Goal: Task Accomplishment & Management: Manage account settings

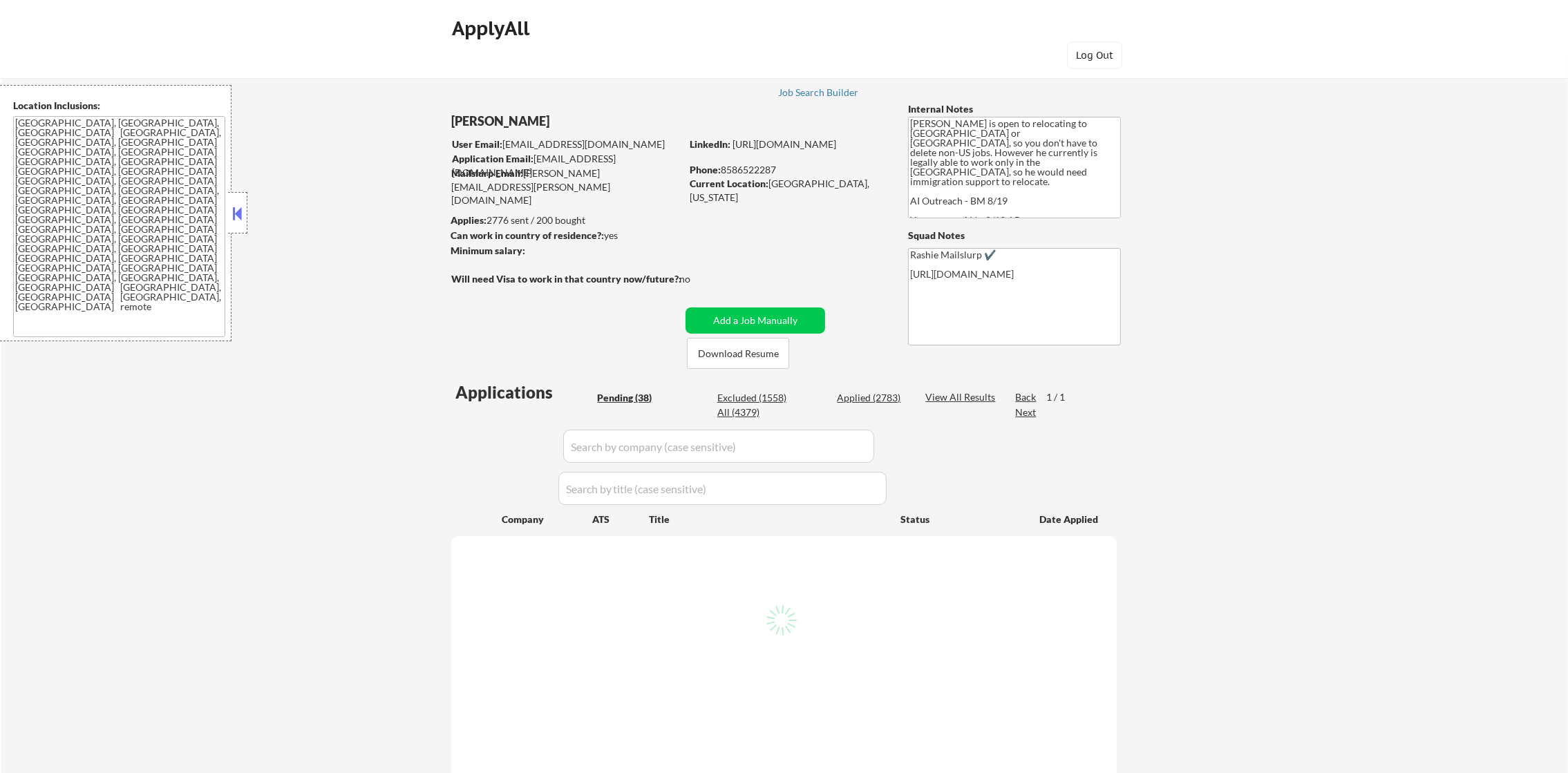
select select ""pending""
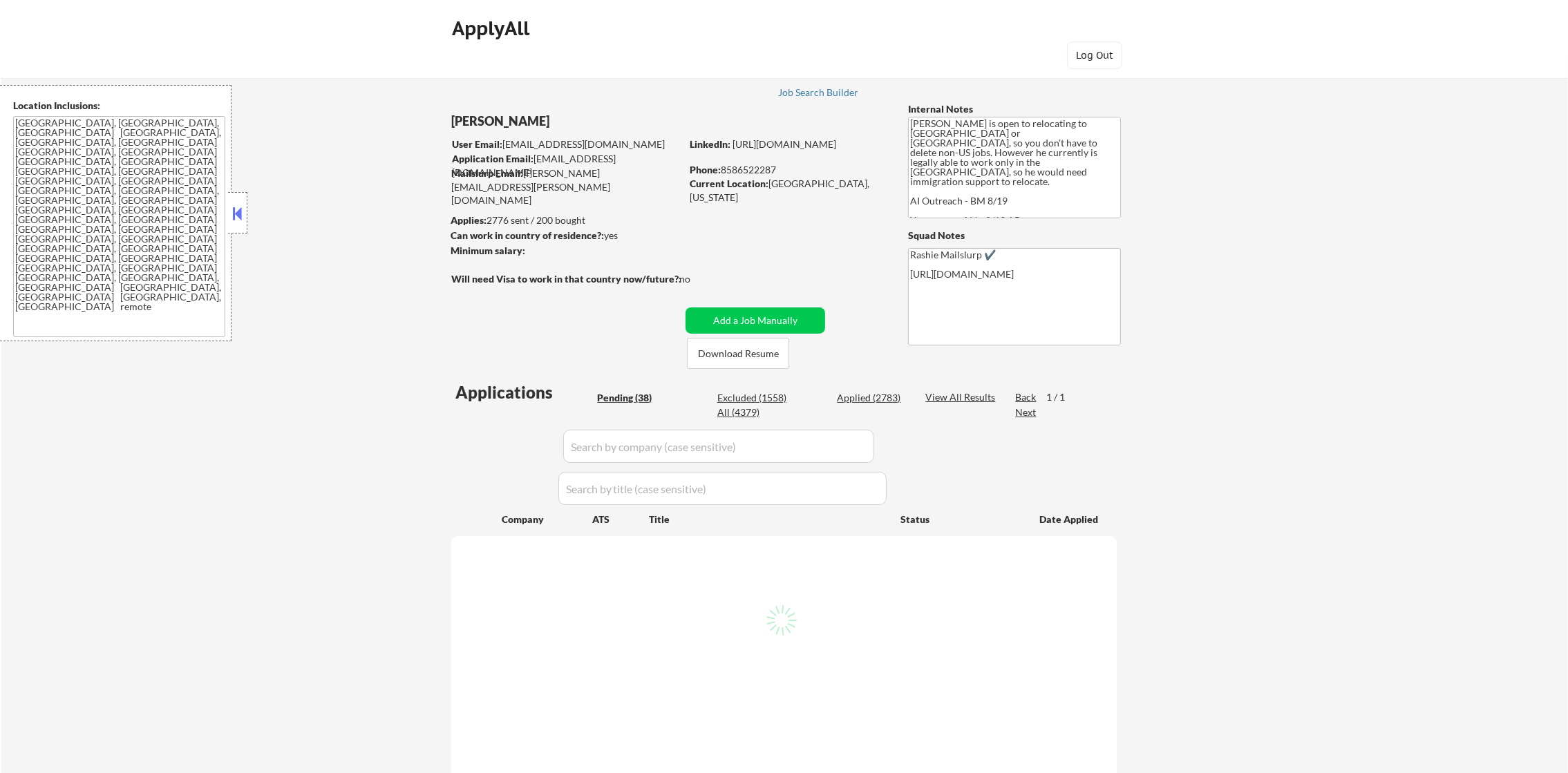
select select ""pending""
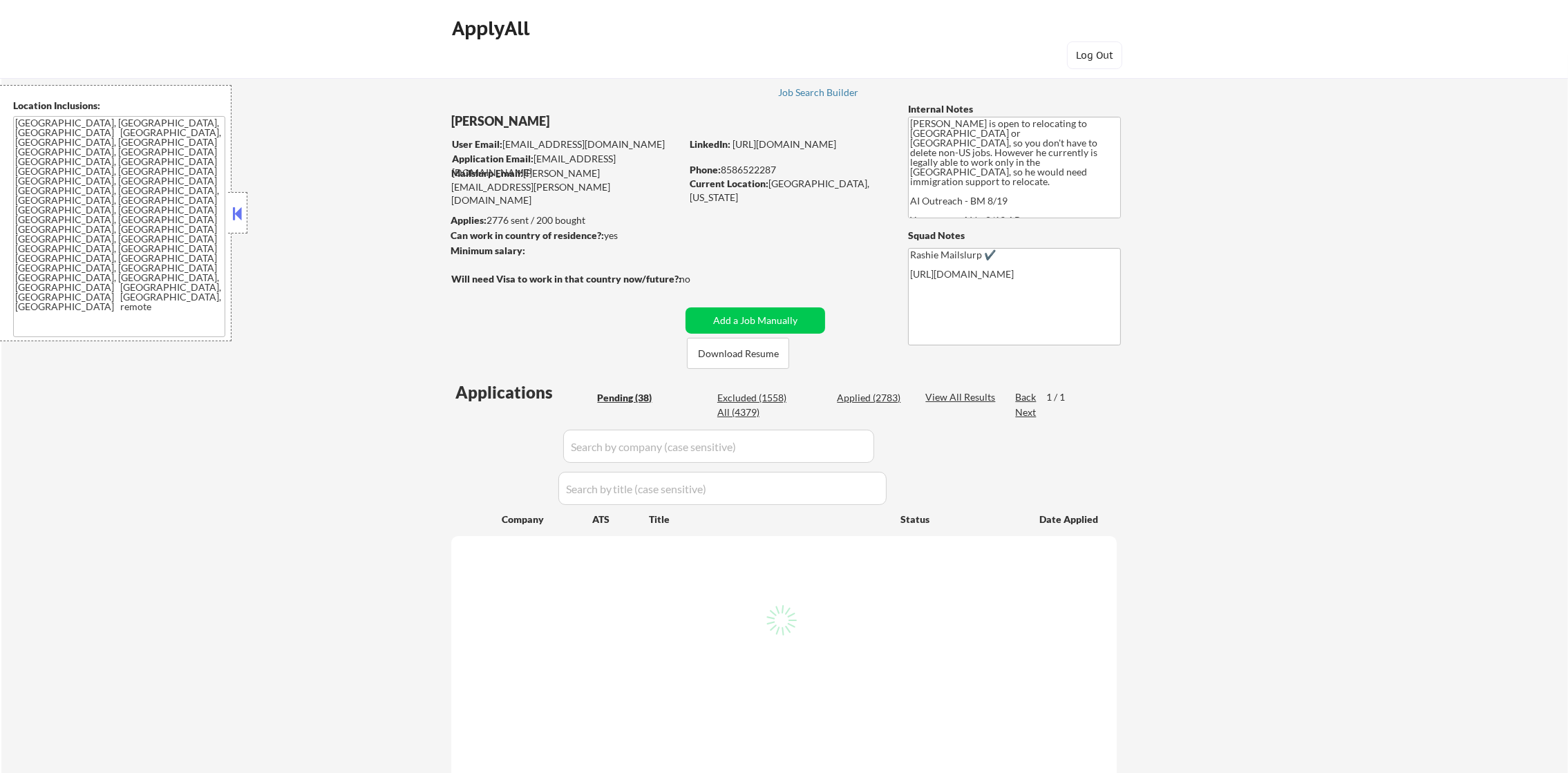
select select ""pending""
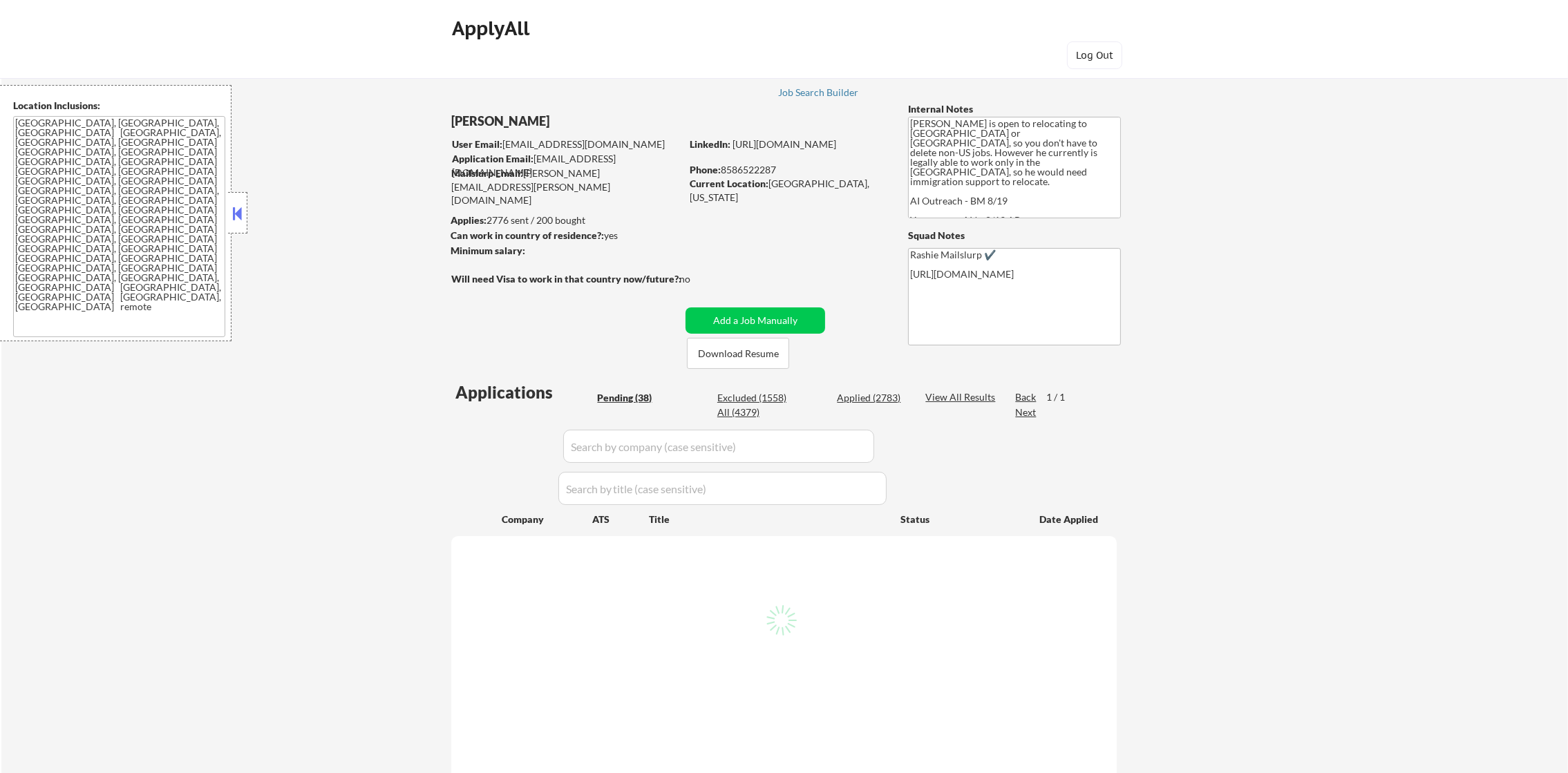
select select ""pending""
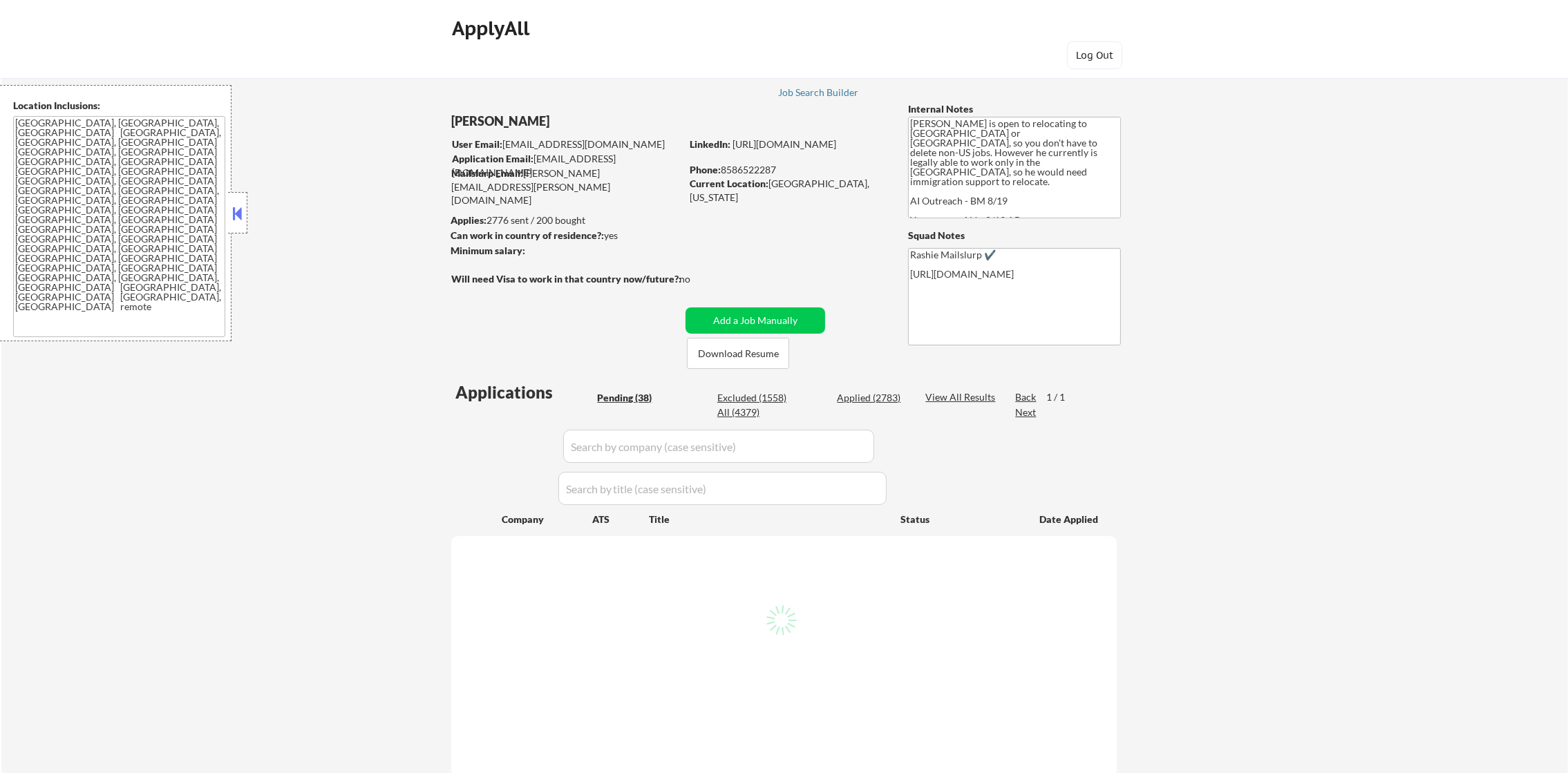
select select ""pending""
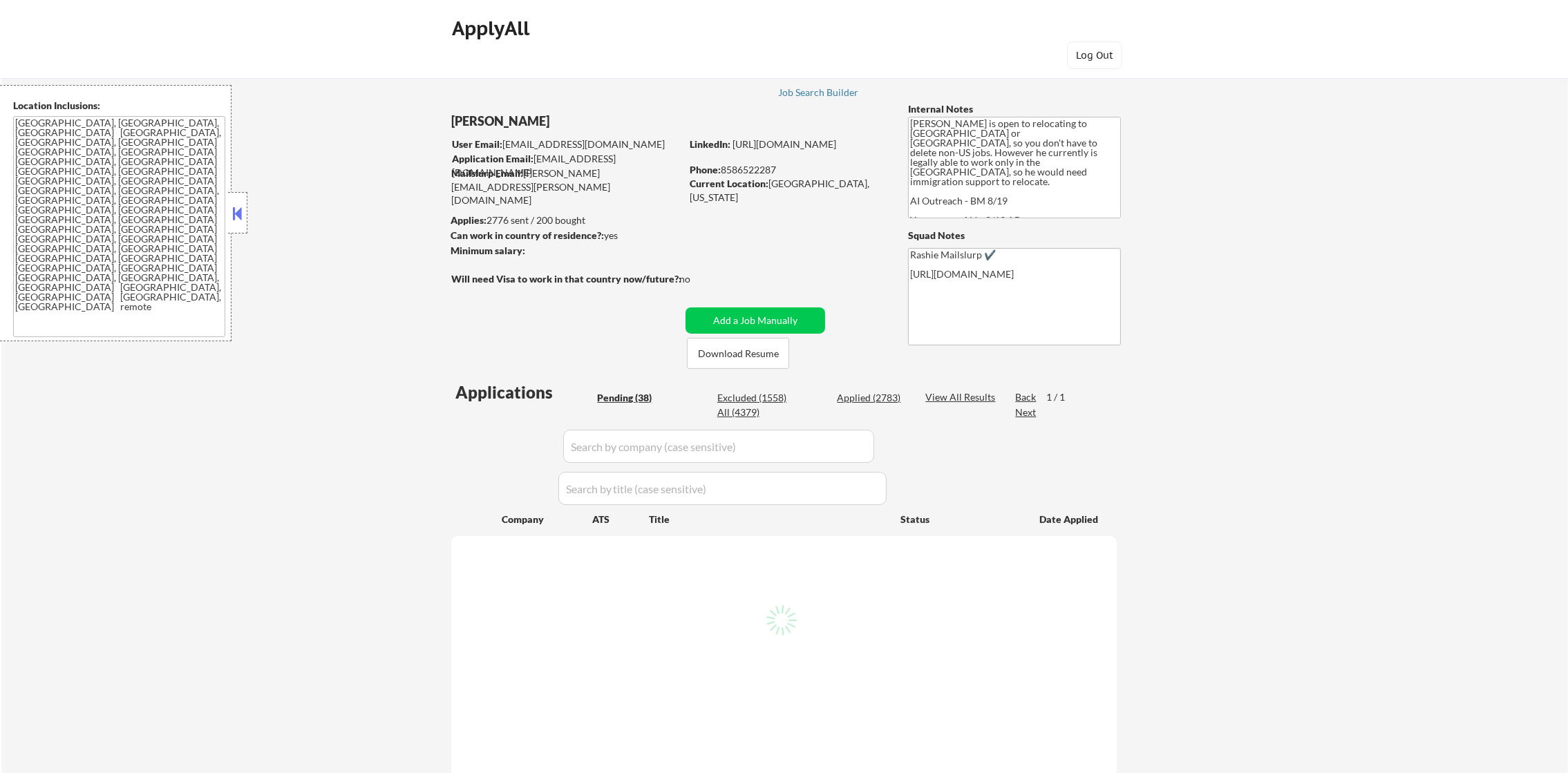
select select ""pending""
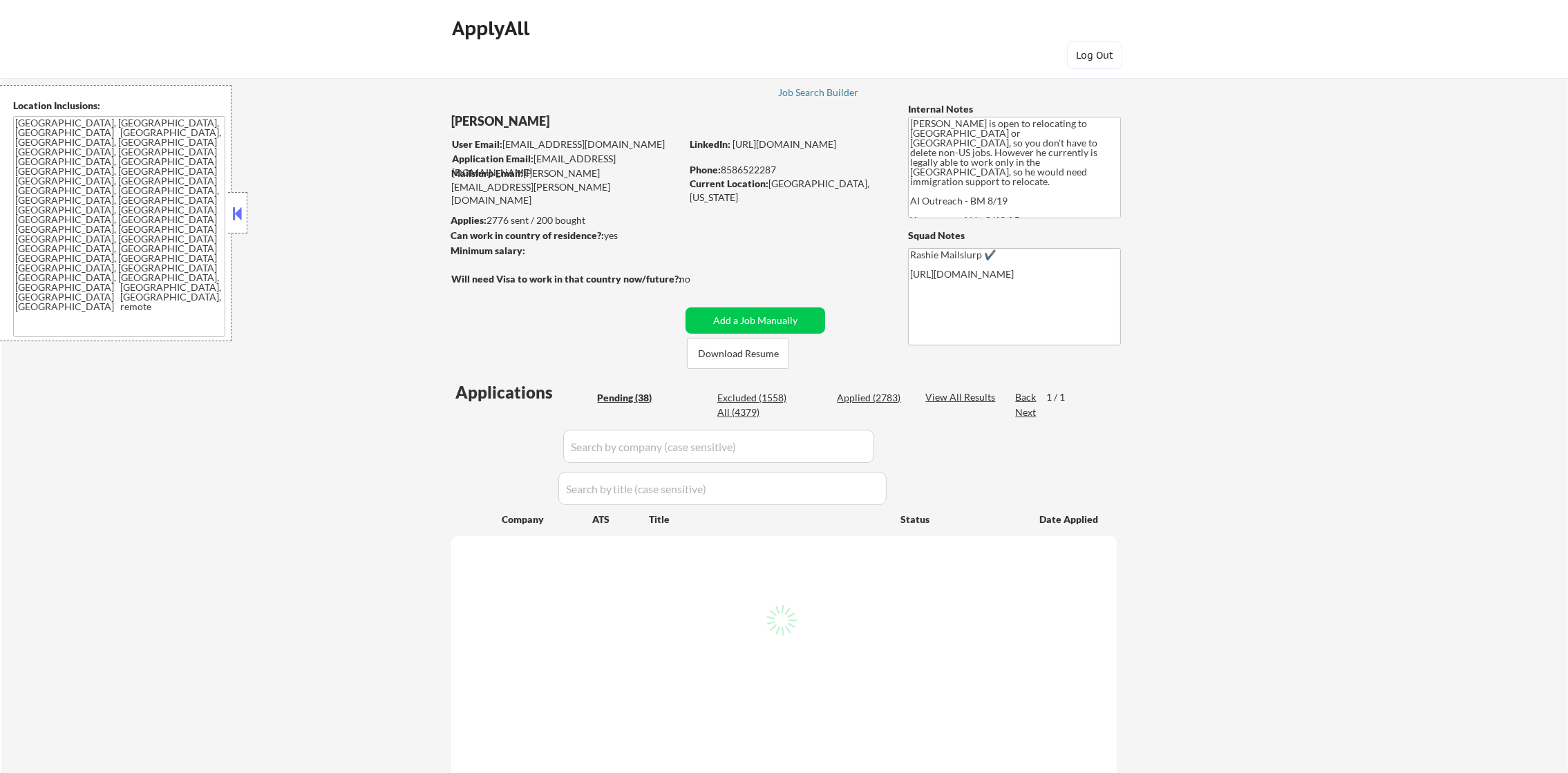
select select ""pending""
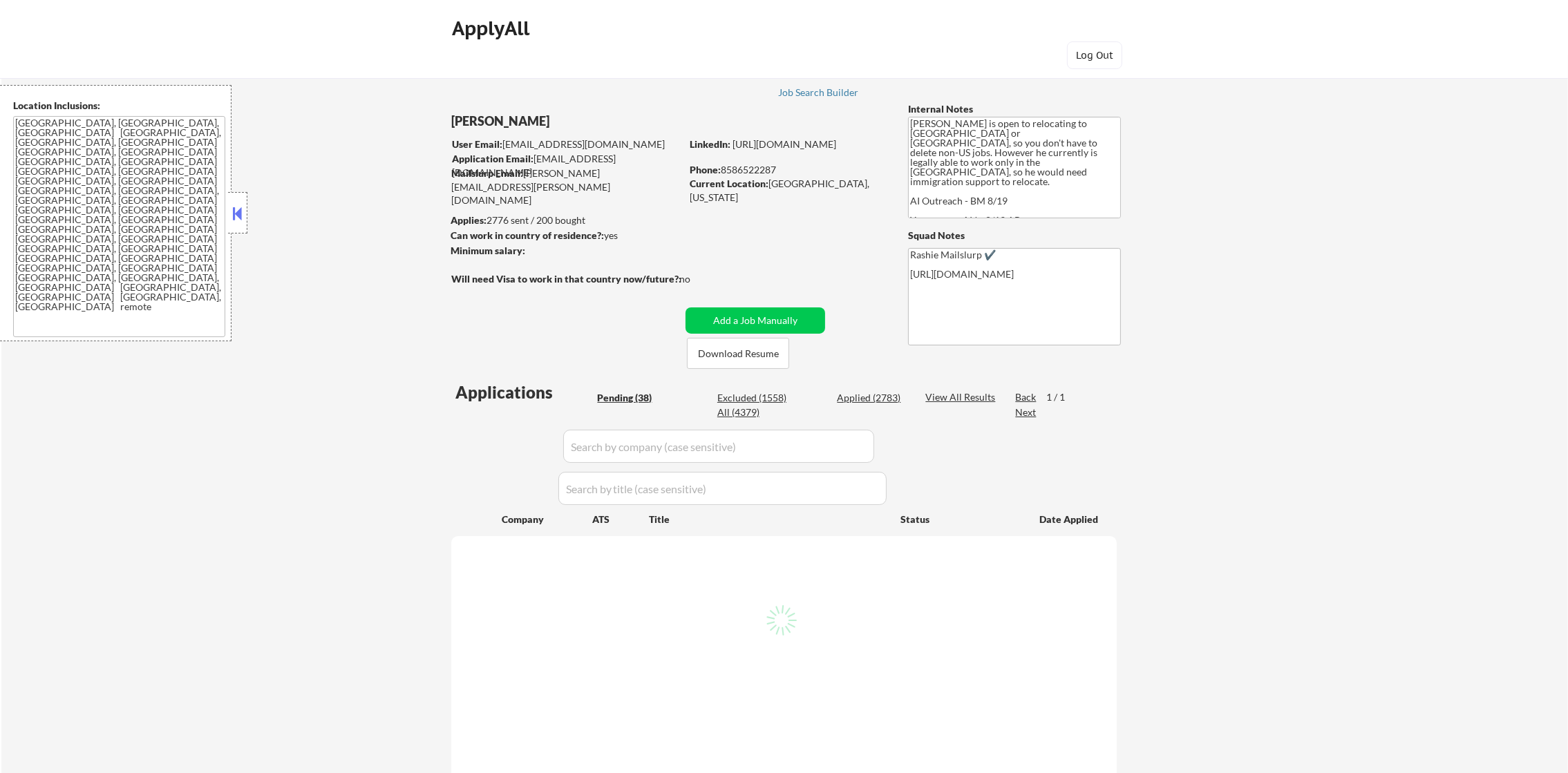
select select ""pending""
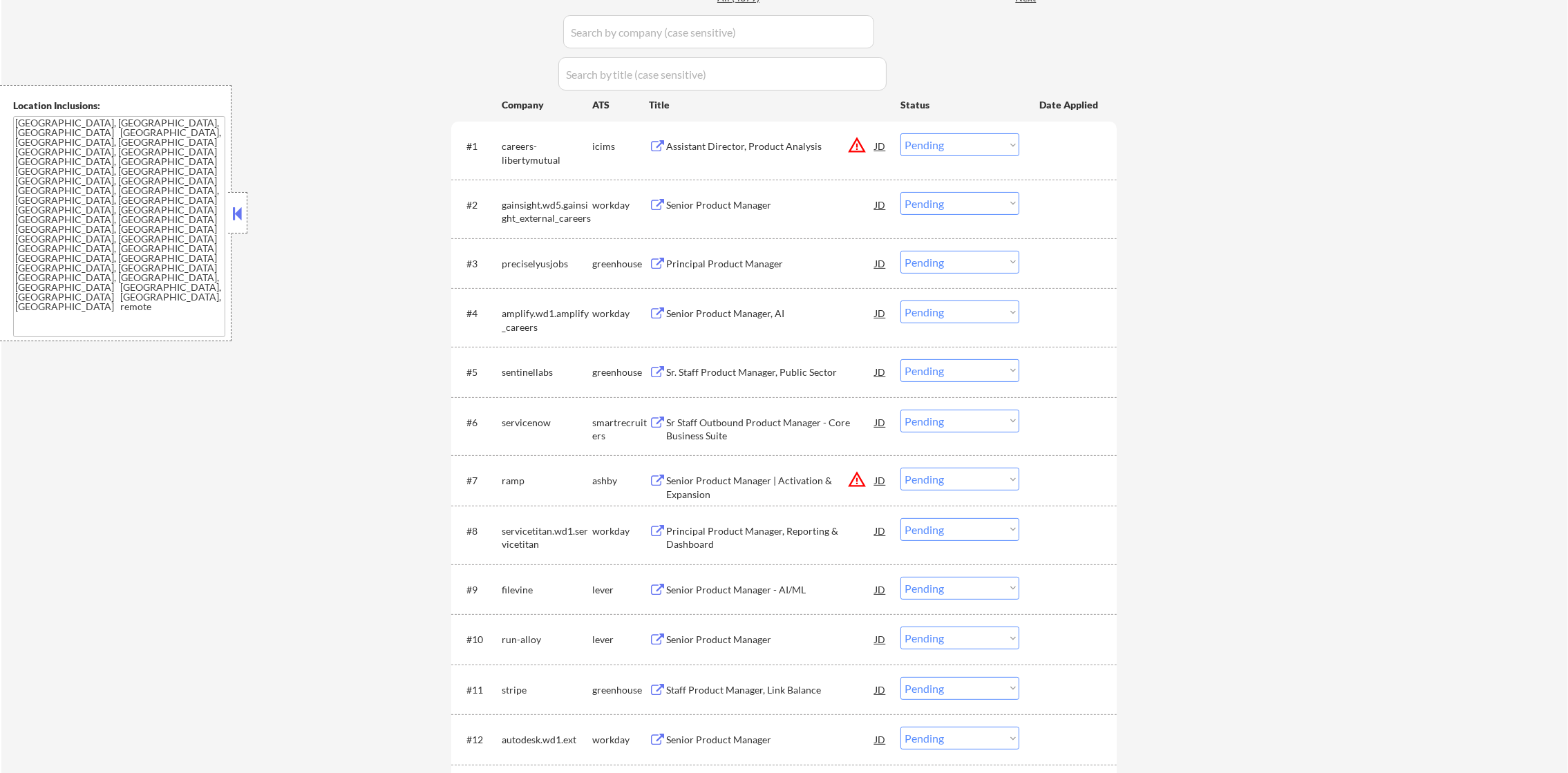
scroll to position [379, 0]
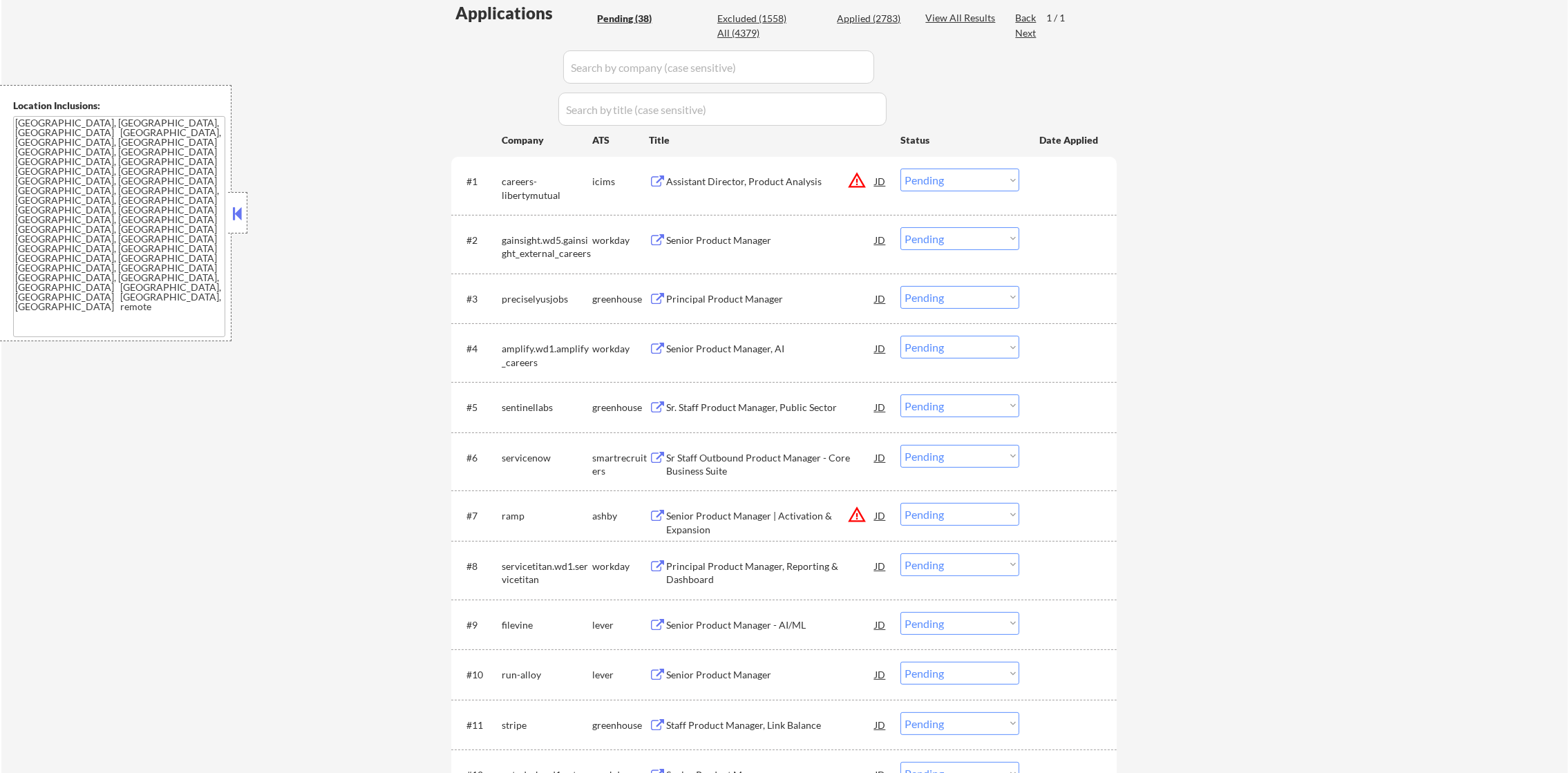
click at [883, 20] on div "Applied (2783)" at bounding box center [871, 18] width 69 height 14
select select ""applied""
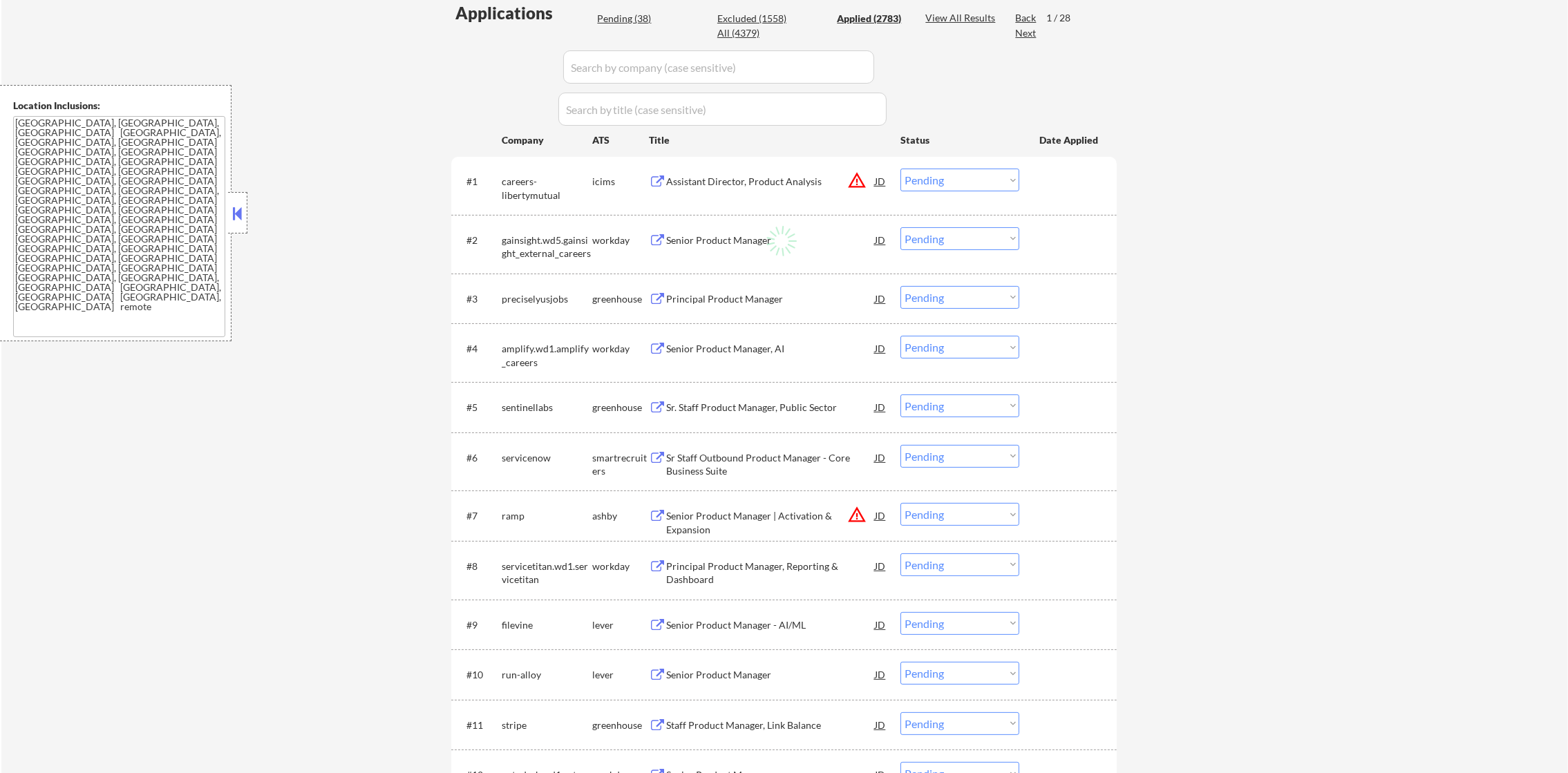
select select ""applied""
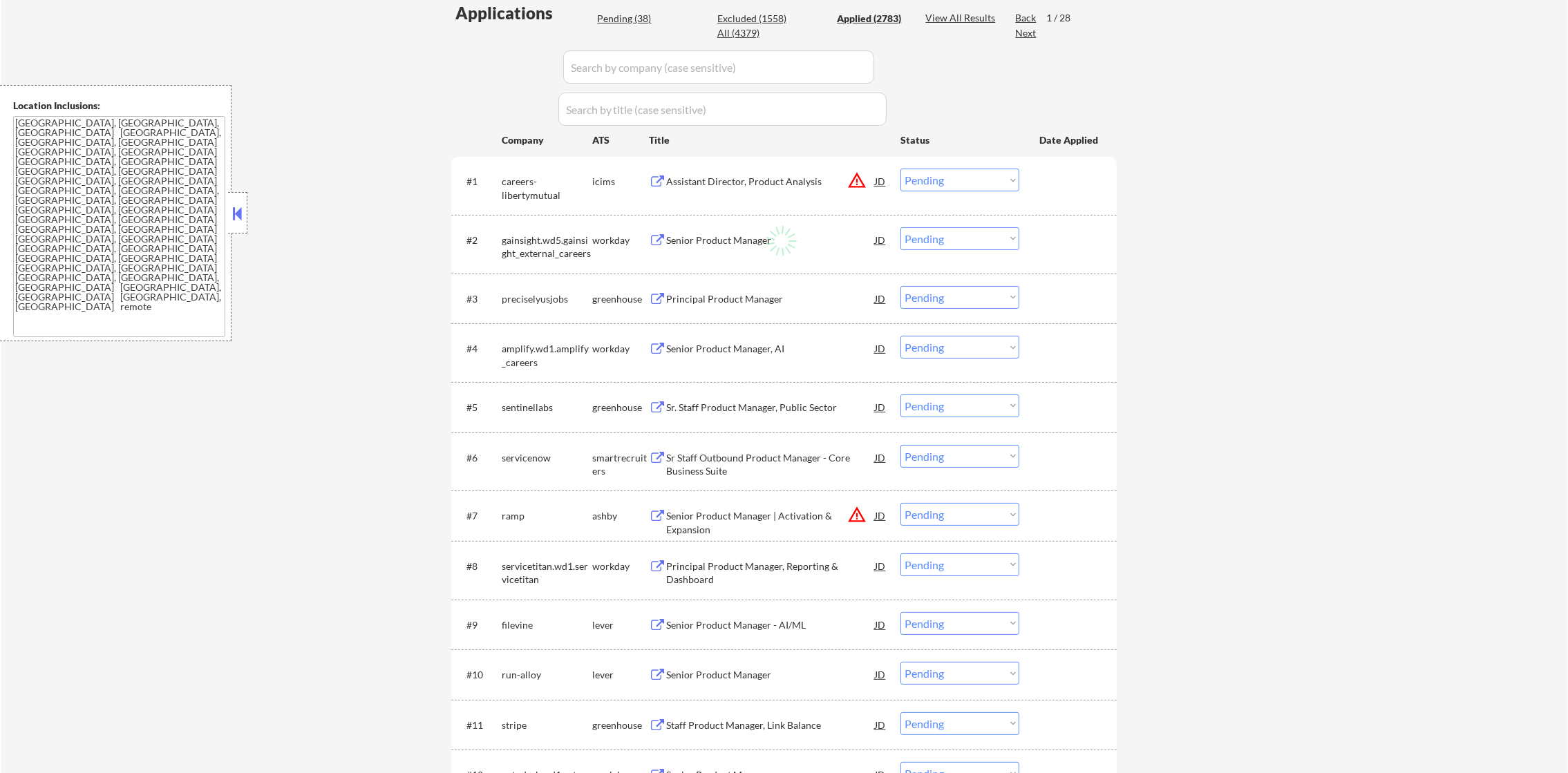
select select ""applied""
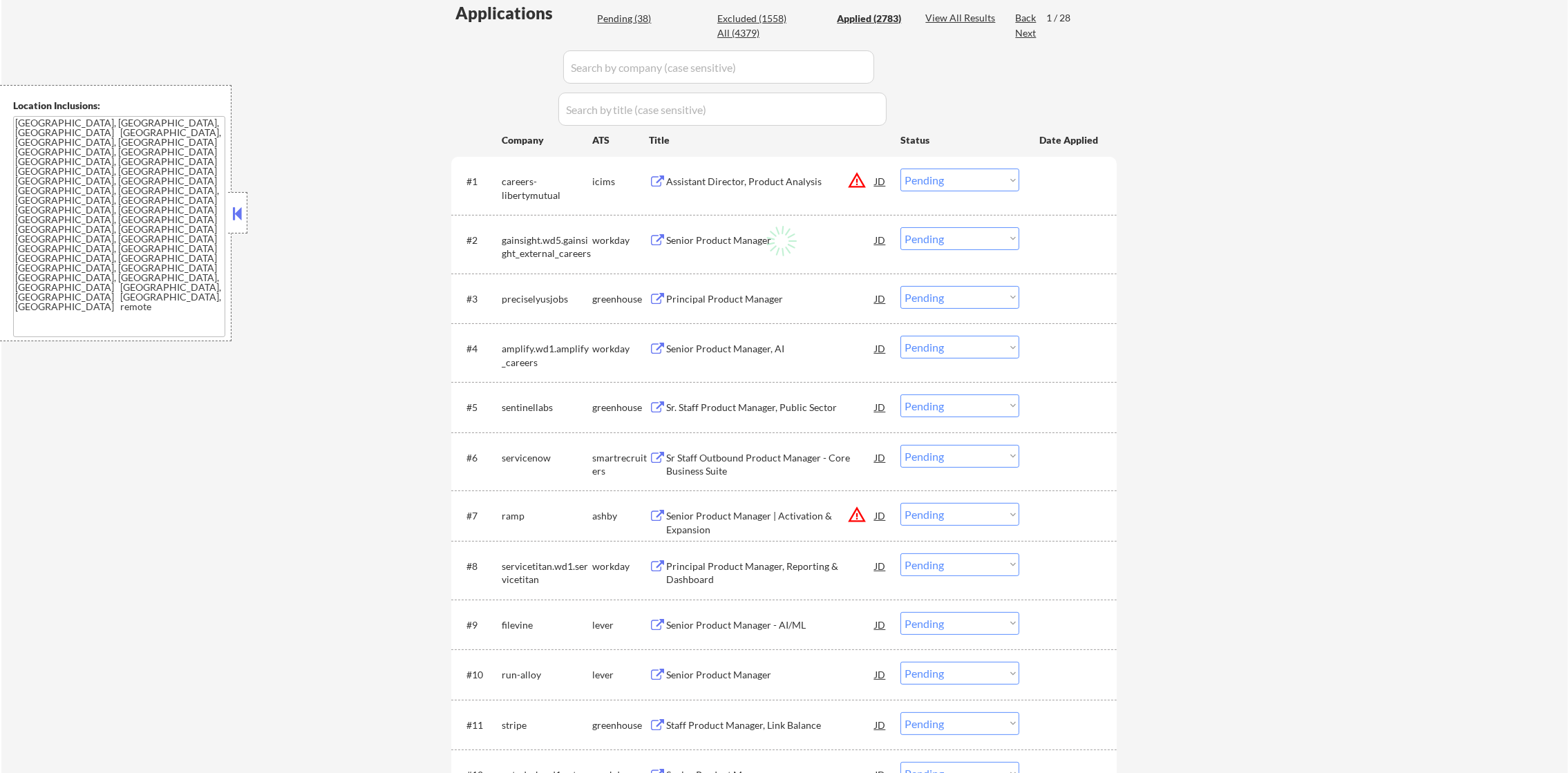
select select ""applied""
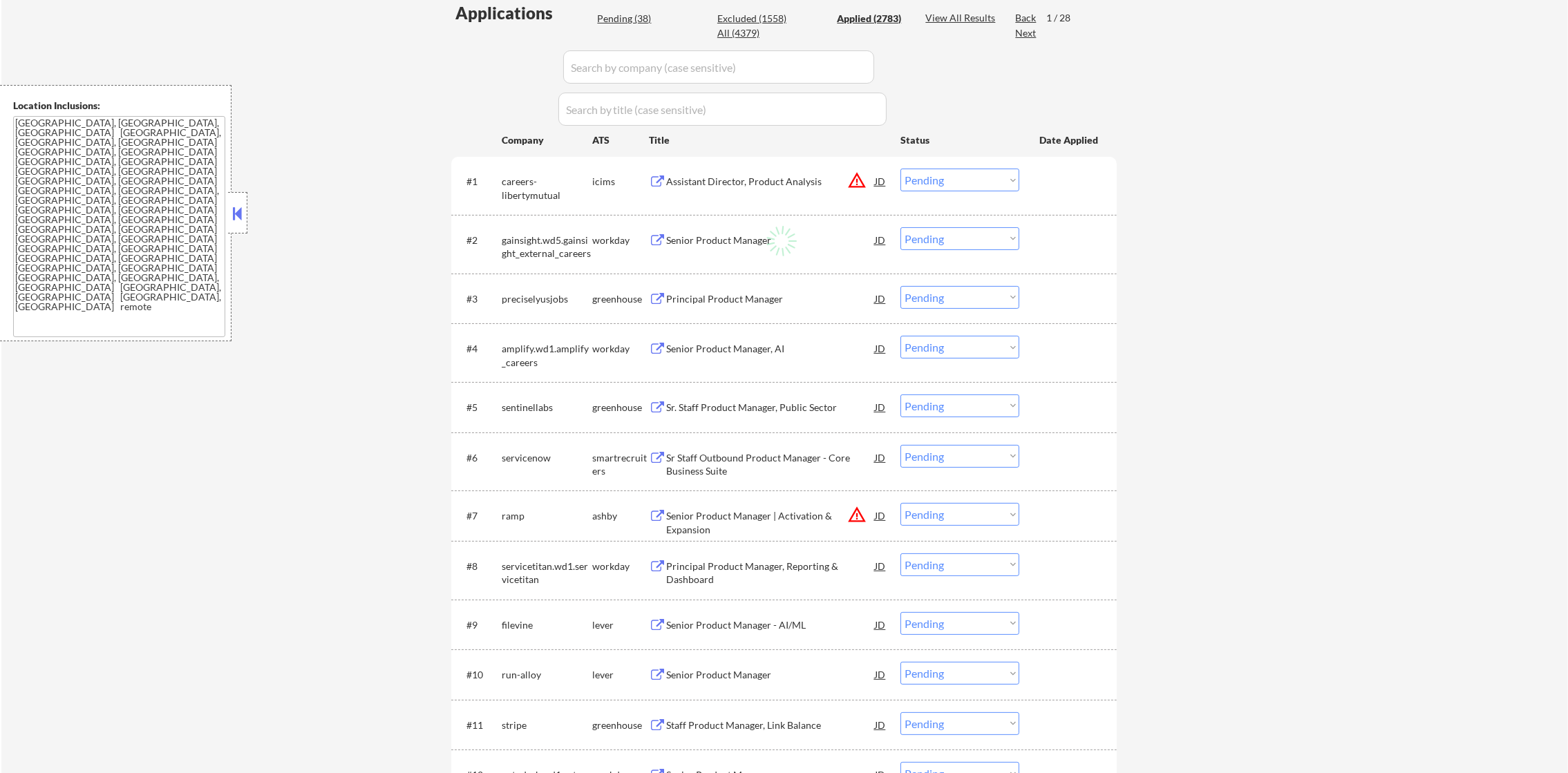
select select ""applied""
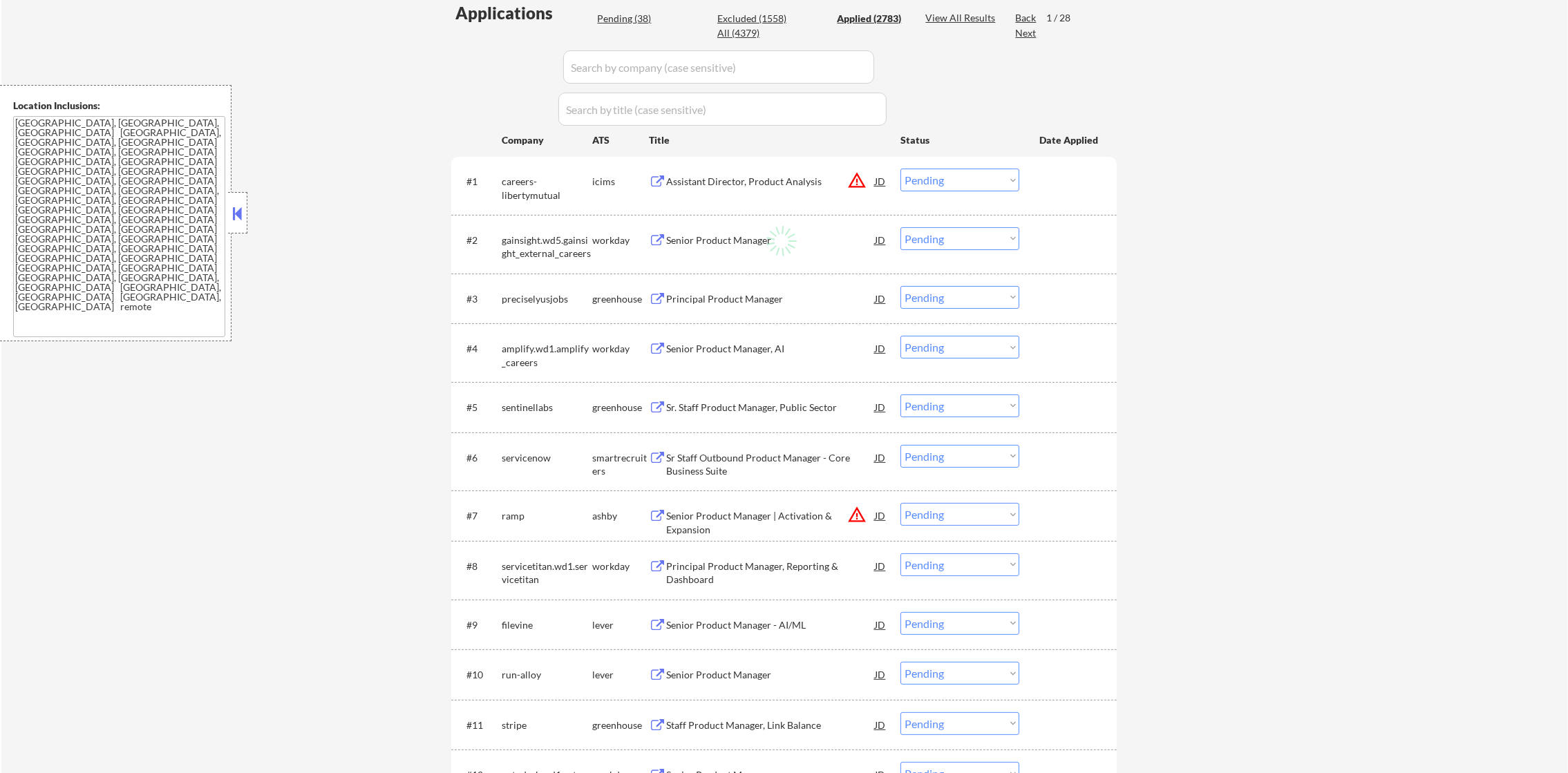
select select ""applied""
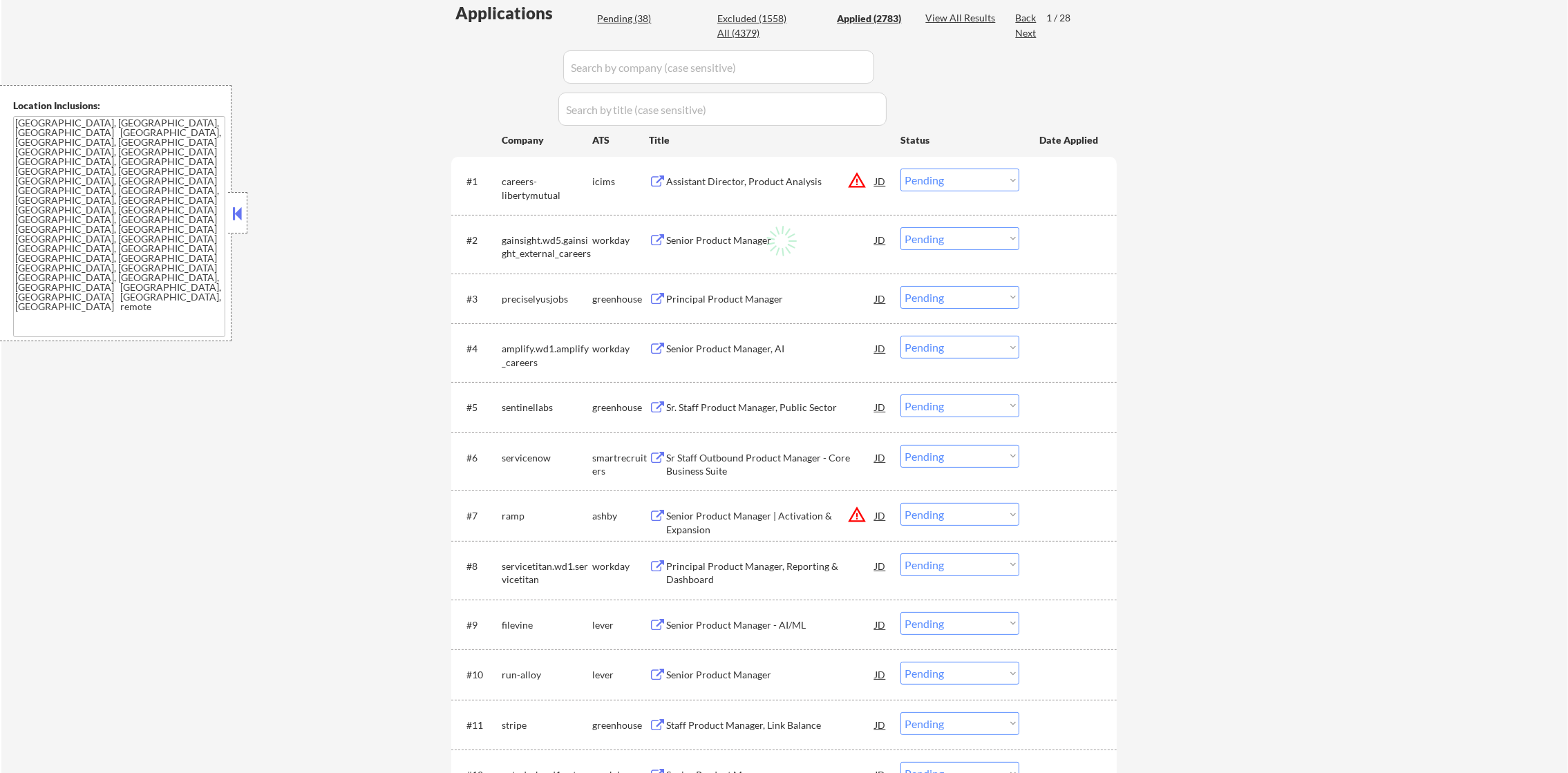
select select ""applied""
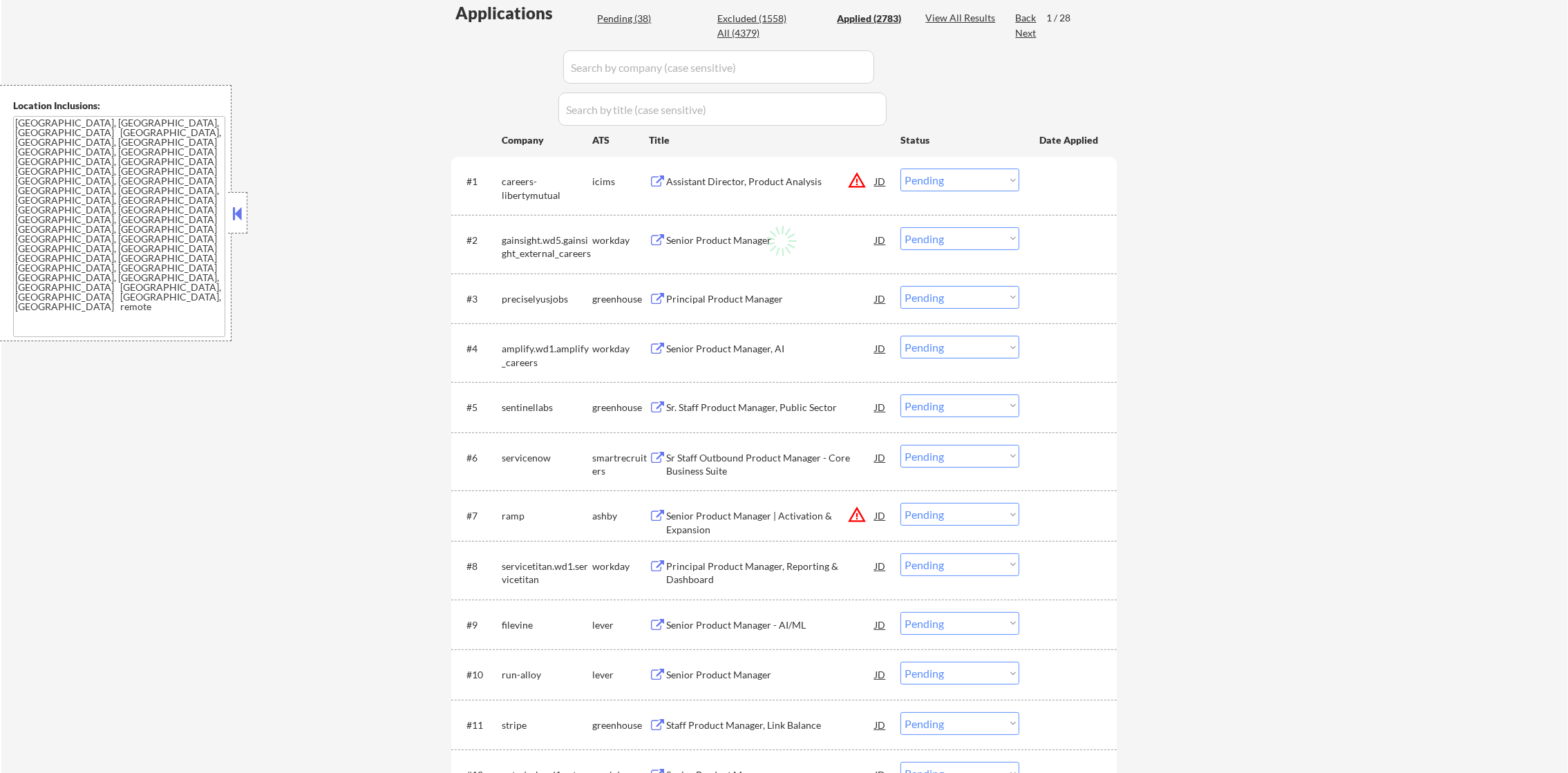
select select ""applied""
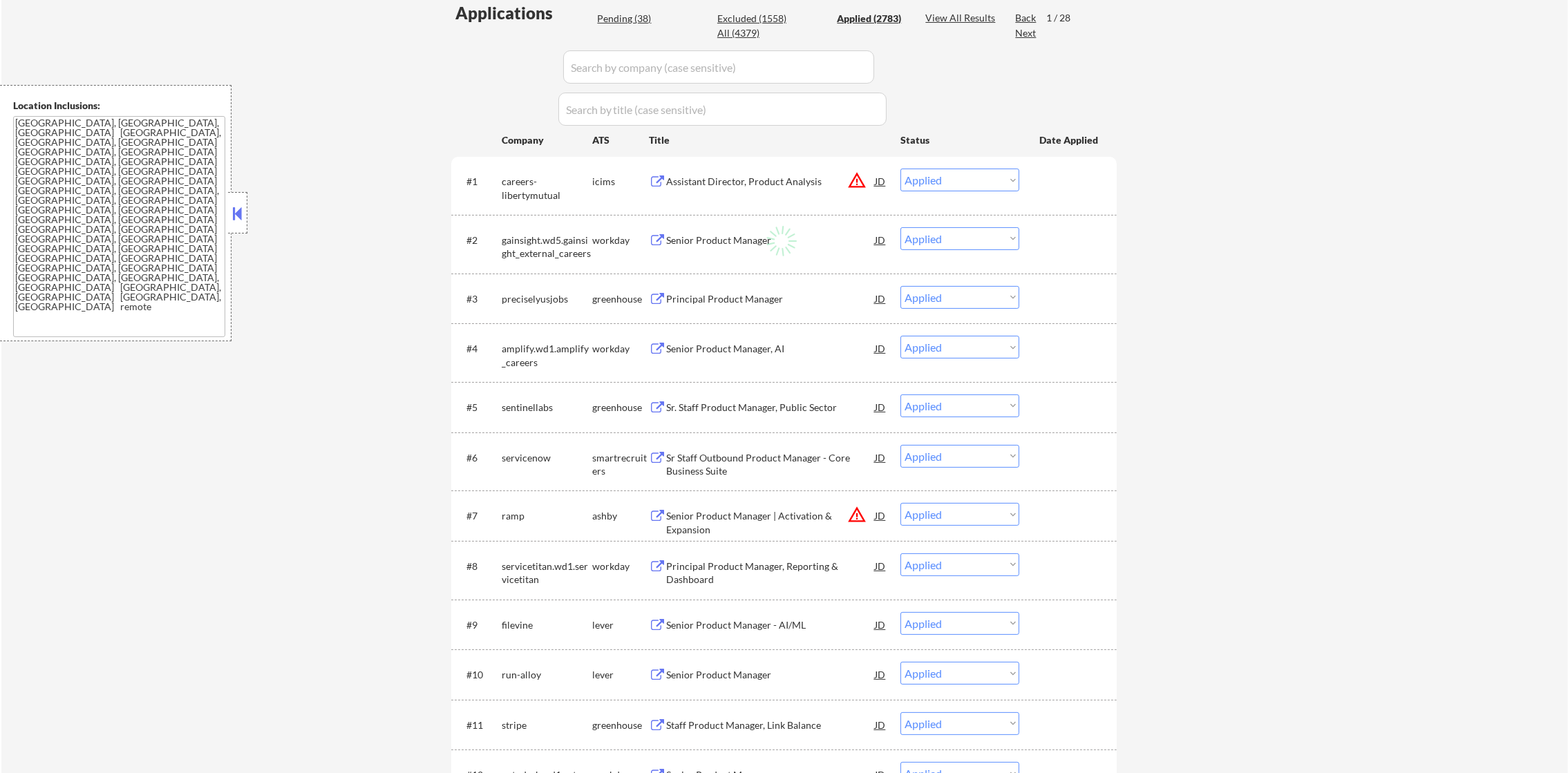
select select ""applied""
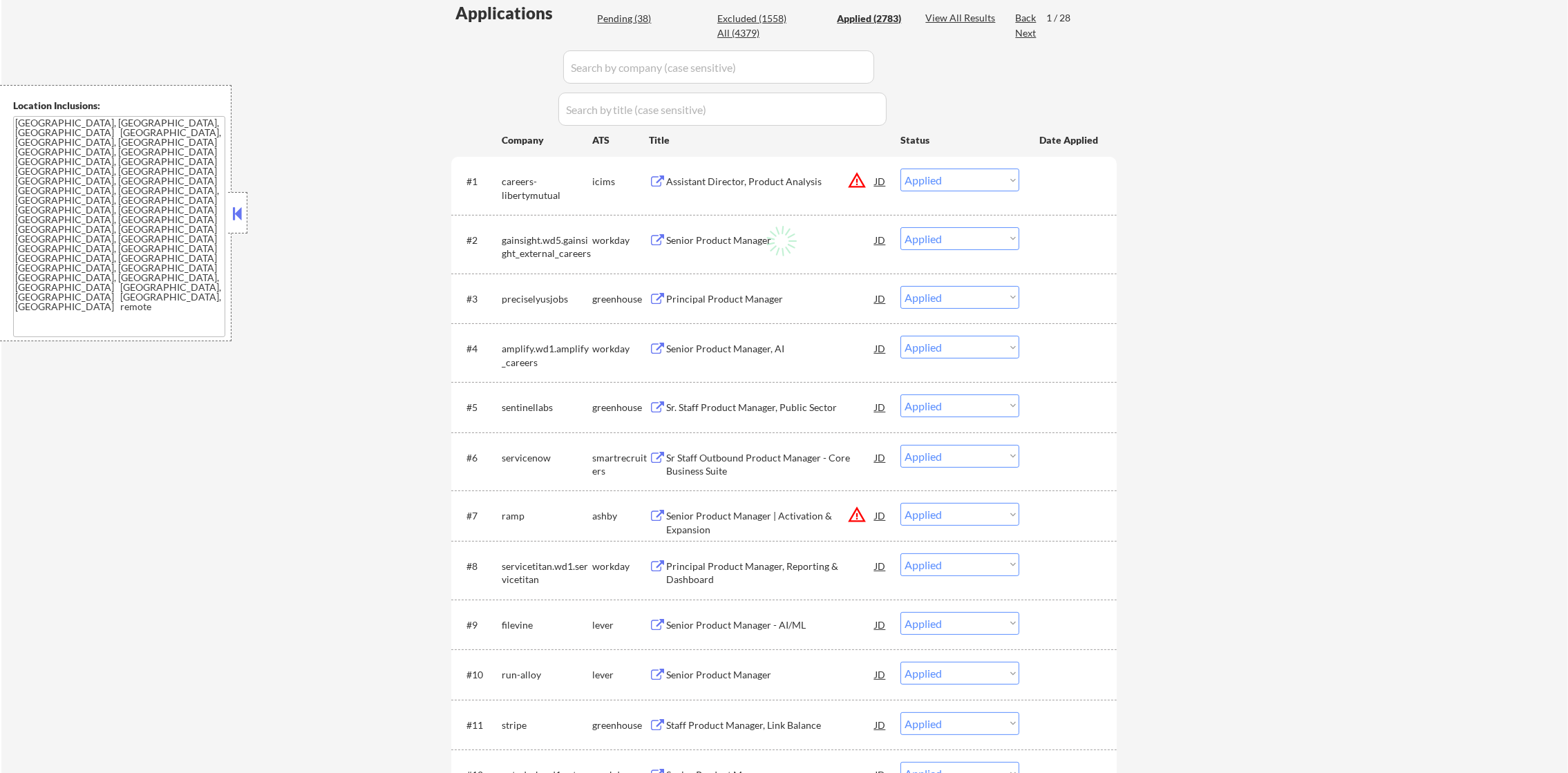
select select ""applied""
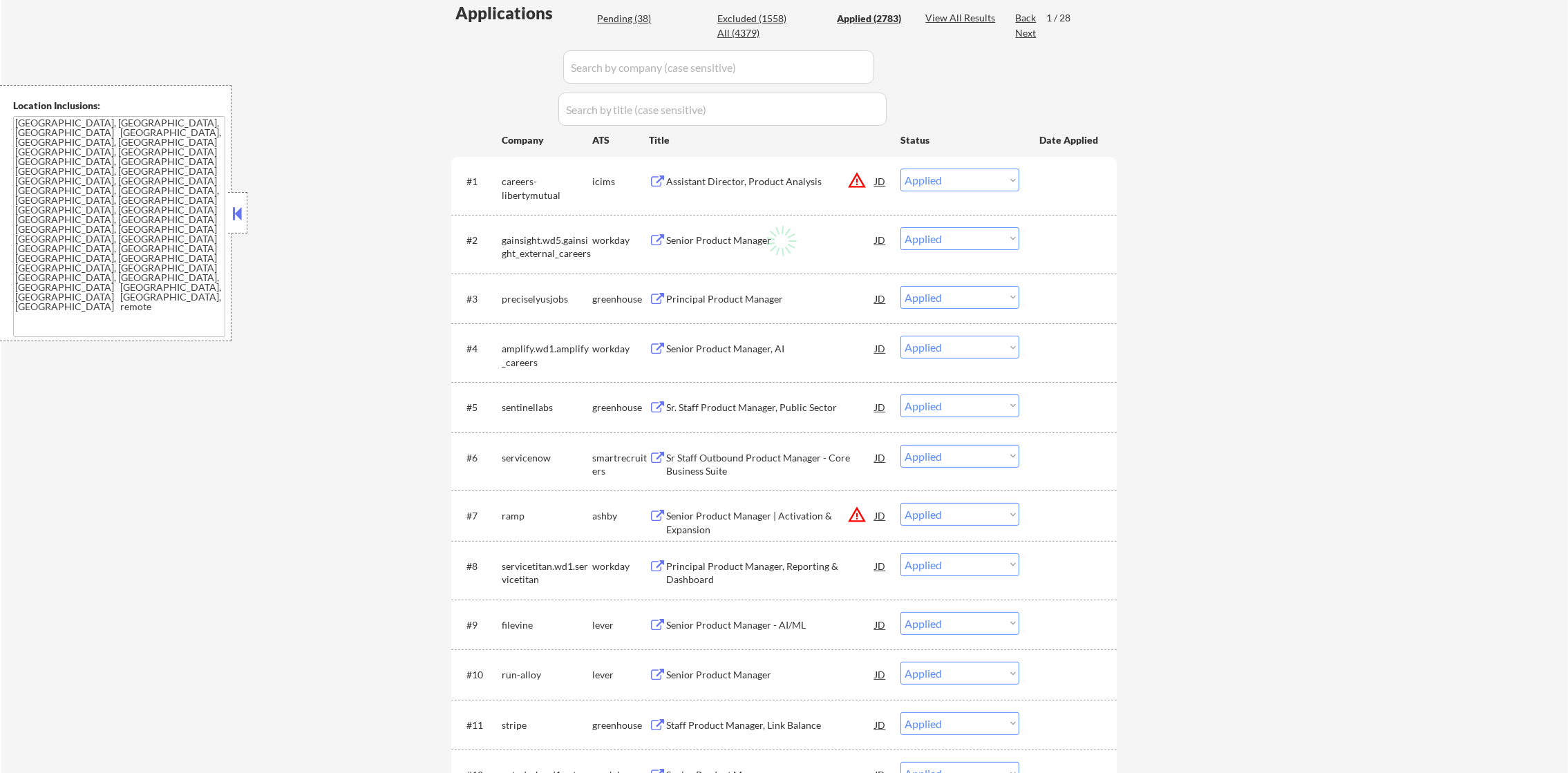
select select ""applied""
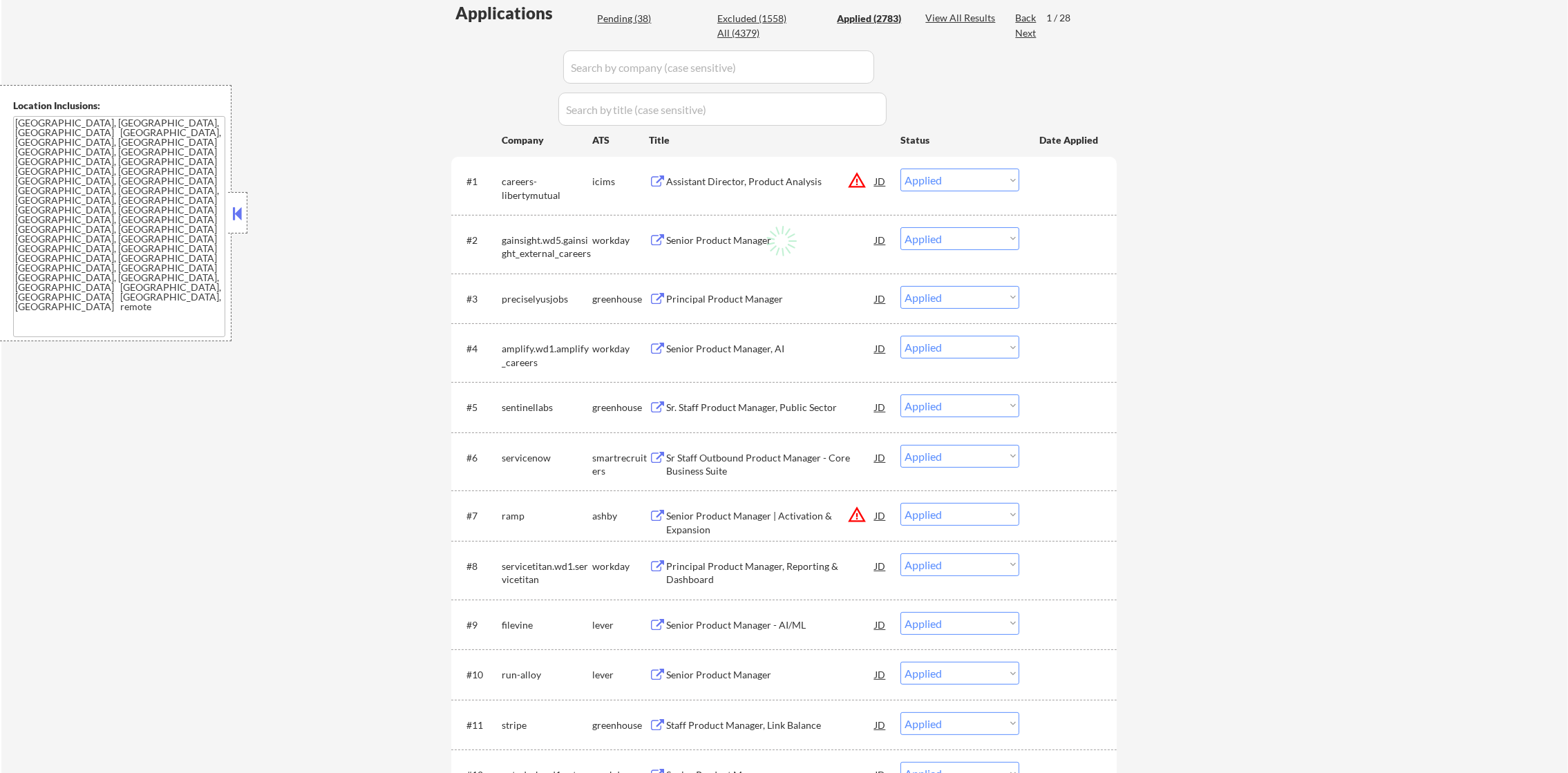
select select ""applied""
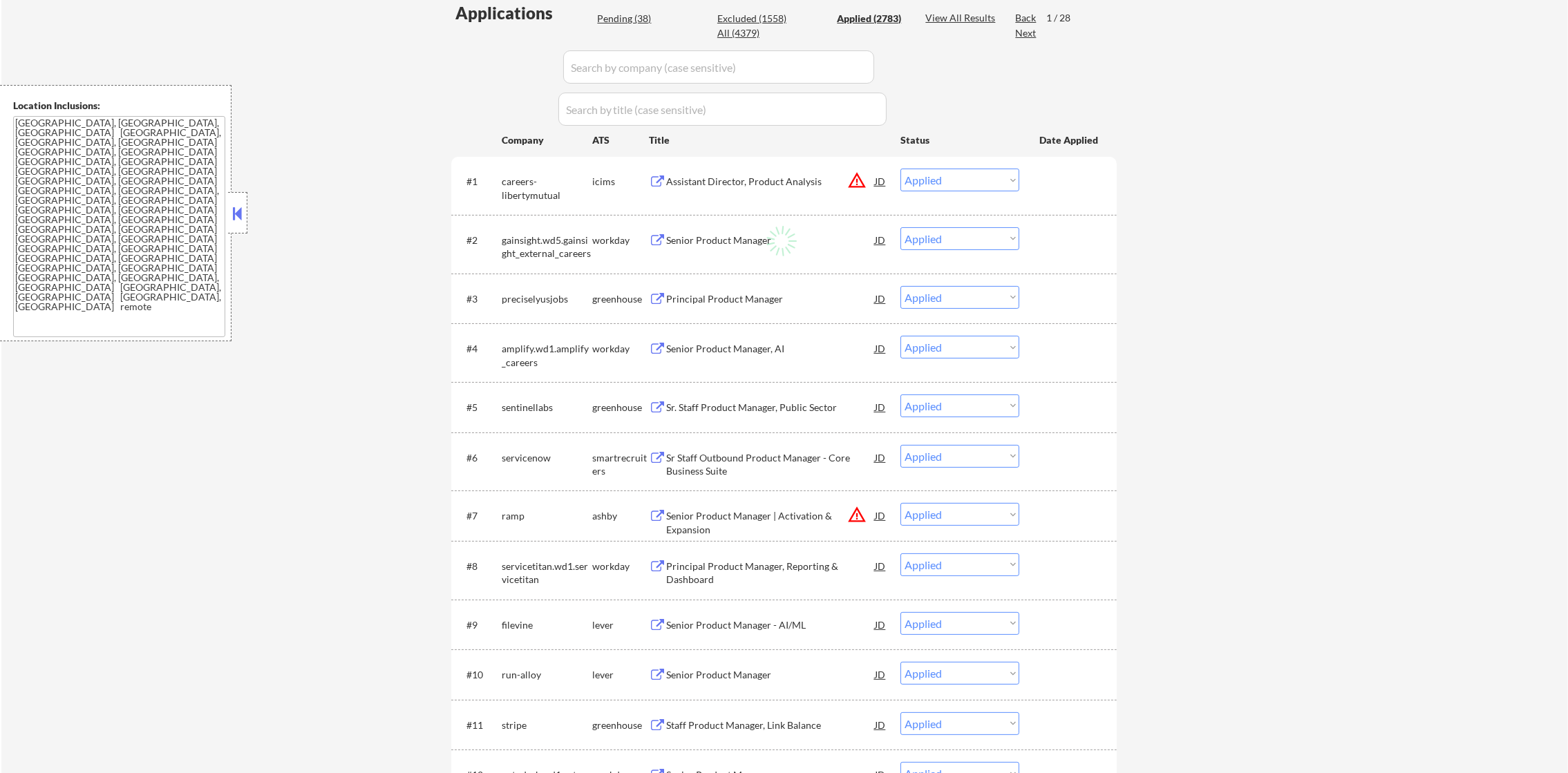
select select ""applied""
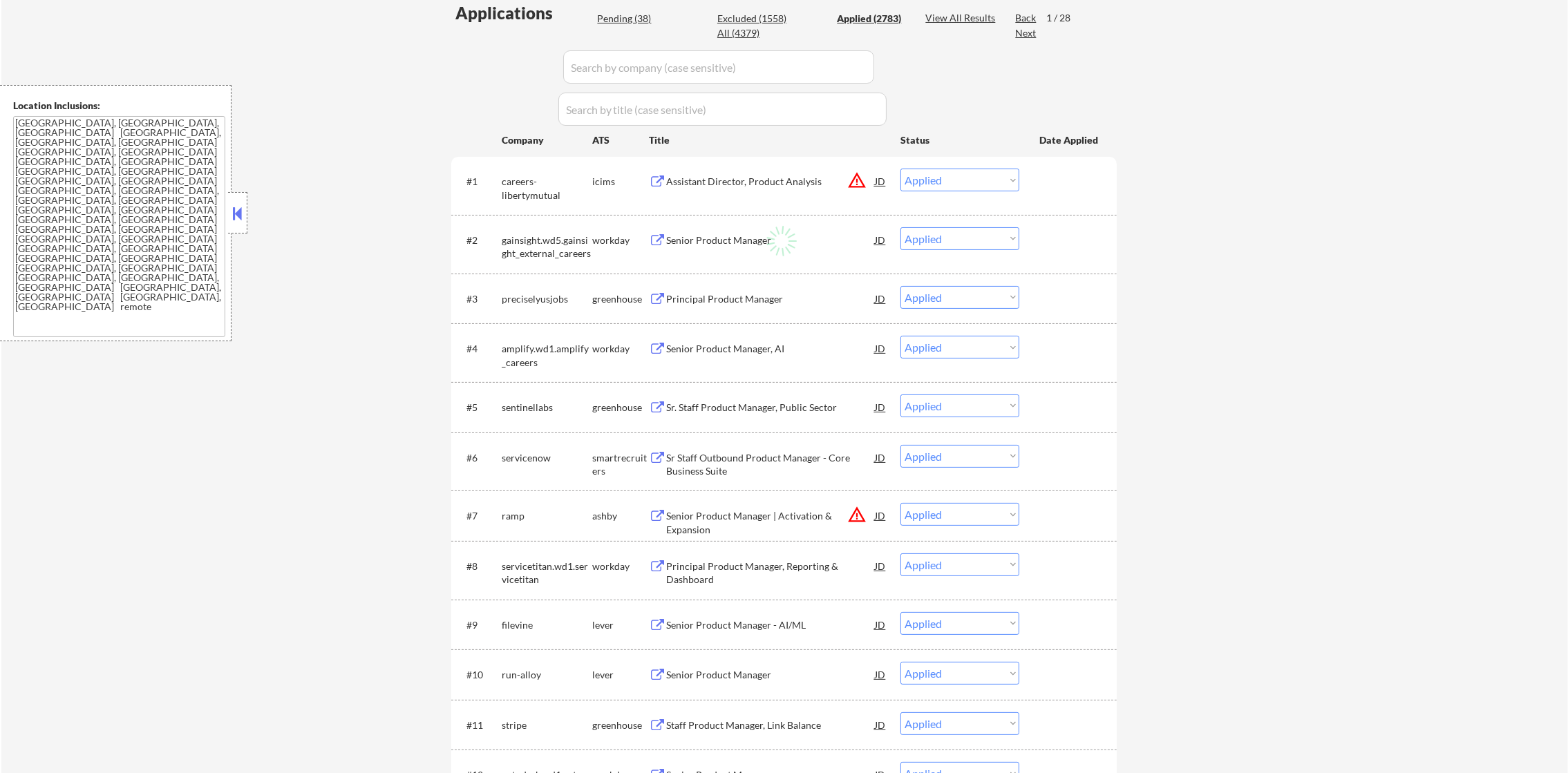
select select ""applied""
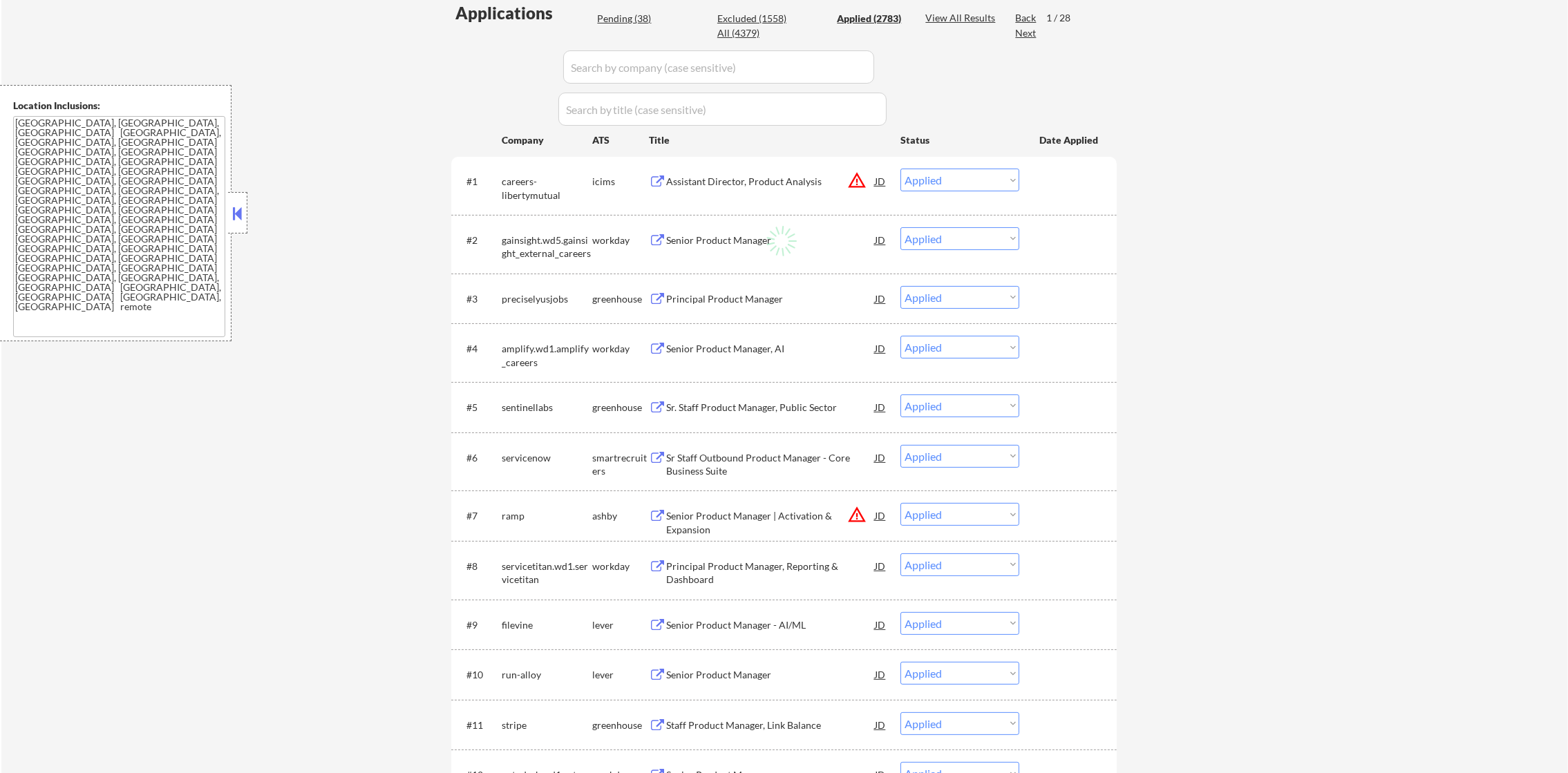
select select ""applied""
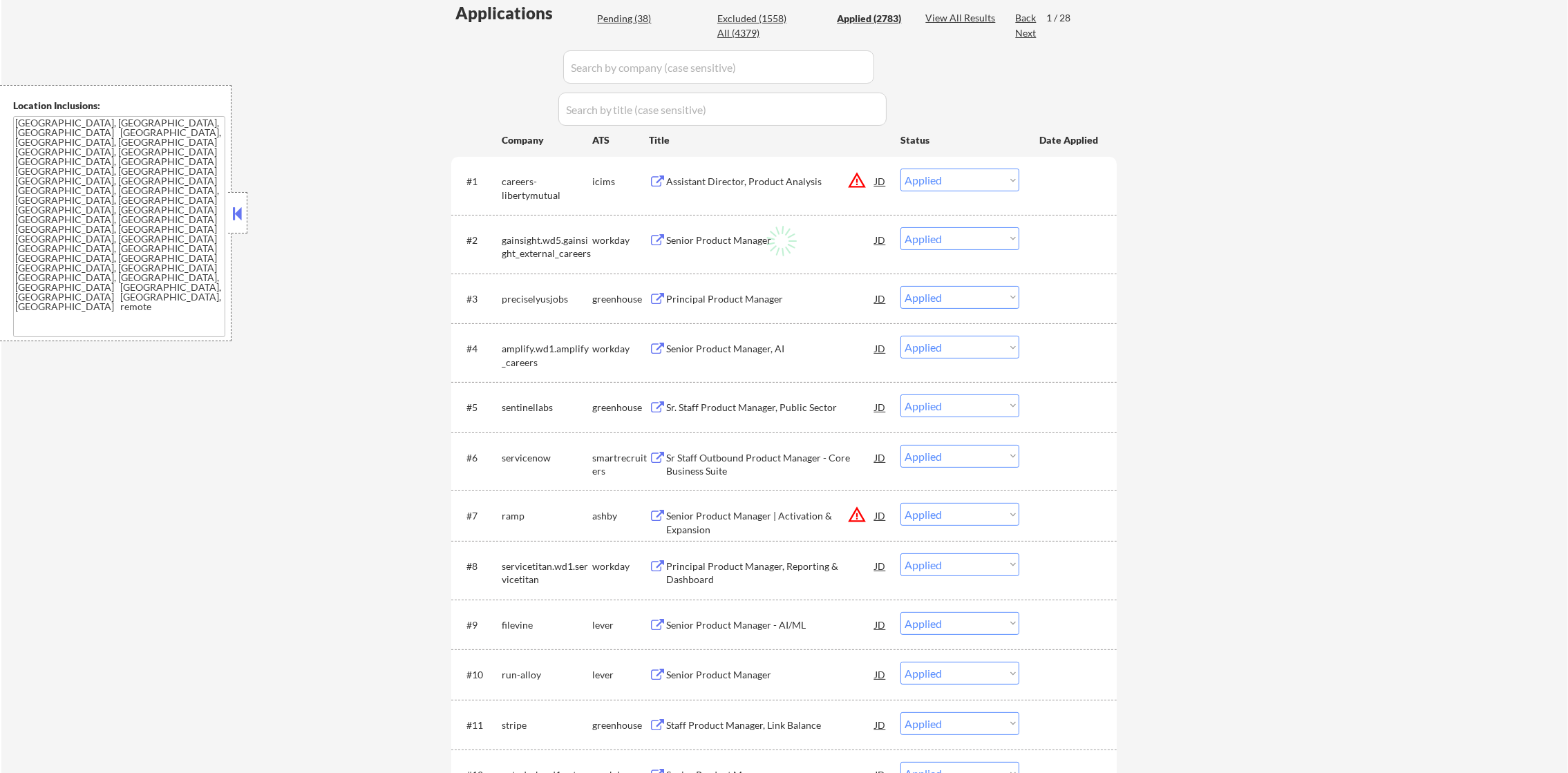
select select ""applied""
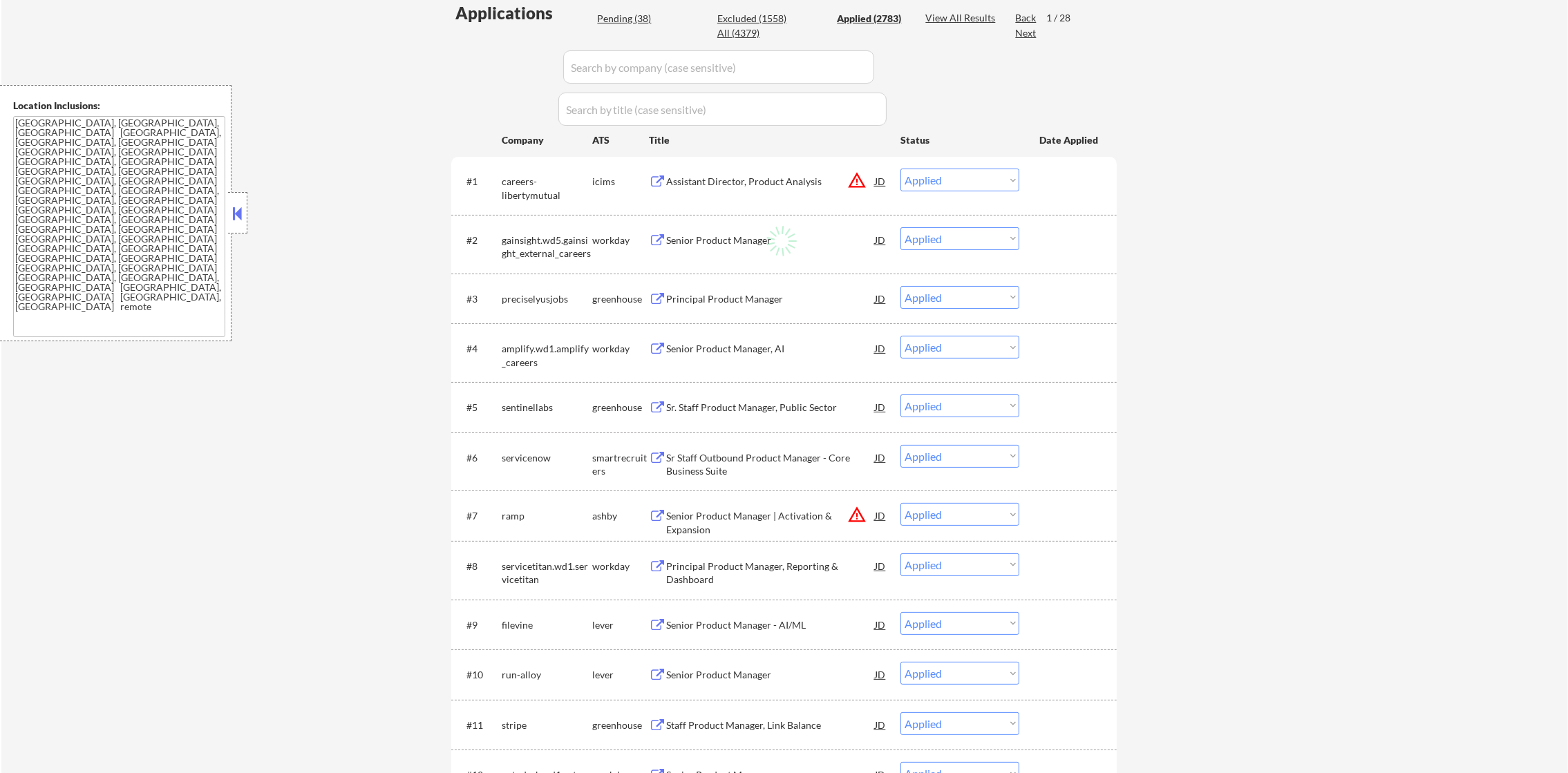
select select ""applied""
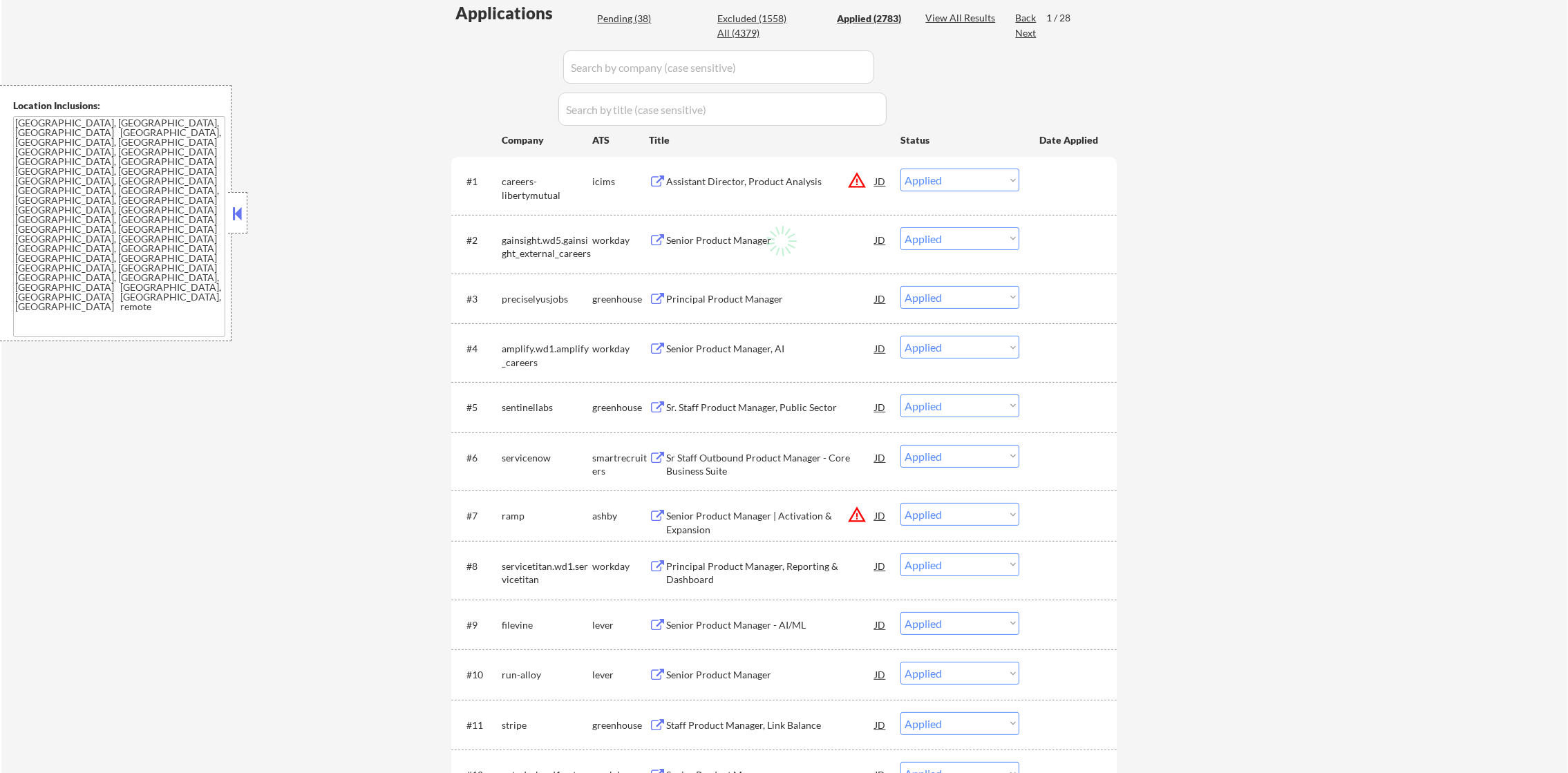
select select ""applied""
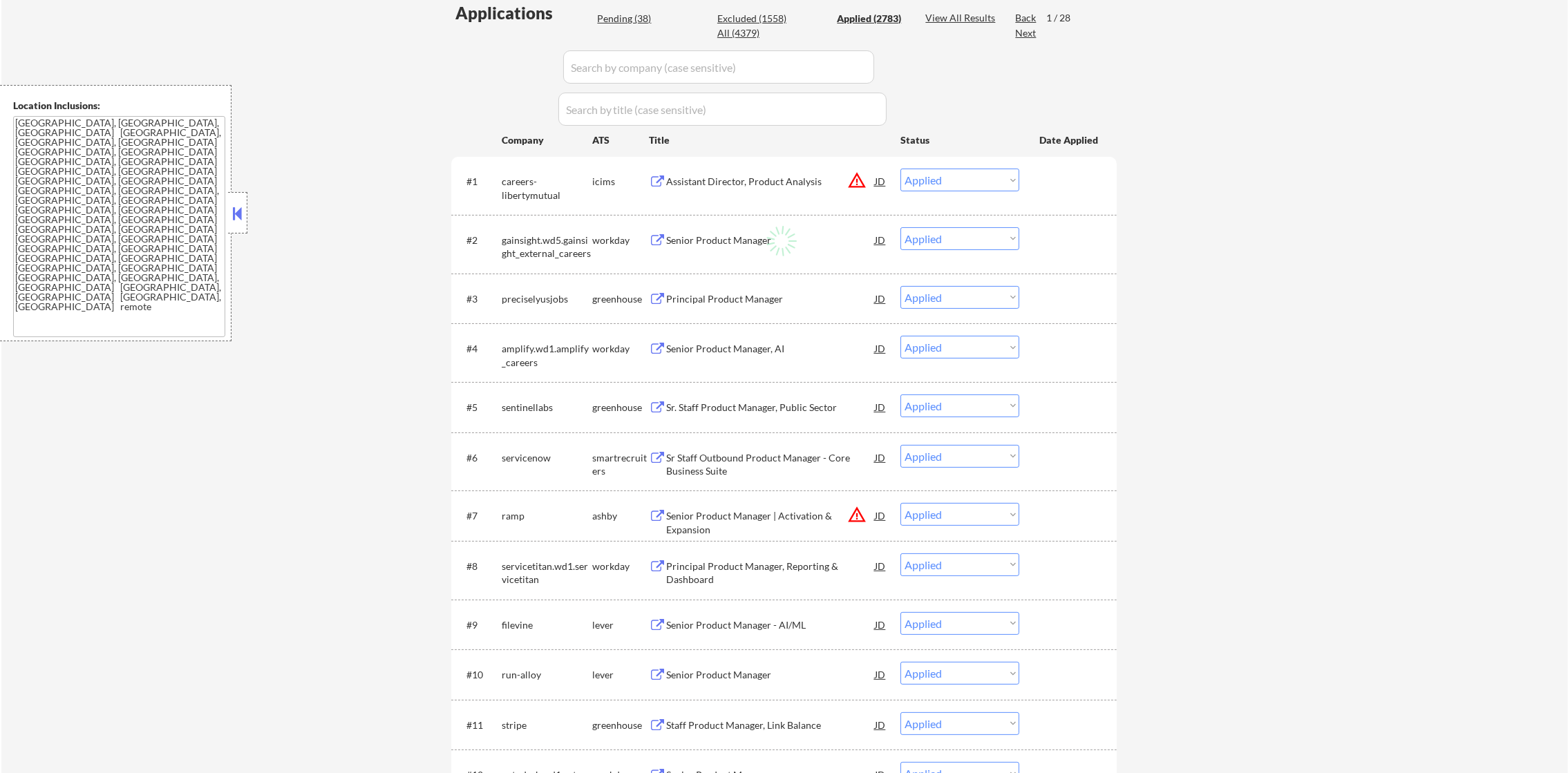
select select ""applied""
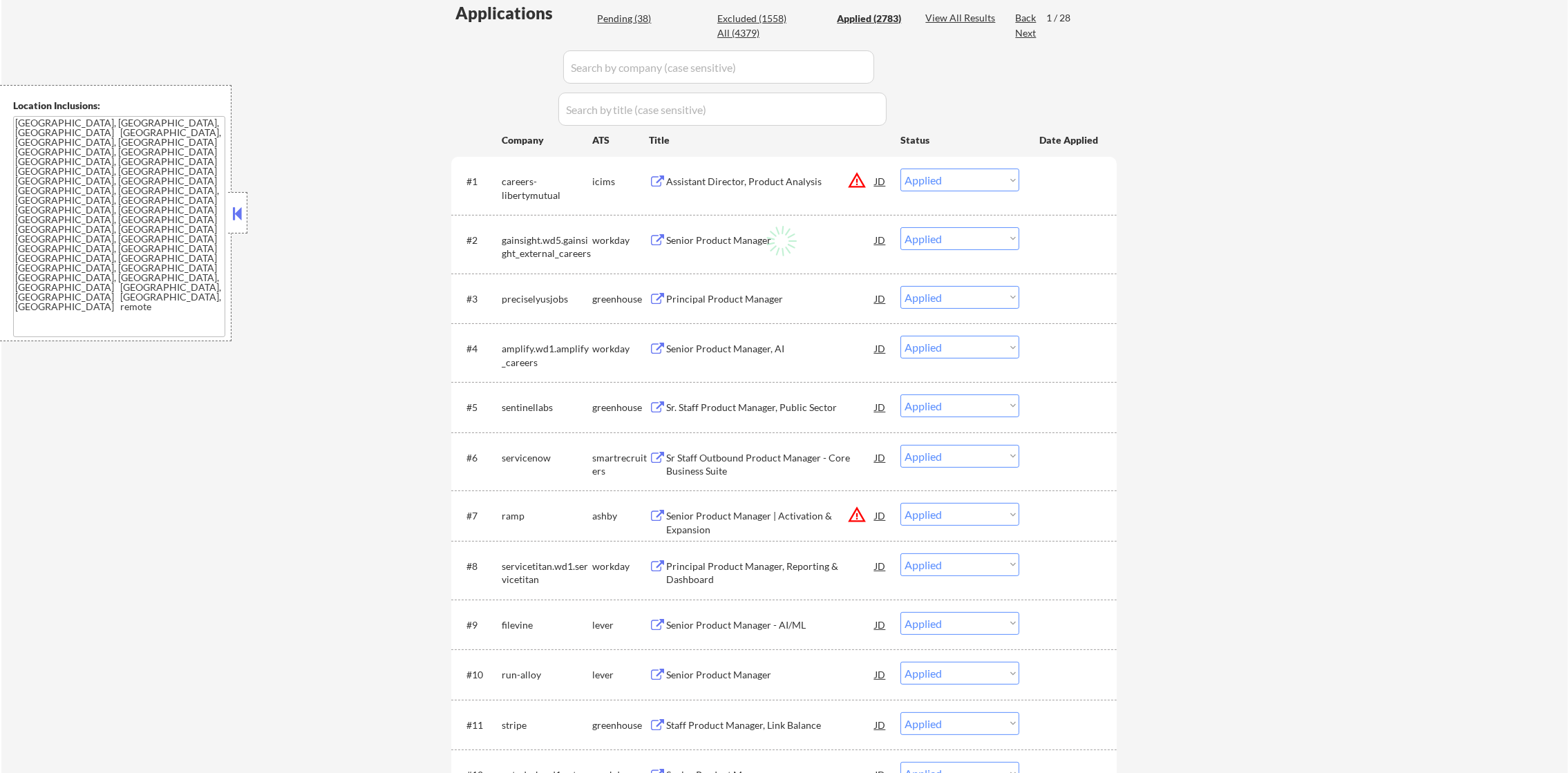
select select ""applied""
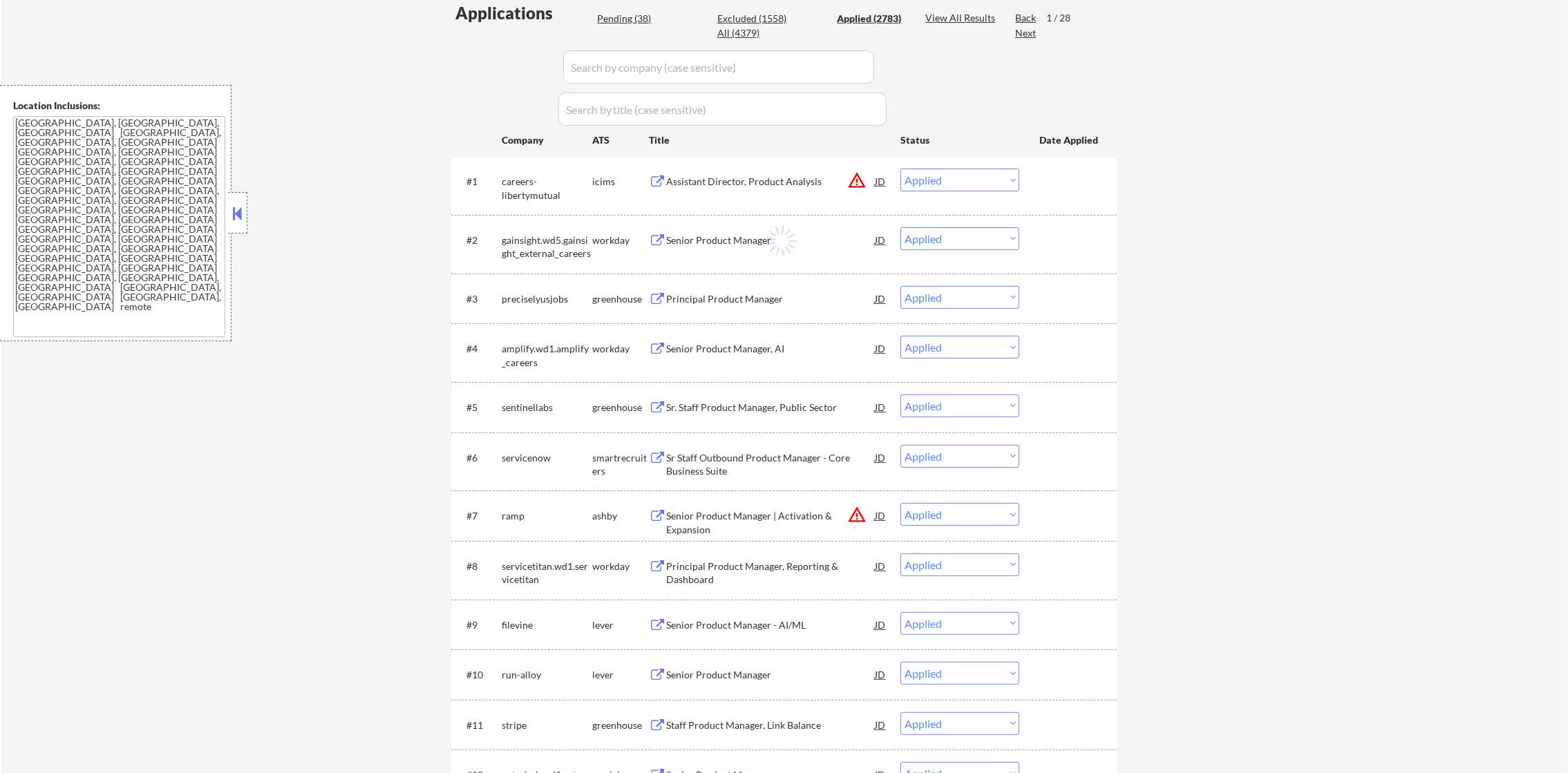
select select ""applied""
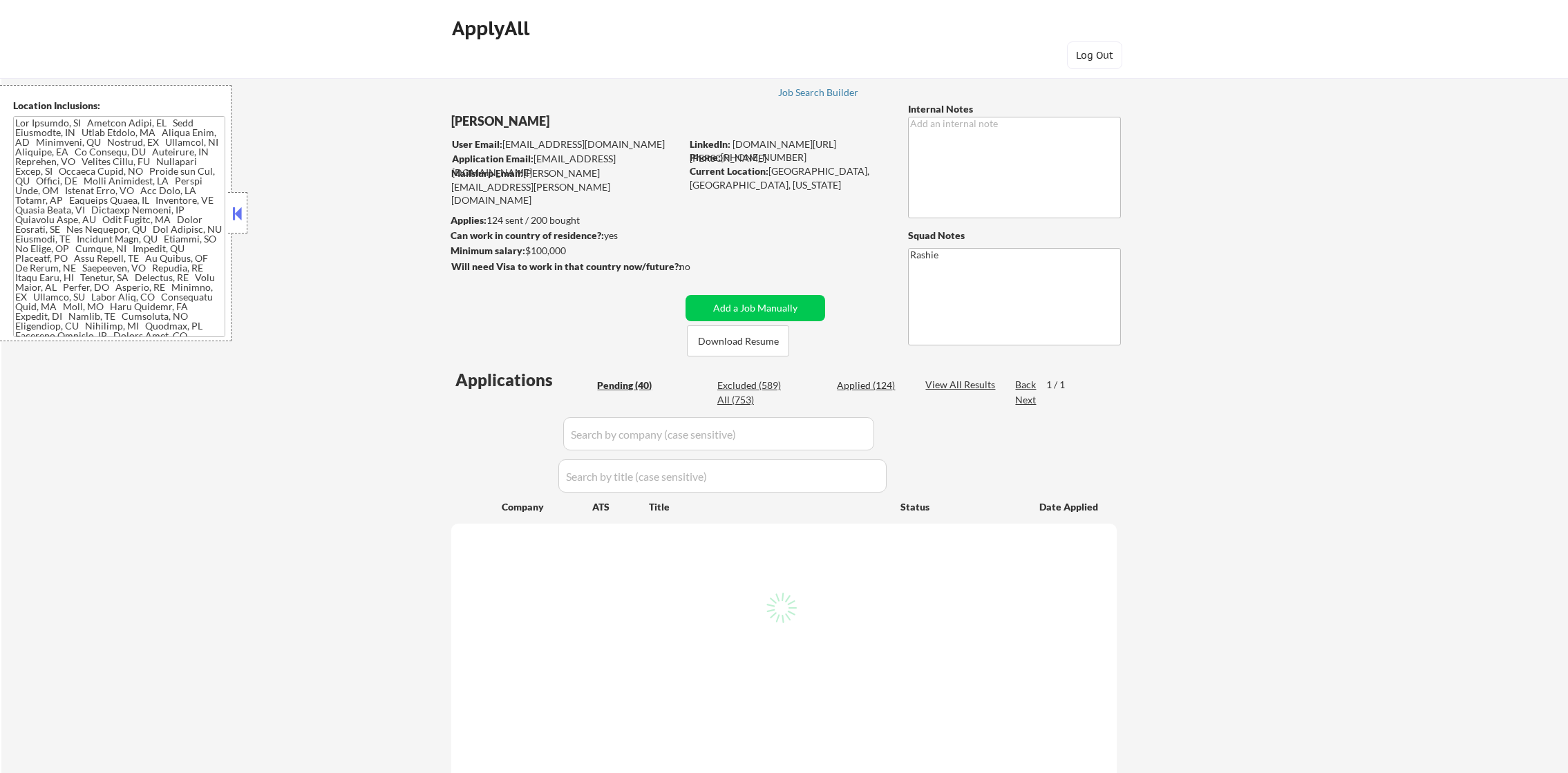
select select ""pending""
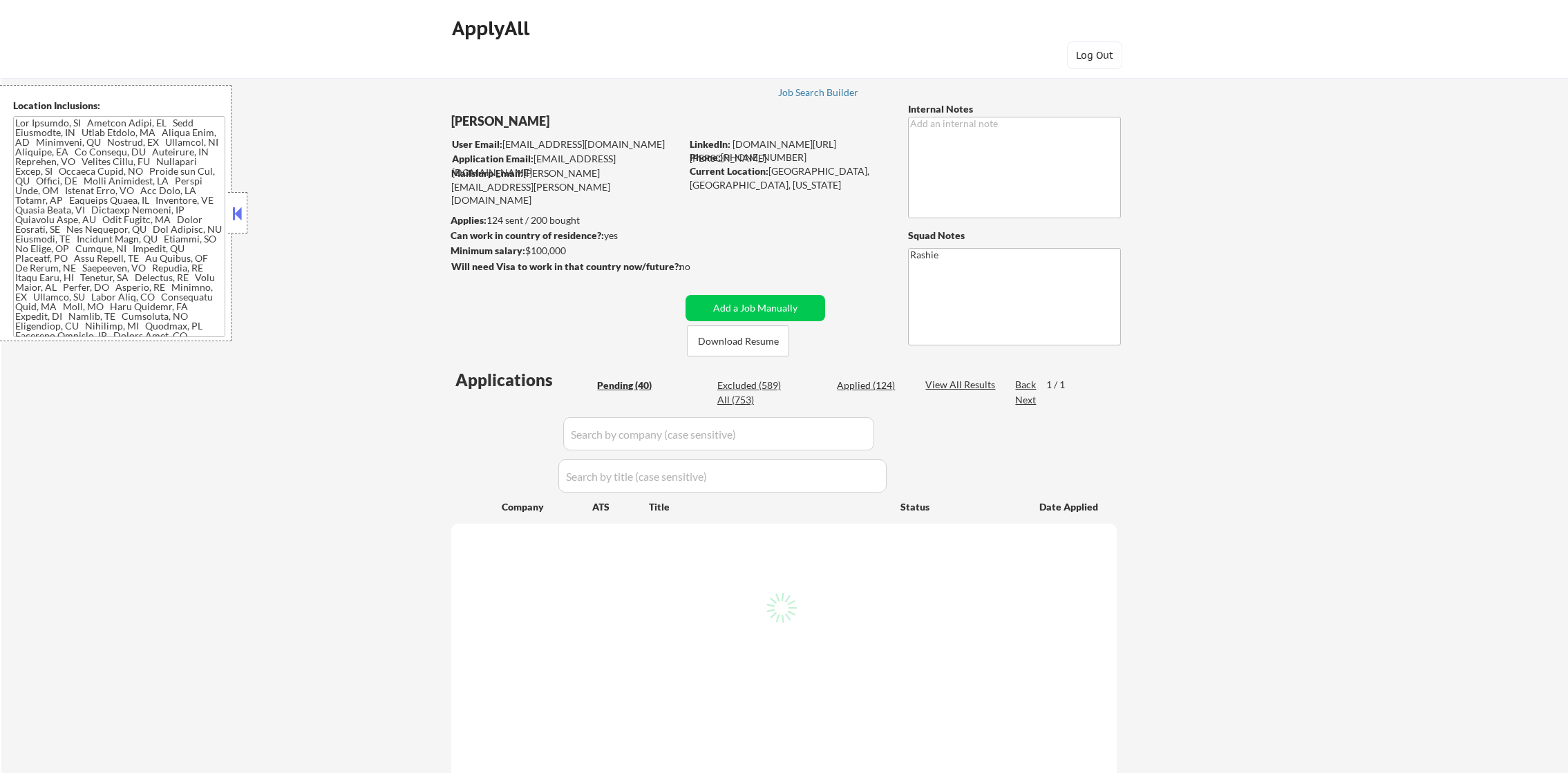
select select ""pending""
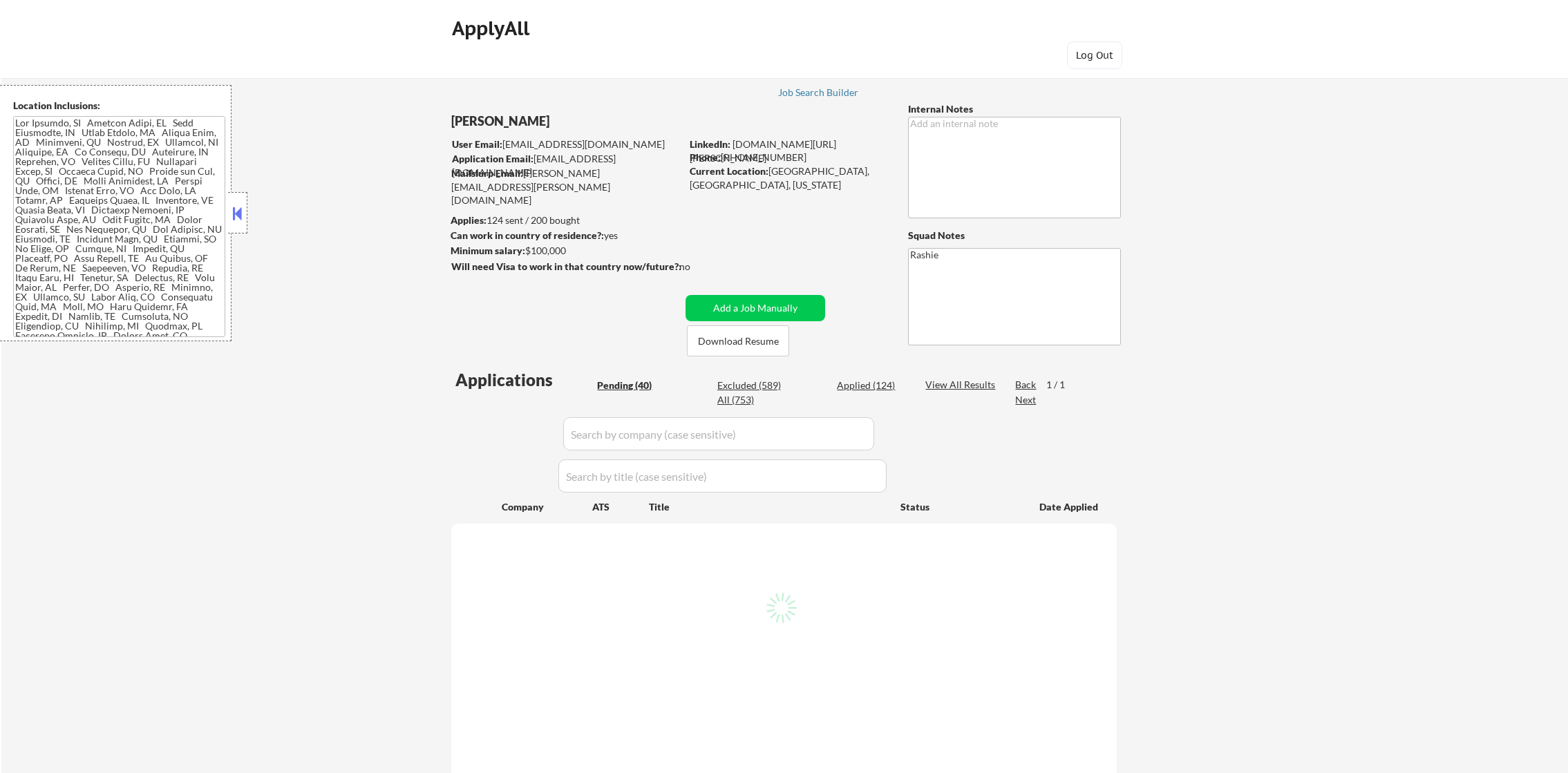
select select ""pending""
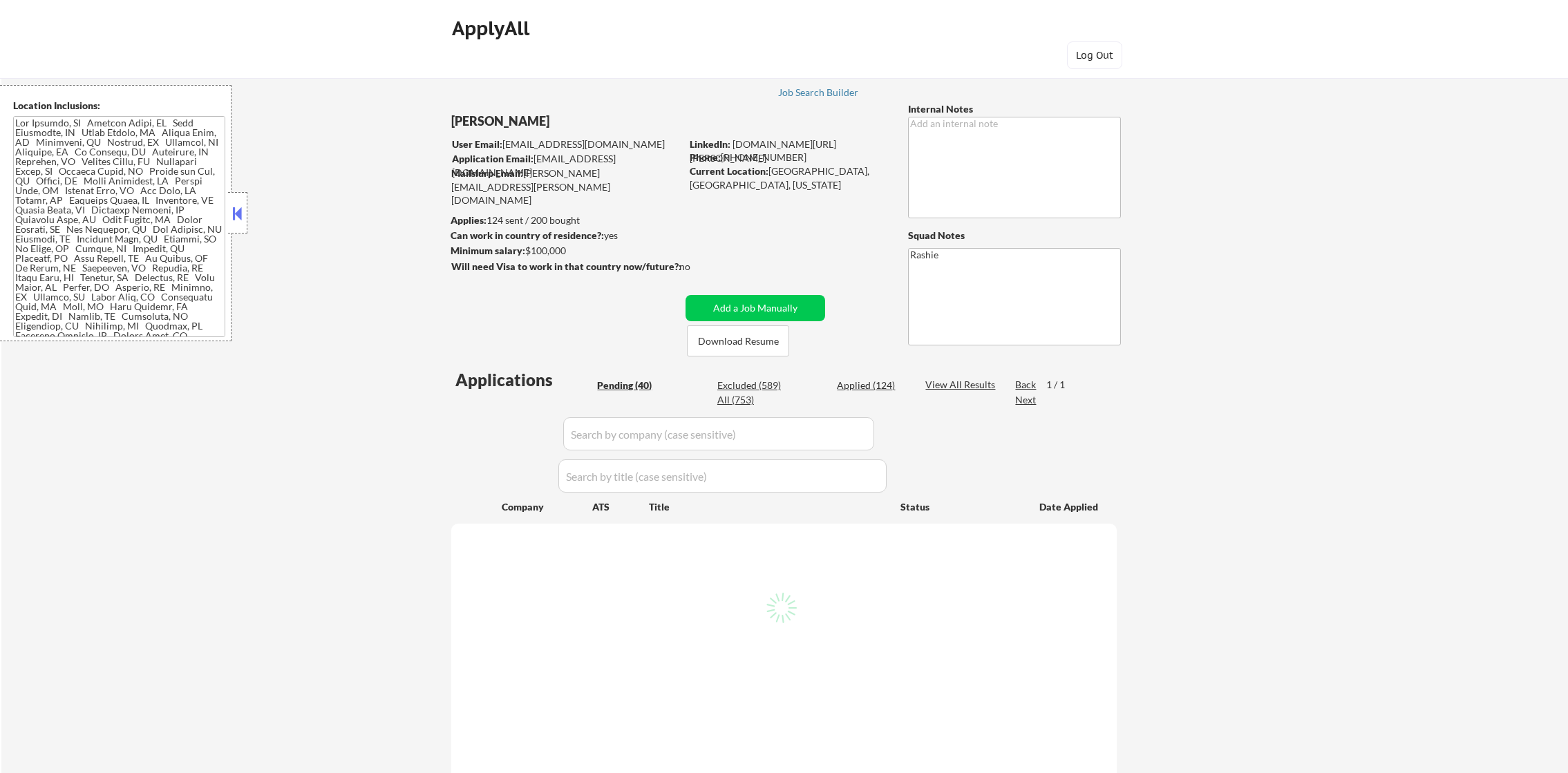
select select ""pending""
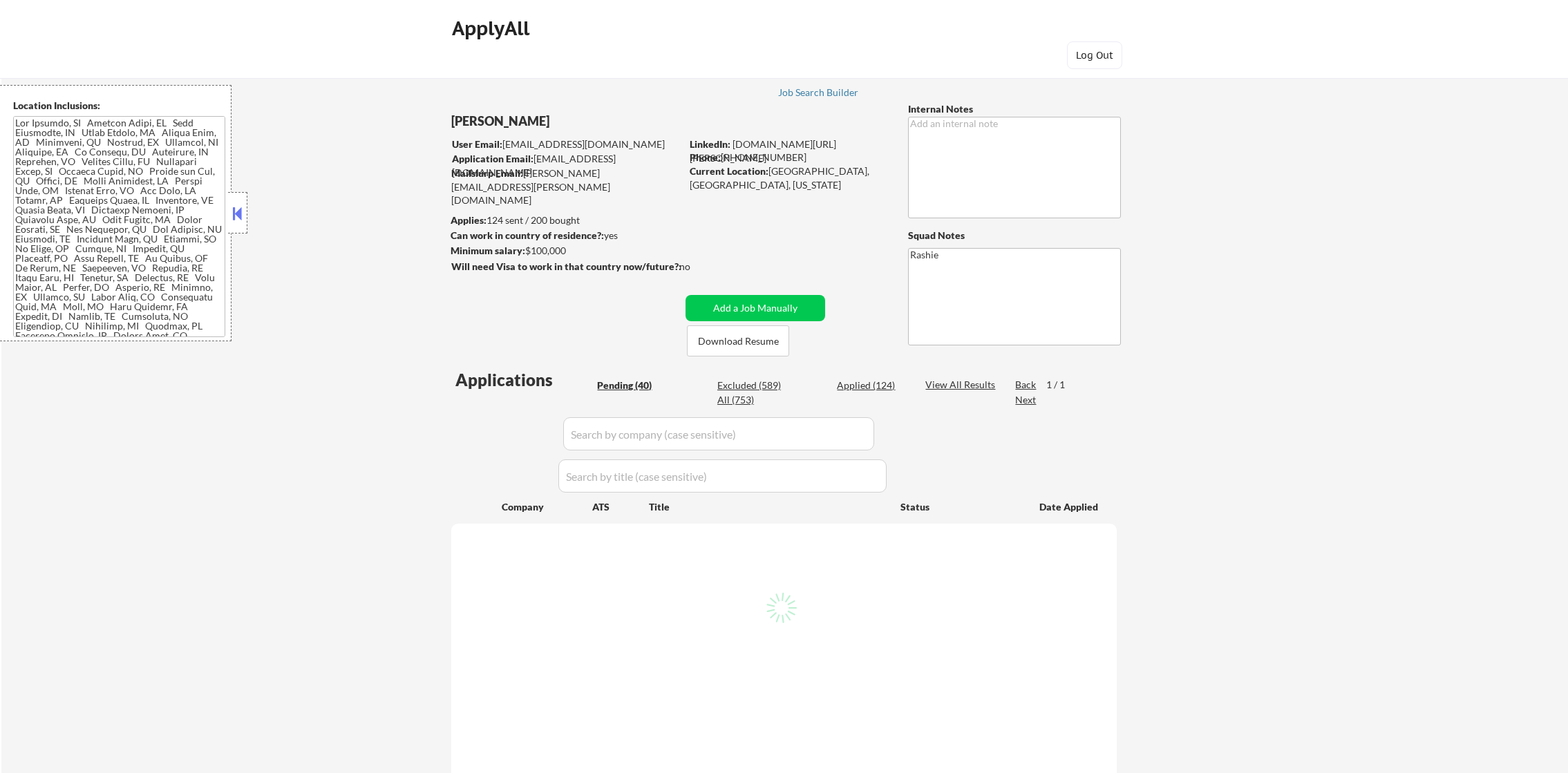
select select ""pending""
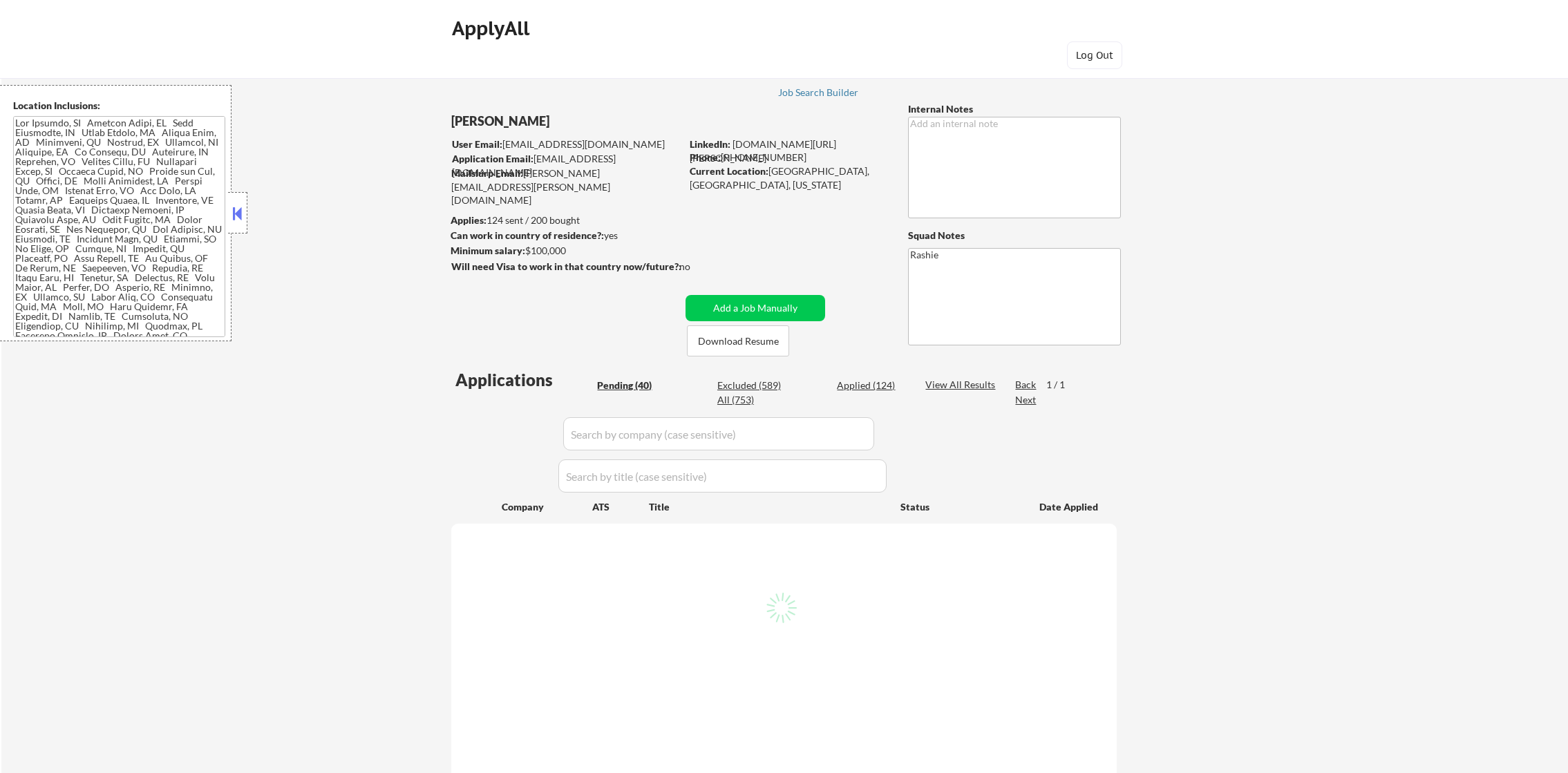
select select ""pending""
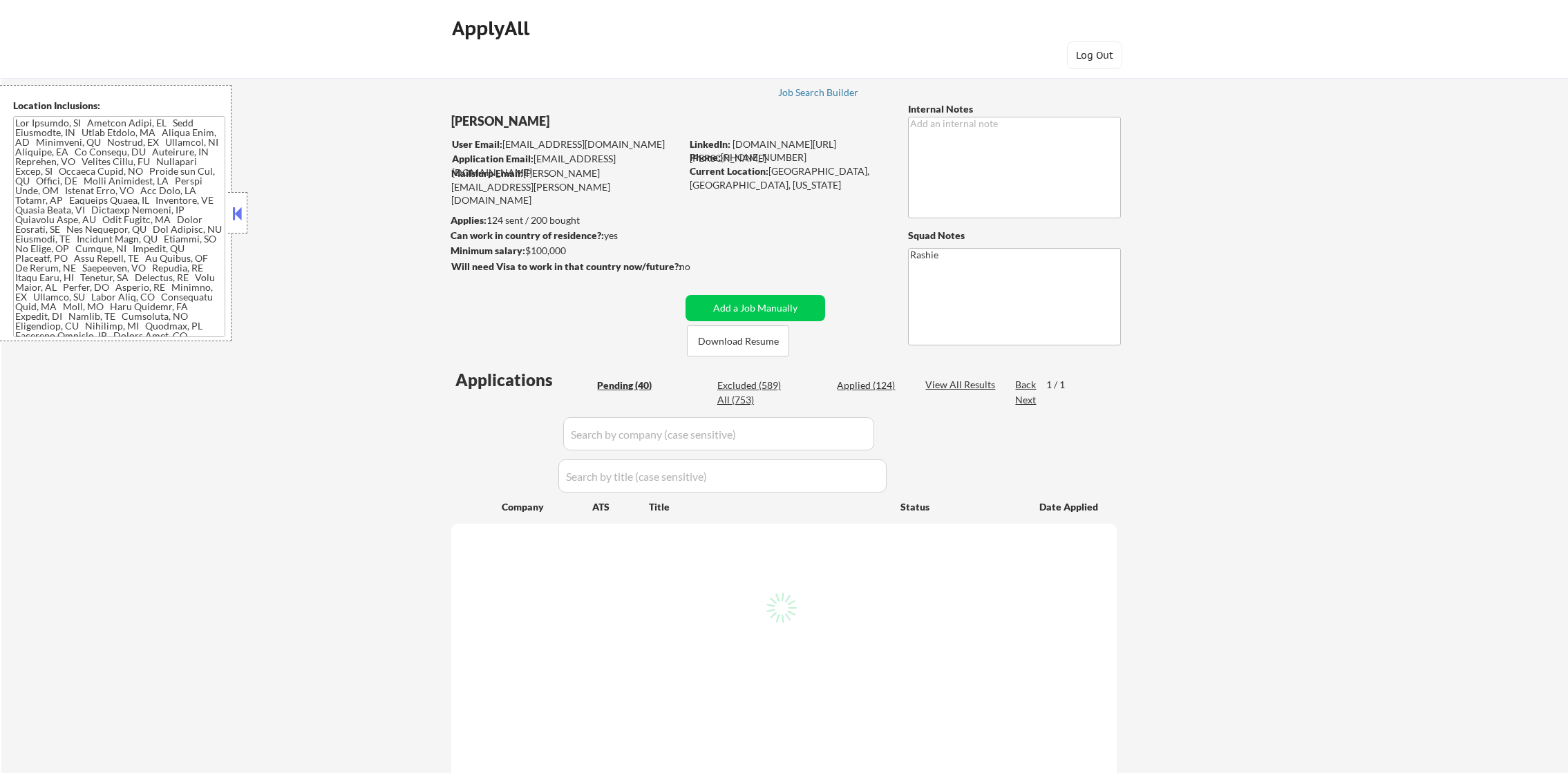
select select ""pending""
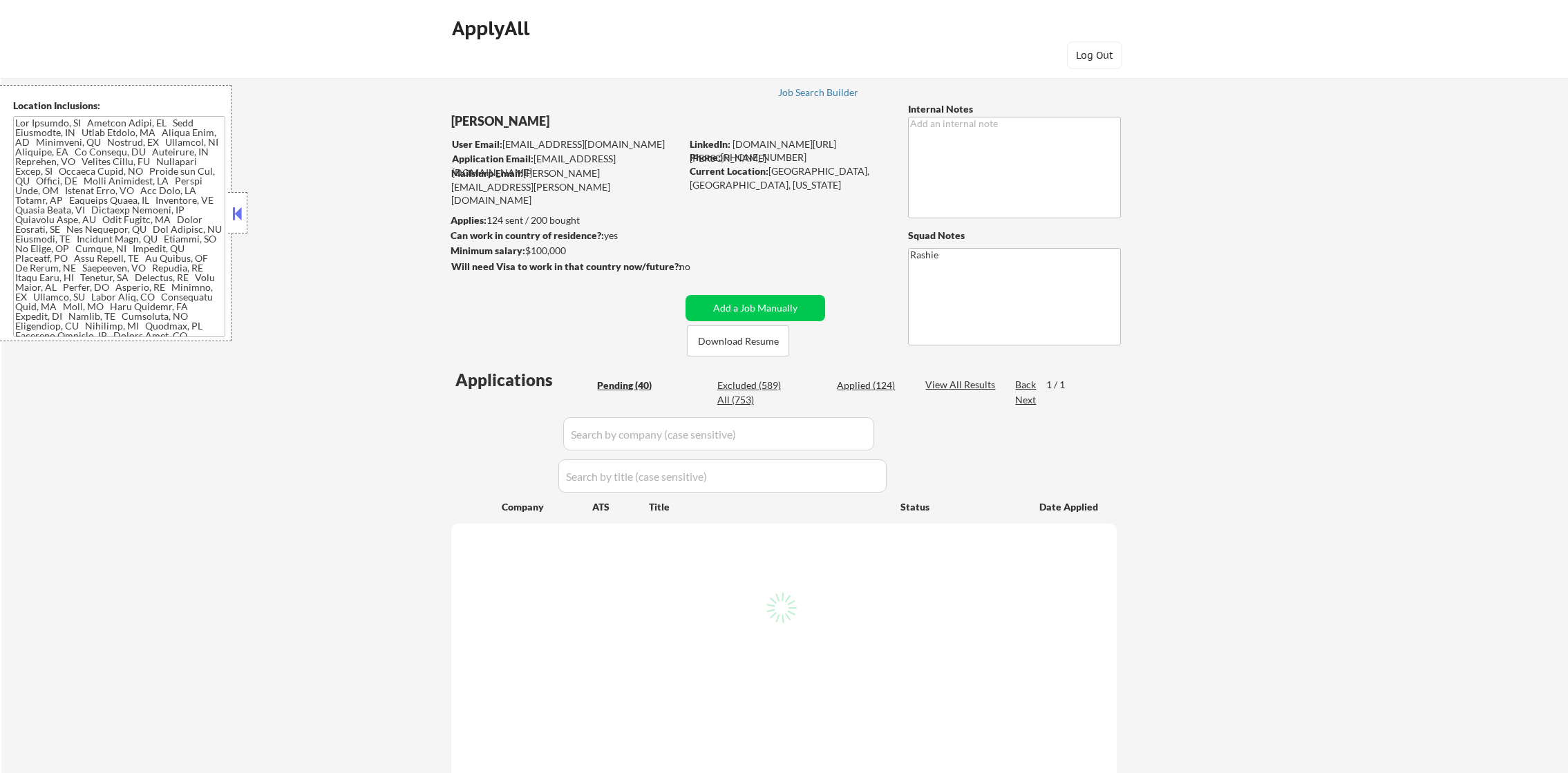
select select ""pending""
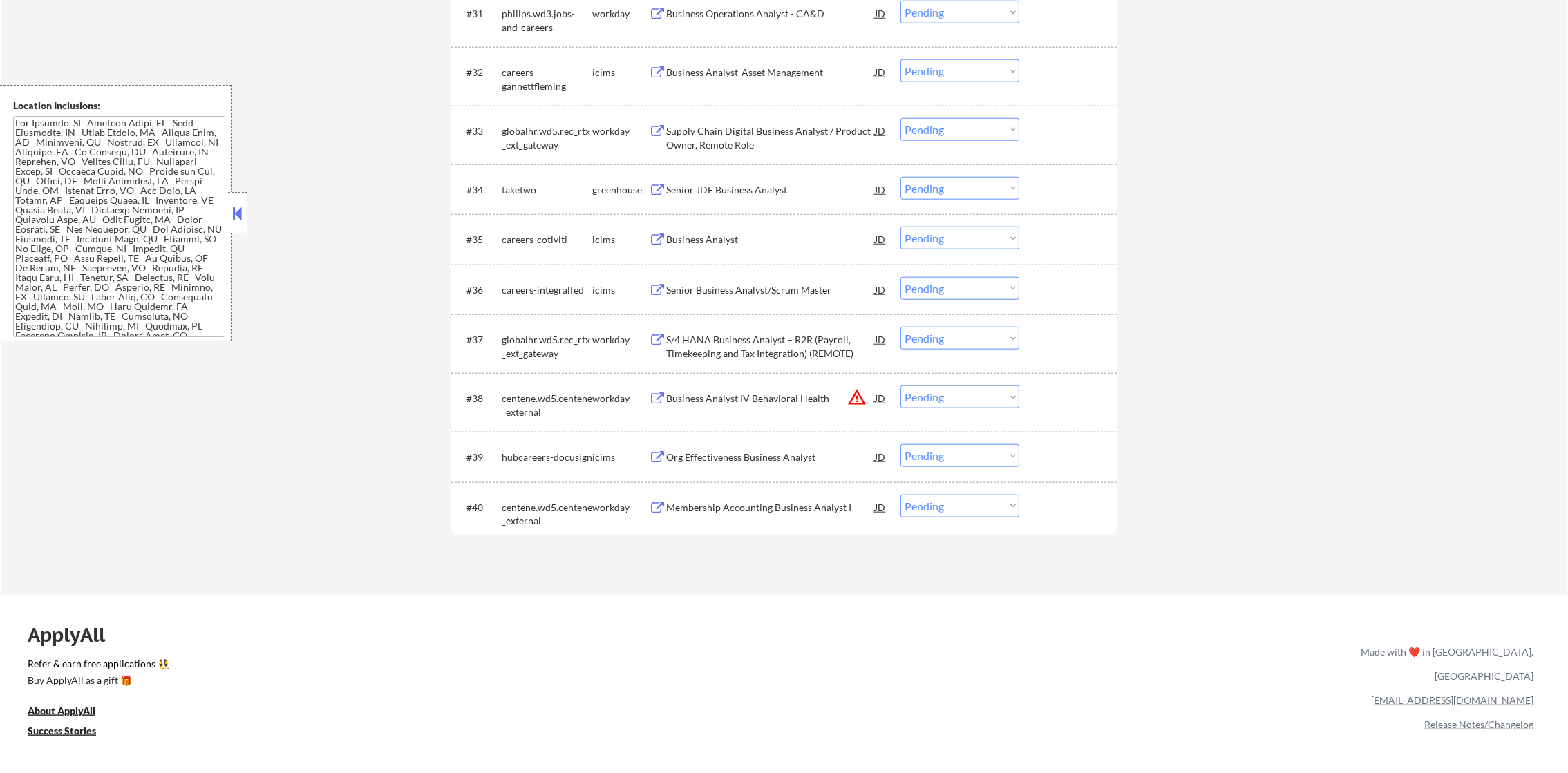
scroll to position [2295, 0]
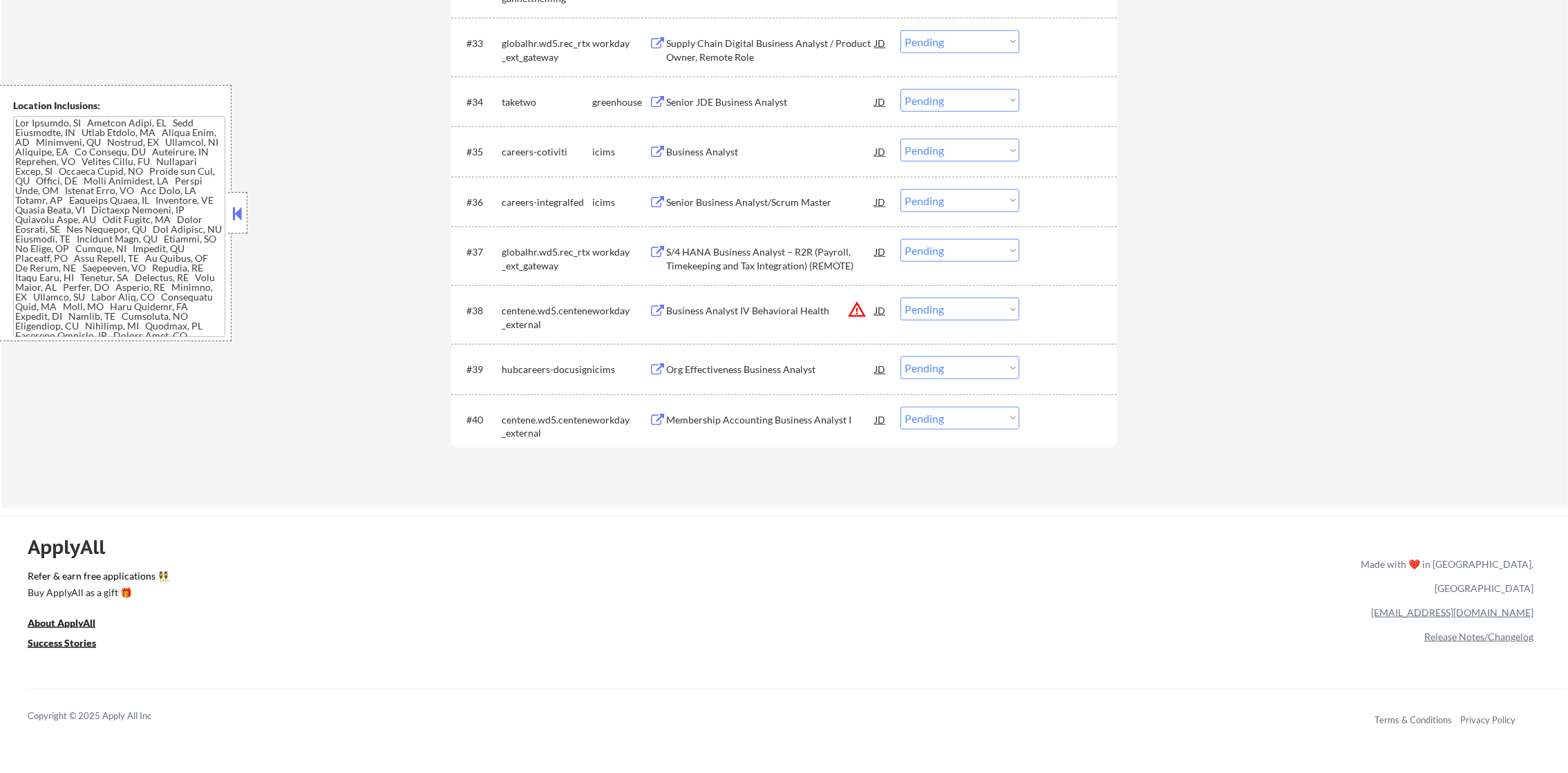
click at [856, 306] on button "warning_amber" at bounding box center [857, 309] width 20 height 20
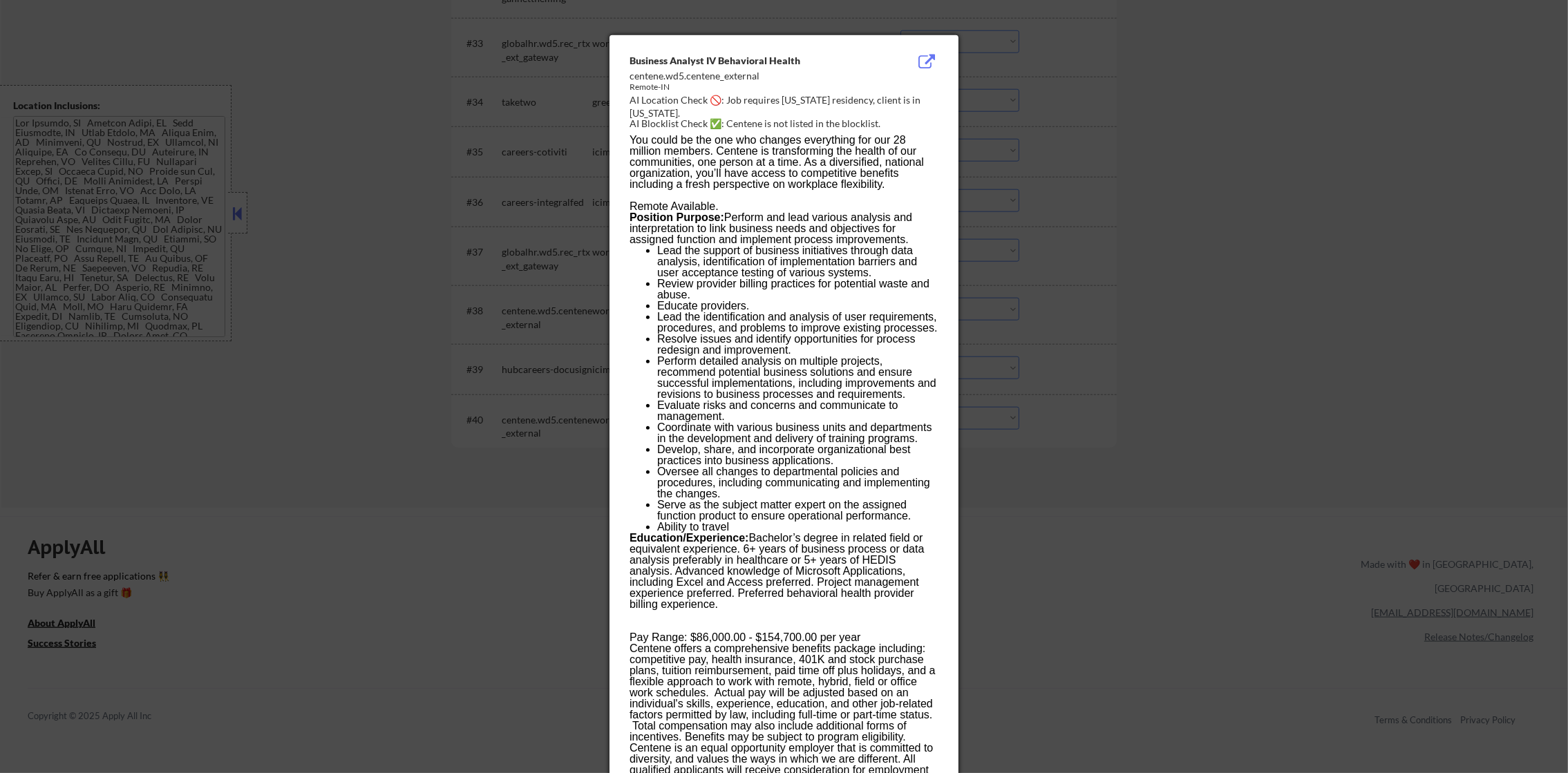
click at [1081, 277] on div at bounding box center [784, 386] width 1568 height 773
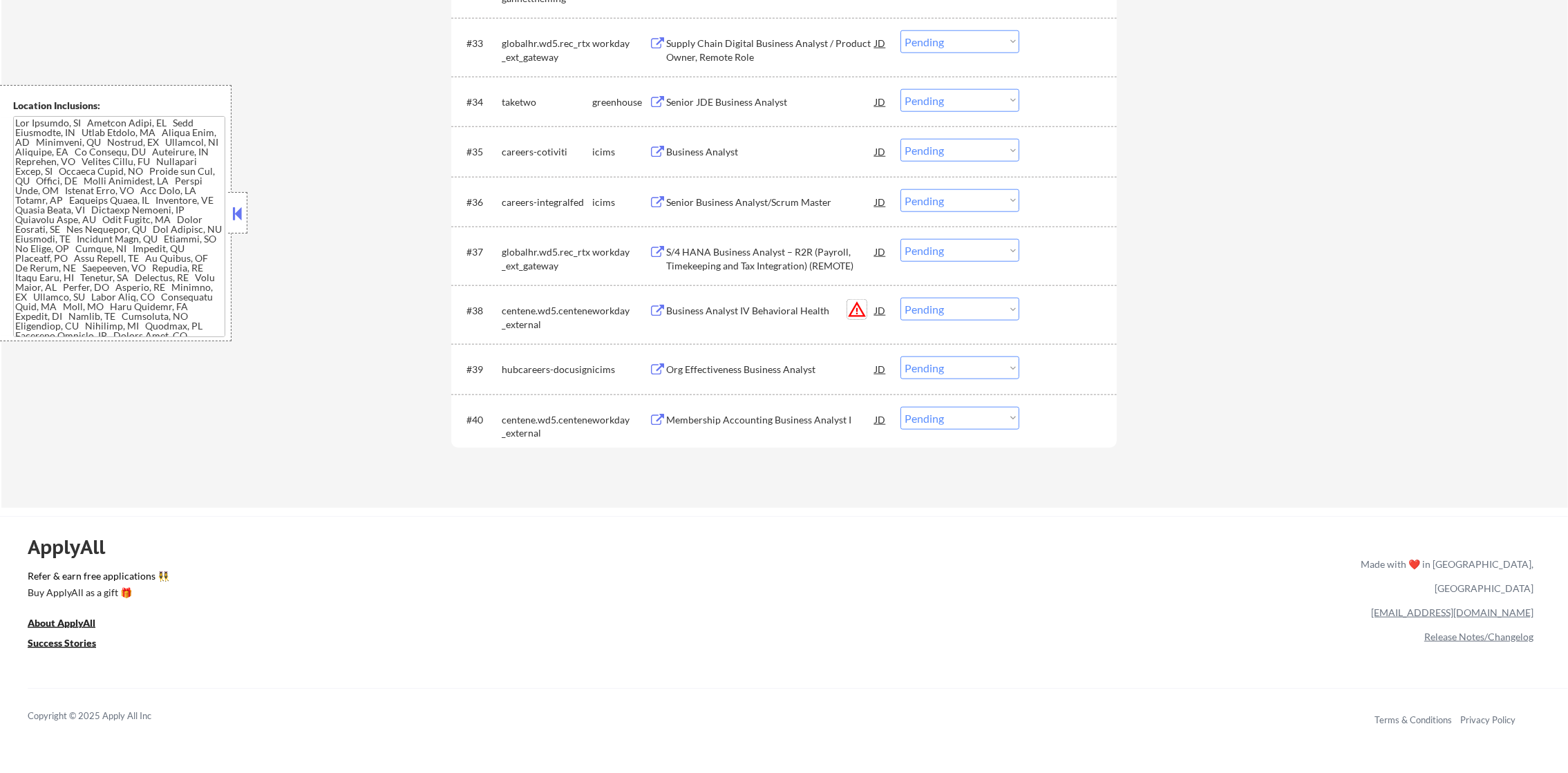
click at [857, 306] on button "warning_amber" at bounding box center [857, 309] width 20 height 20
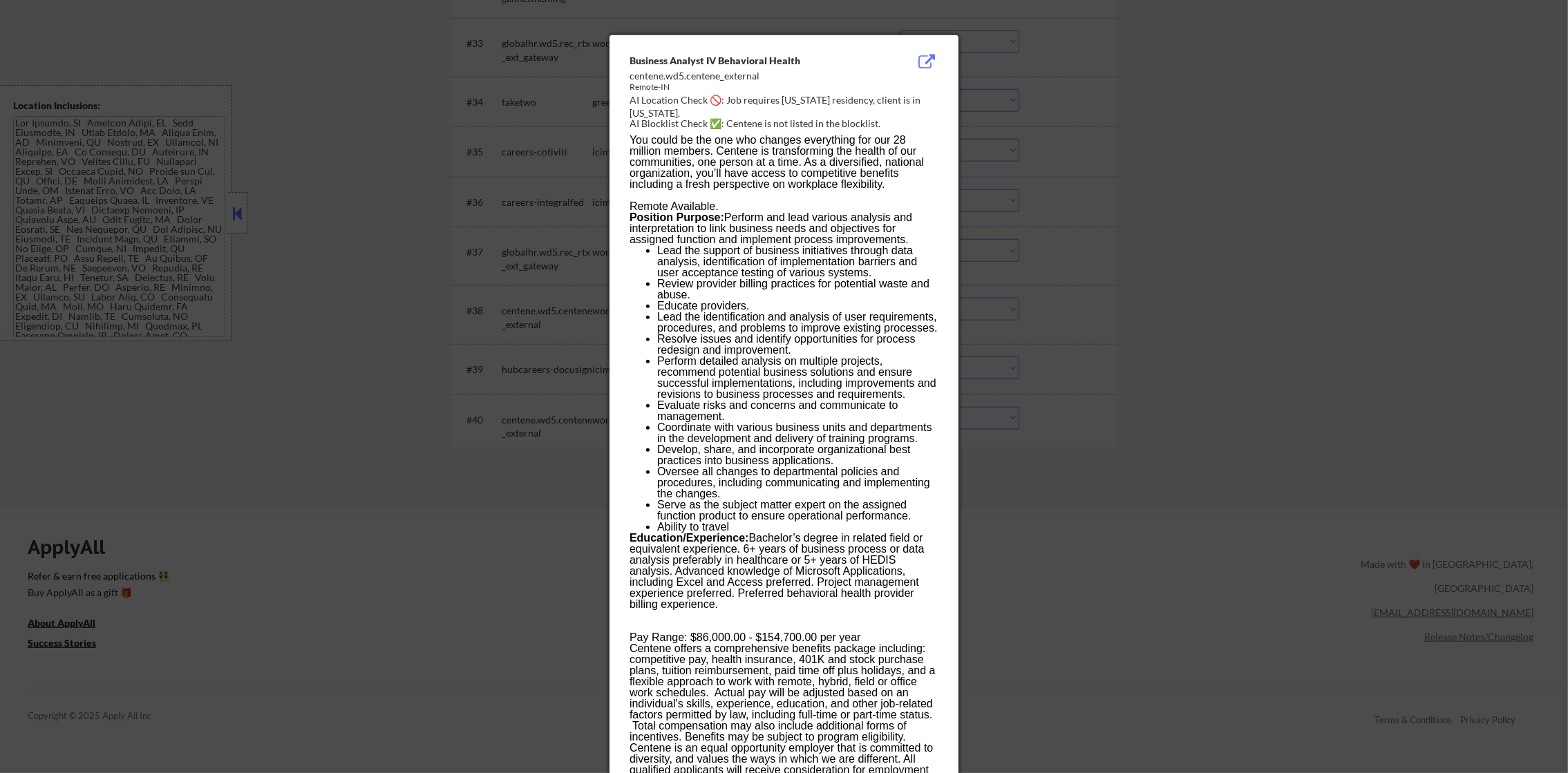
click at [1050, 294] on div at bounding box center [784, 386] width 1568 height 773
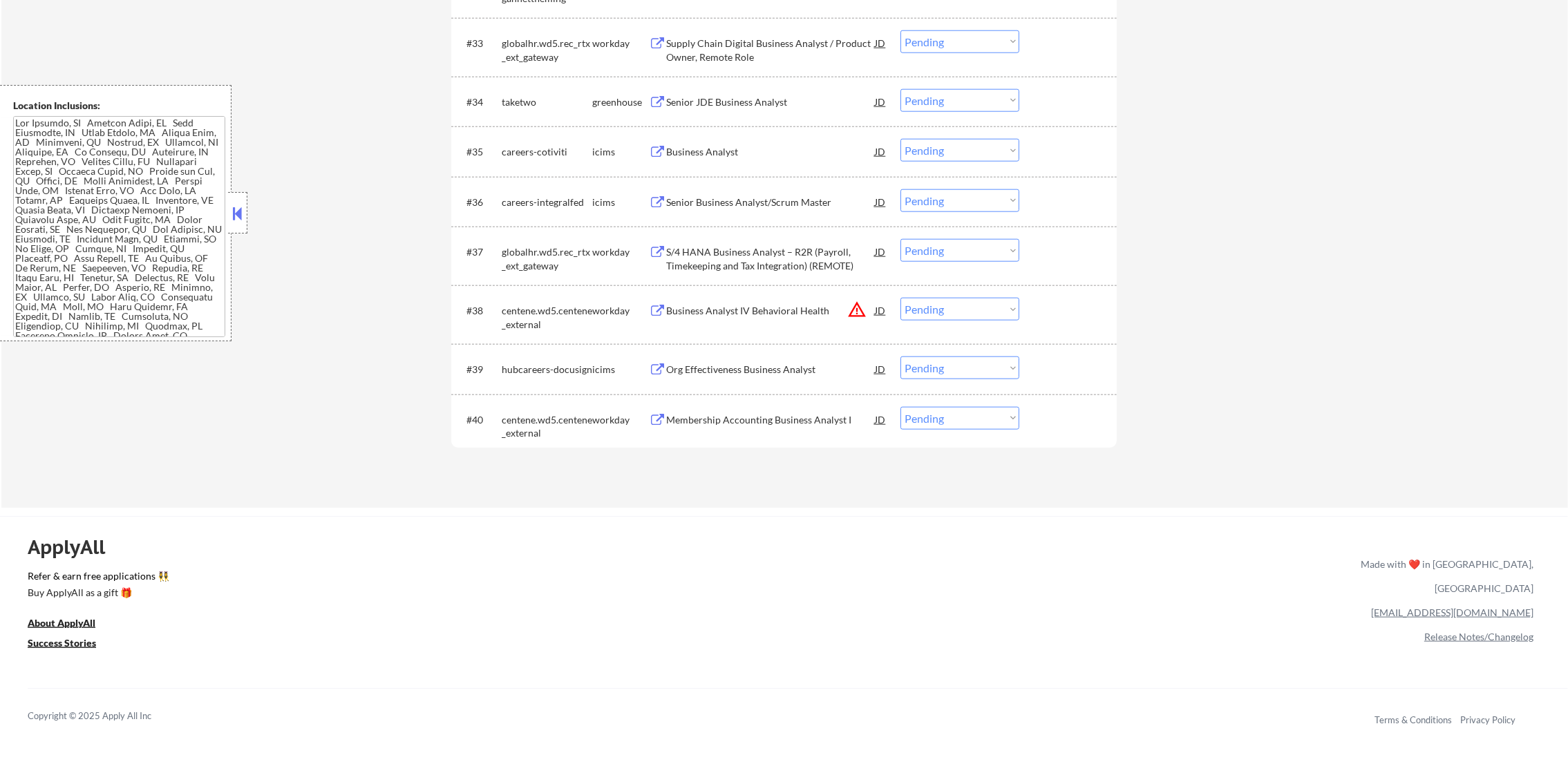
click at [967, 316] on select "Choose an option... Pending Applied Excluded (Questions) Excluded (Expired) Exc…" at bounding box center [960, 309] width 119 height 23
click at [900, 298] on select "Choose an option... Pending Applied Excluded (Questions) Excluded (Expired) Exc…" at bounding box center [960, 309] width 119 height 23
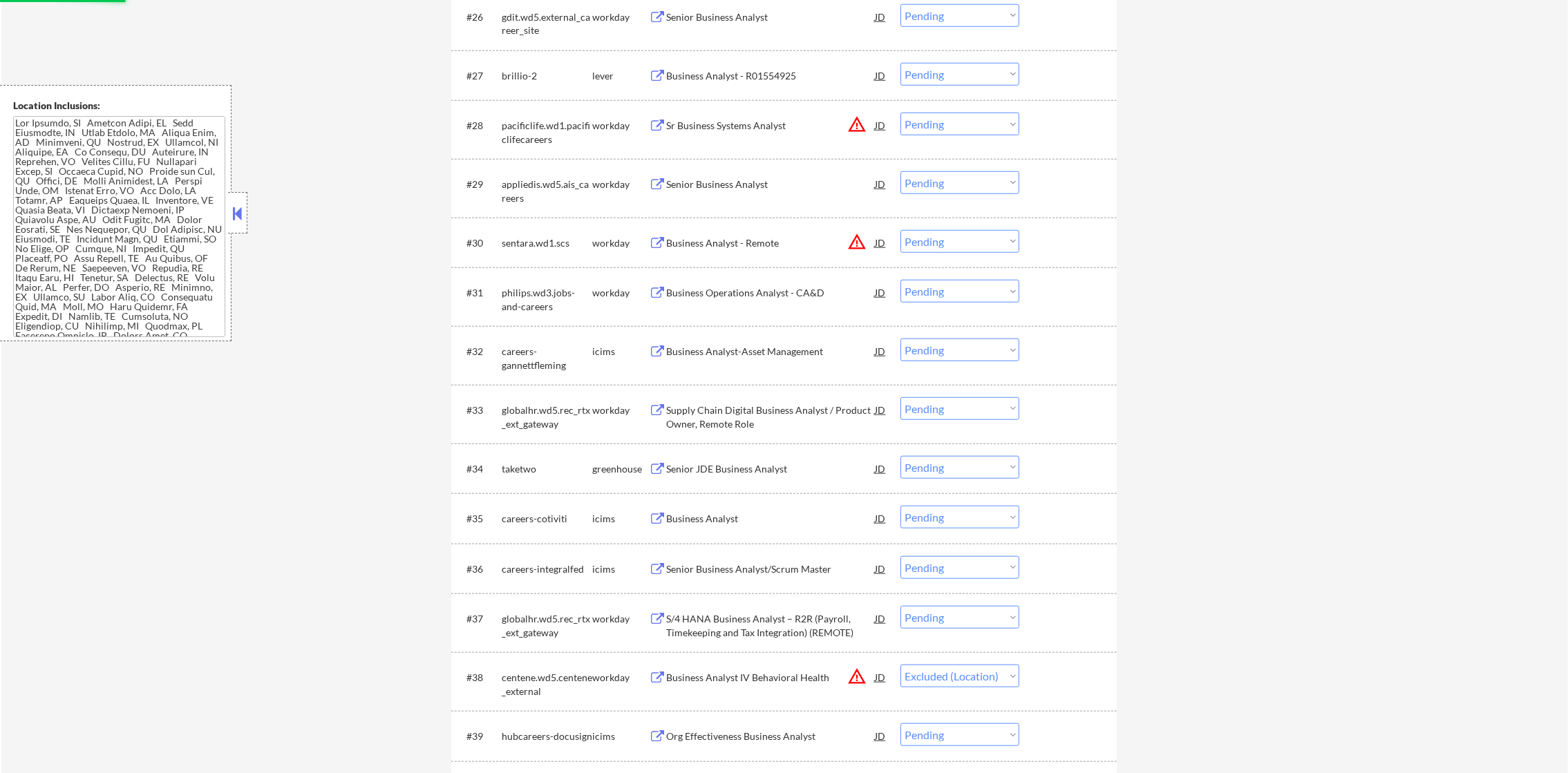
scroll to position [1880, 0]
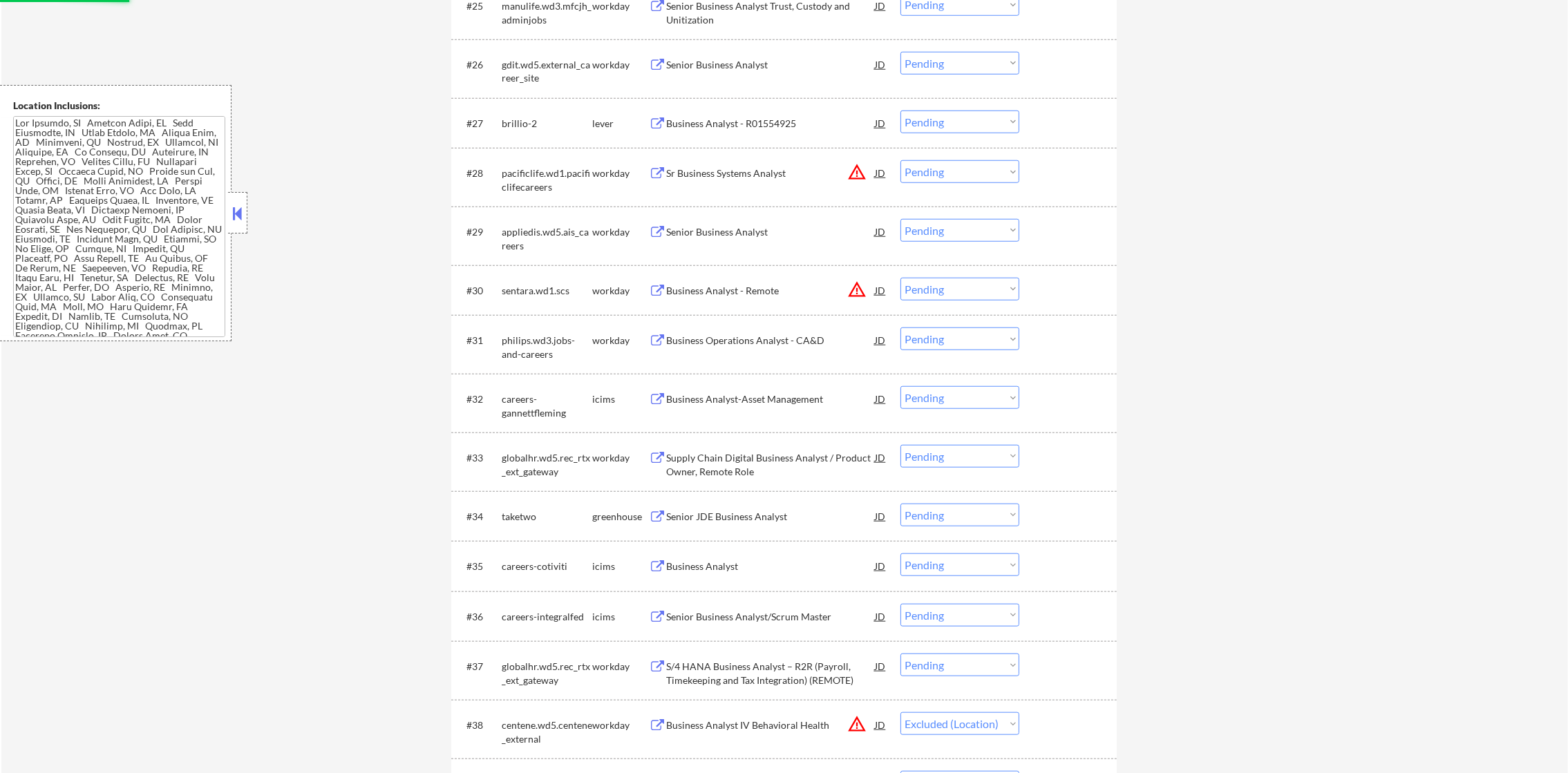
click at [856, 289] on button "warning_amber" at bounding box center [857, 290] width 20 height 20
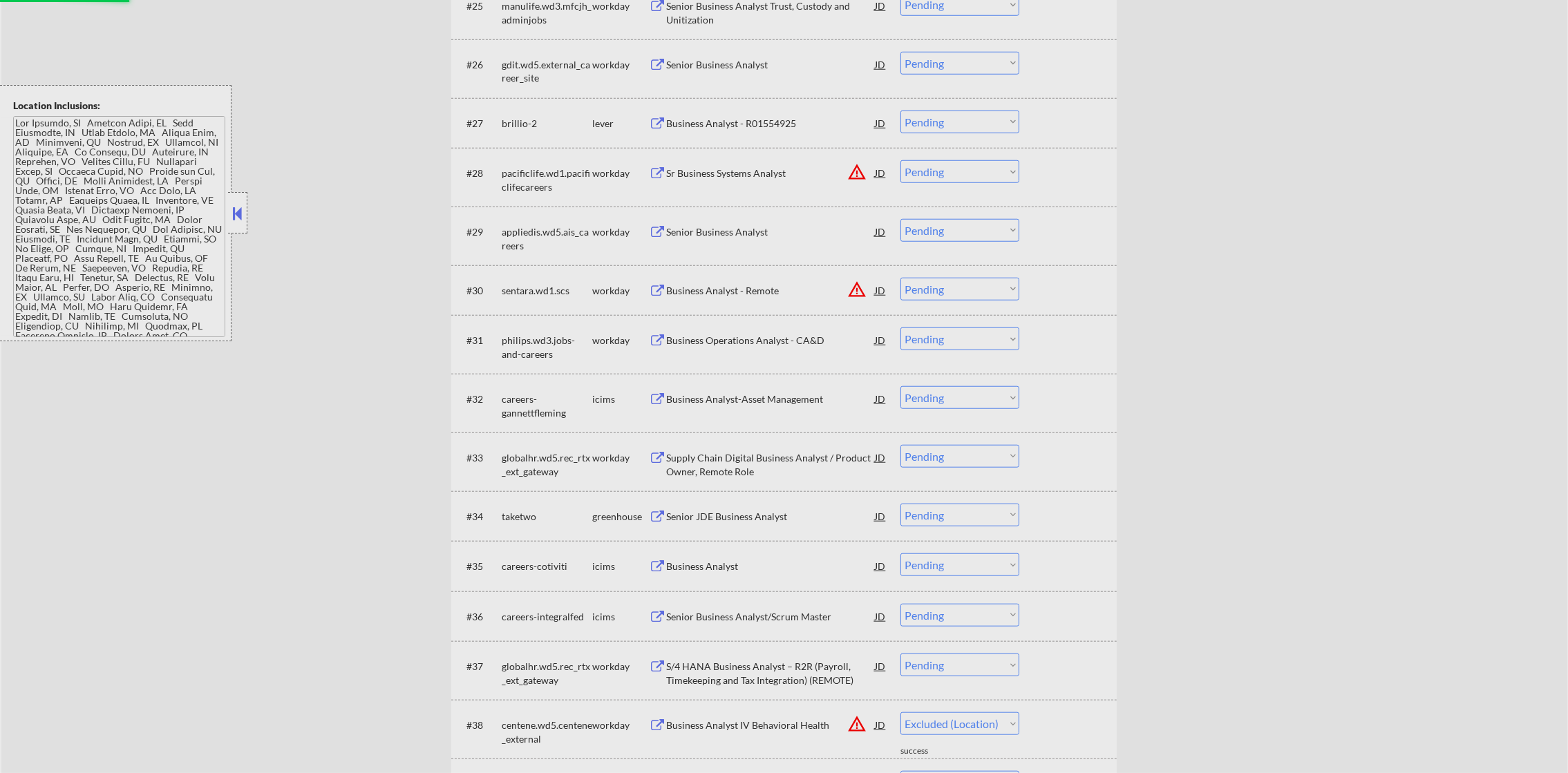
select select ""pending""
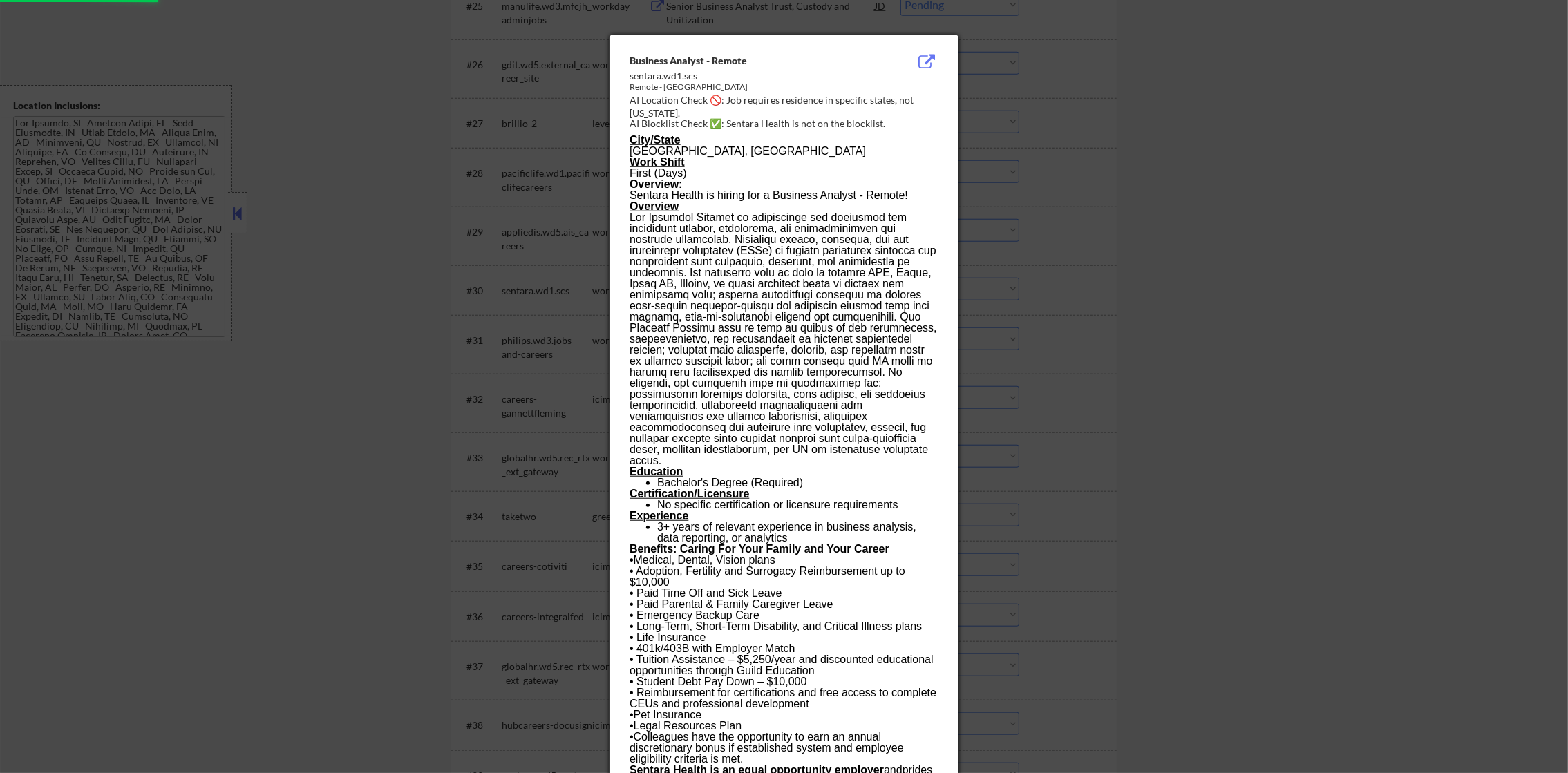
click at [1015, 289] on div at bounding box center [784, 386] width 1568 height 773
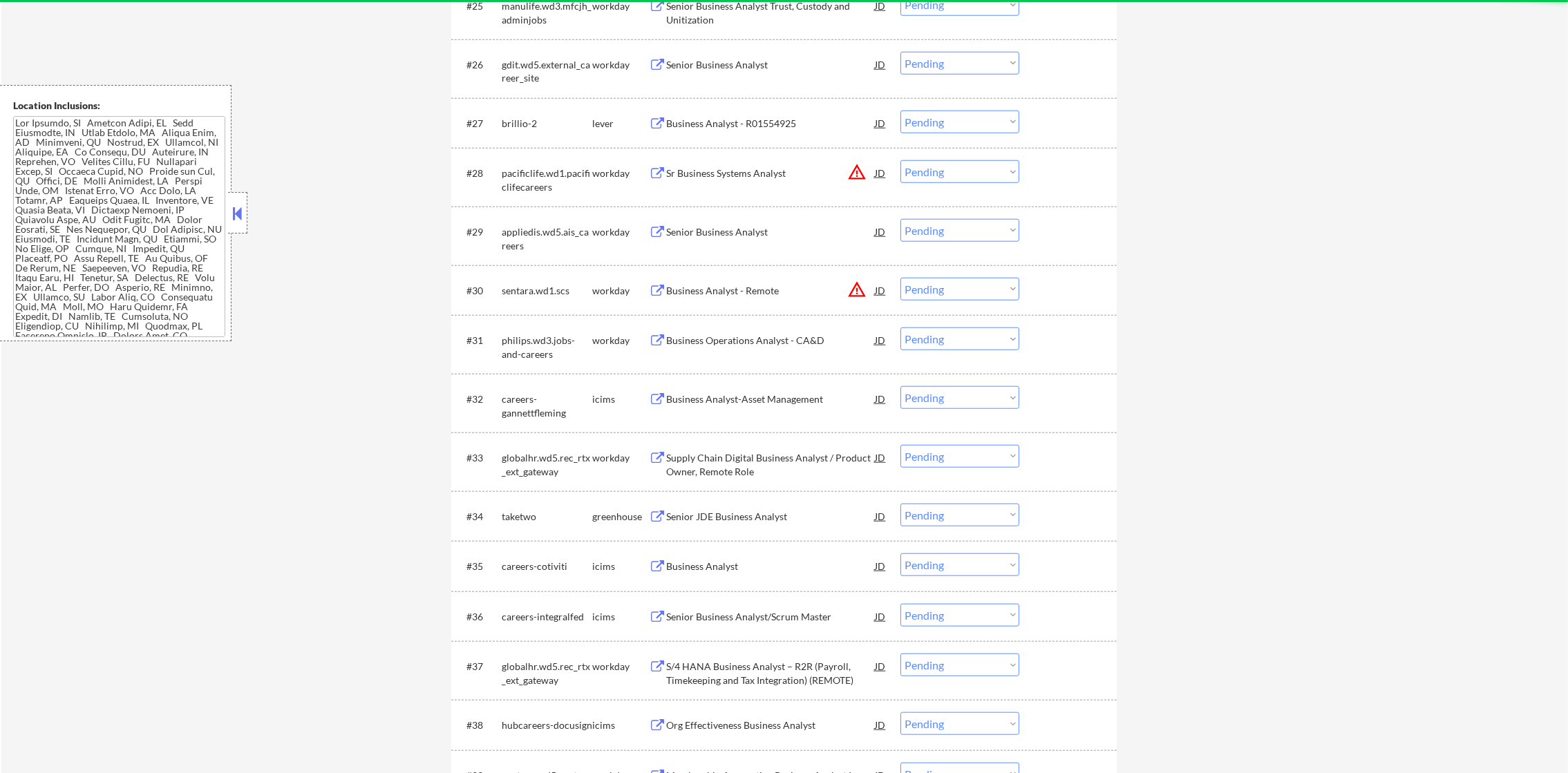
click at [948, 285] on select "Choose an option... Pending Applied Excluded (Questions) Excluded (Expired) Exc…" at bounding box center [960, 289] width 119 height 23
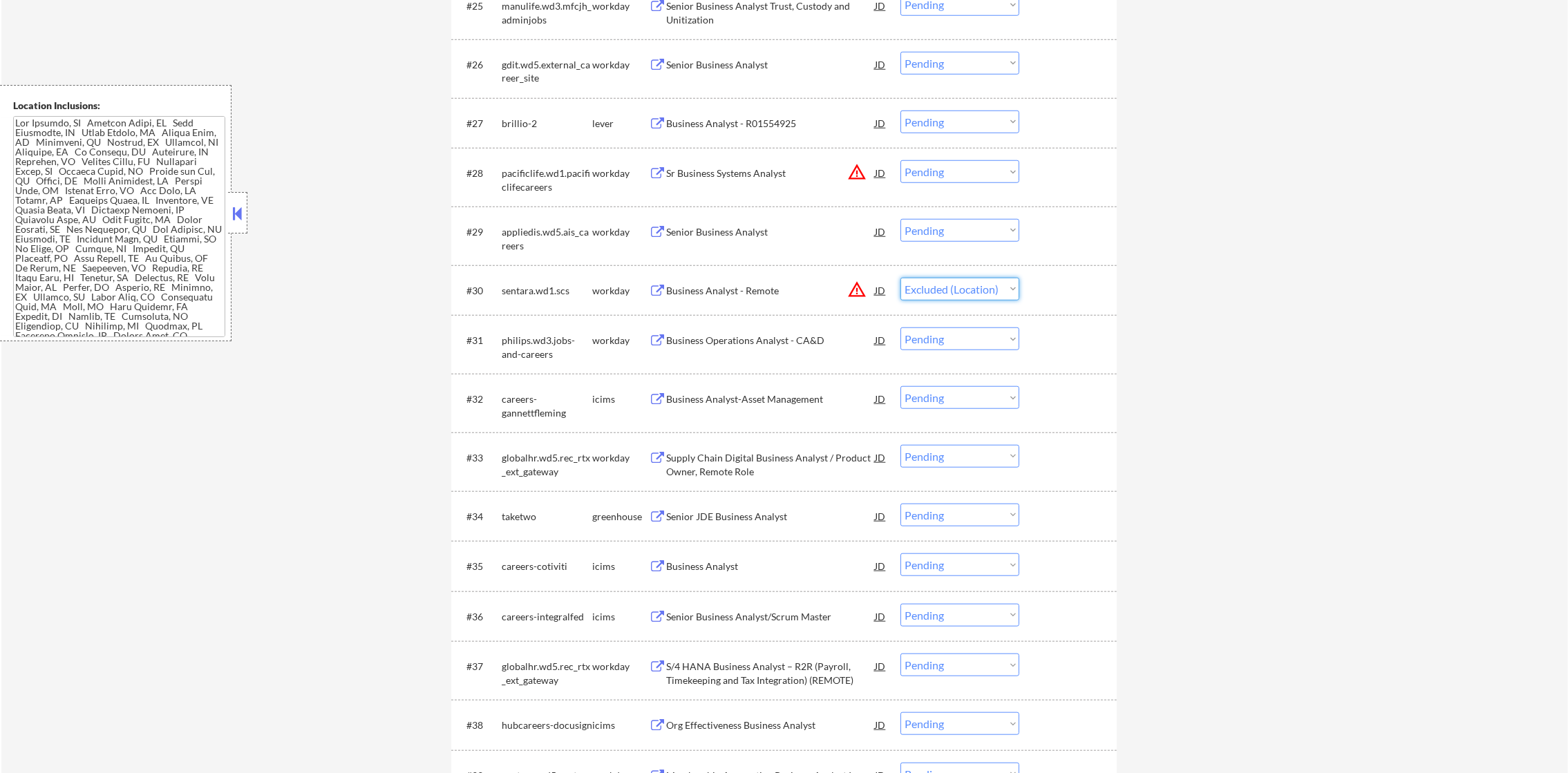
click at [900, 277] on select "Choose an option... Pending Applied Excluded (Questions) Excluded (Expired) Exc…" at bounding box center [960, 289] width 119 height 23
click at [861, 169] on button "warning_amber" at bounding box center [857, 172] width 20 height 20
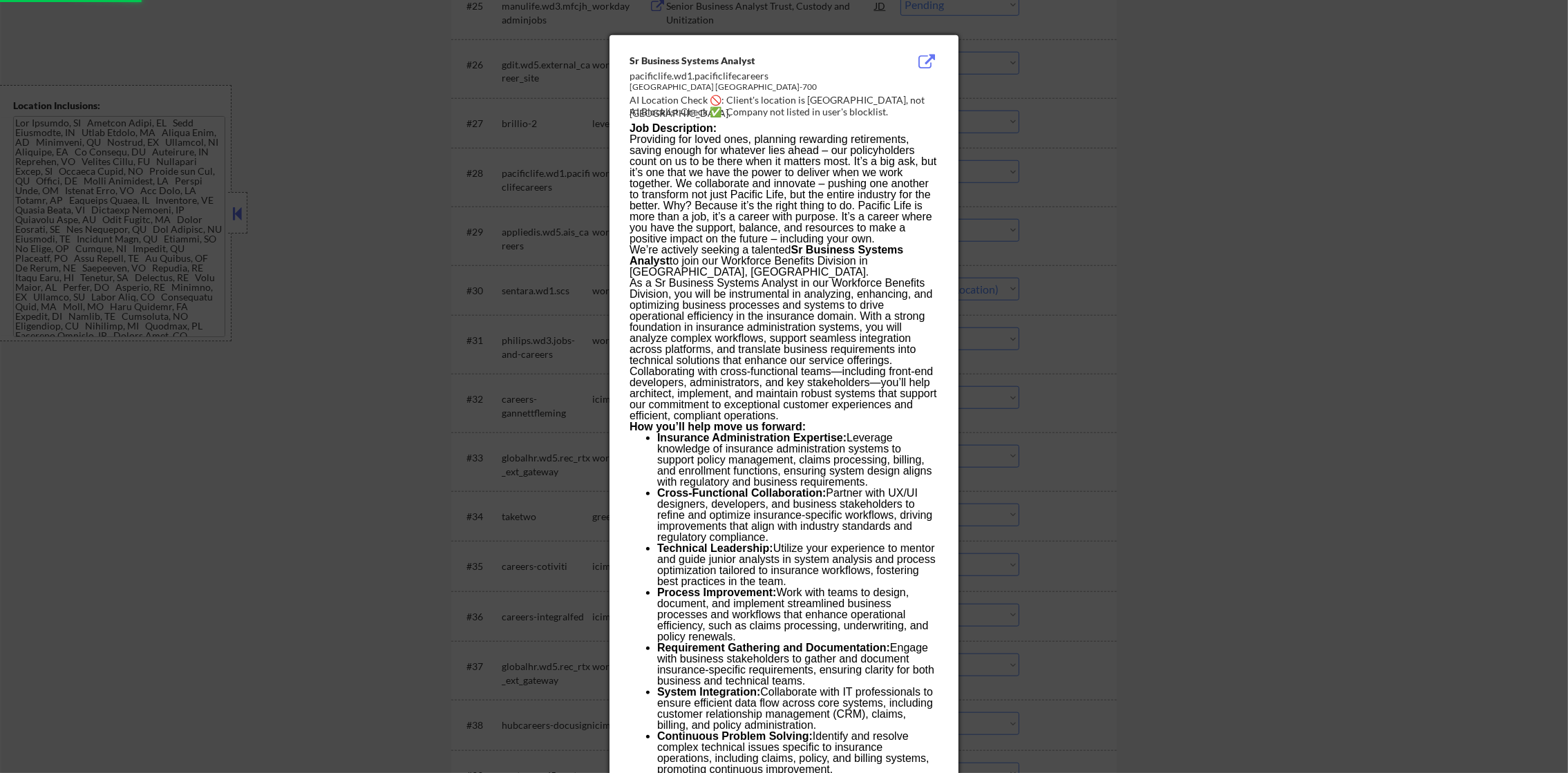
select select ""pending""
click at [894, 99] on div "AI Location Check 🚫: Client's location is North Hills, not Newport Beach." at bounding box center [786, 107] width 314 height 27
copy div "ewport B"
click at [1021, 119] on div at bounding box center [784, 386] width 1568 height 773
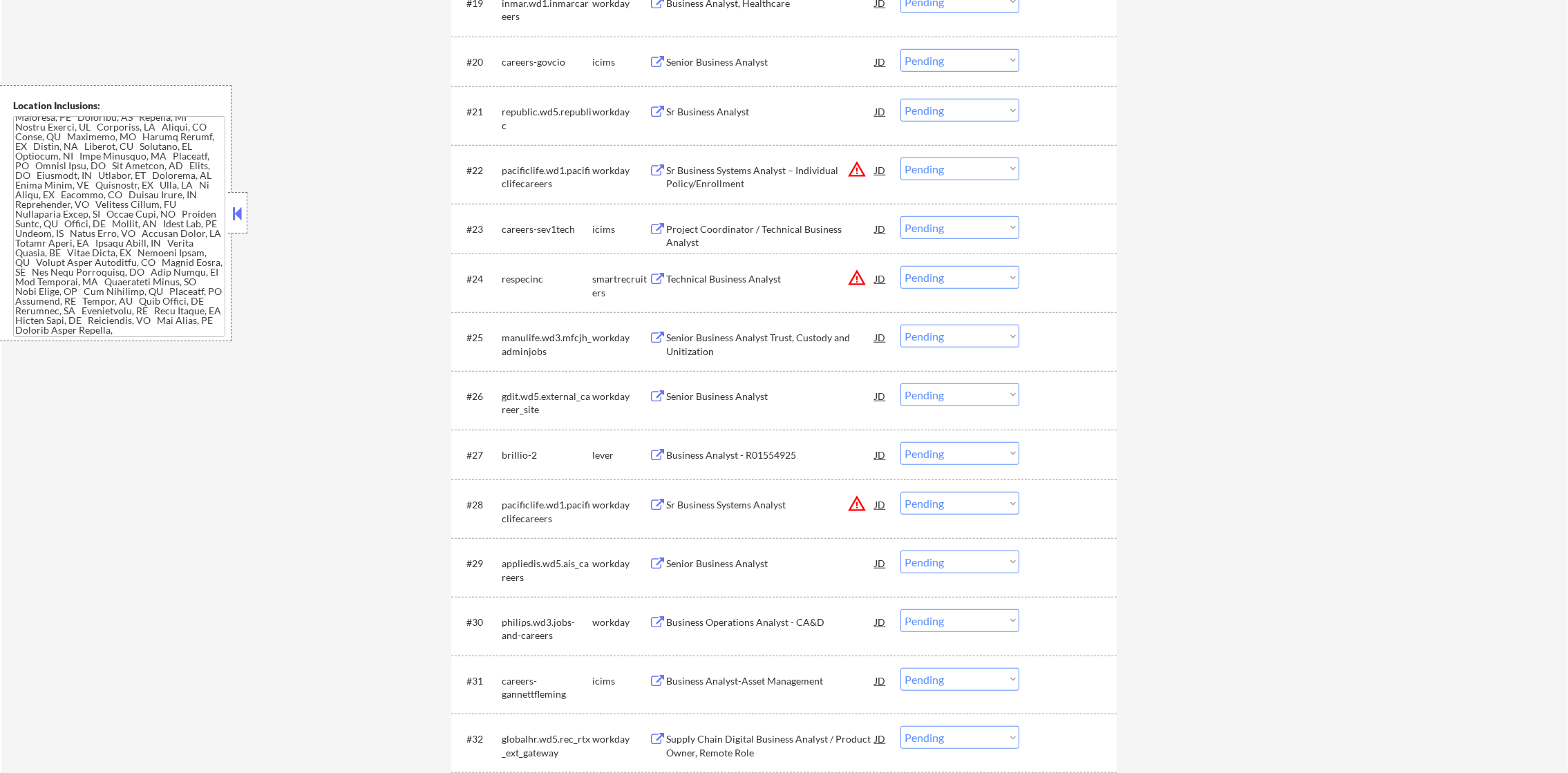
scroll to position [1535, 0]
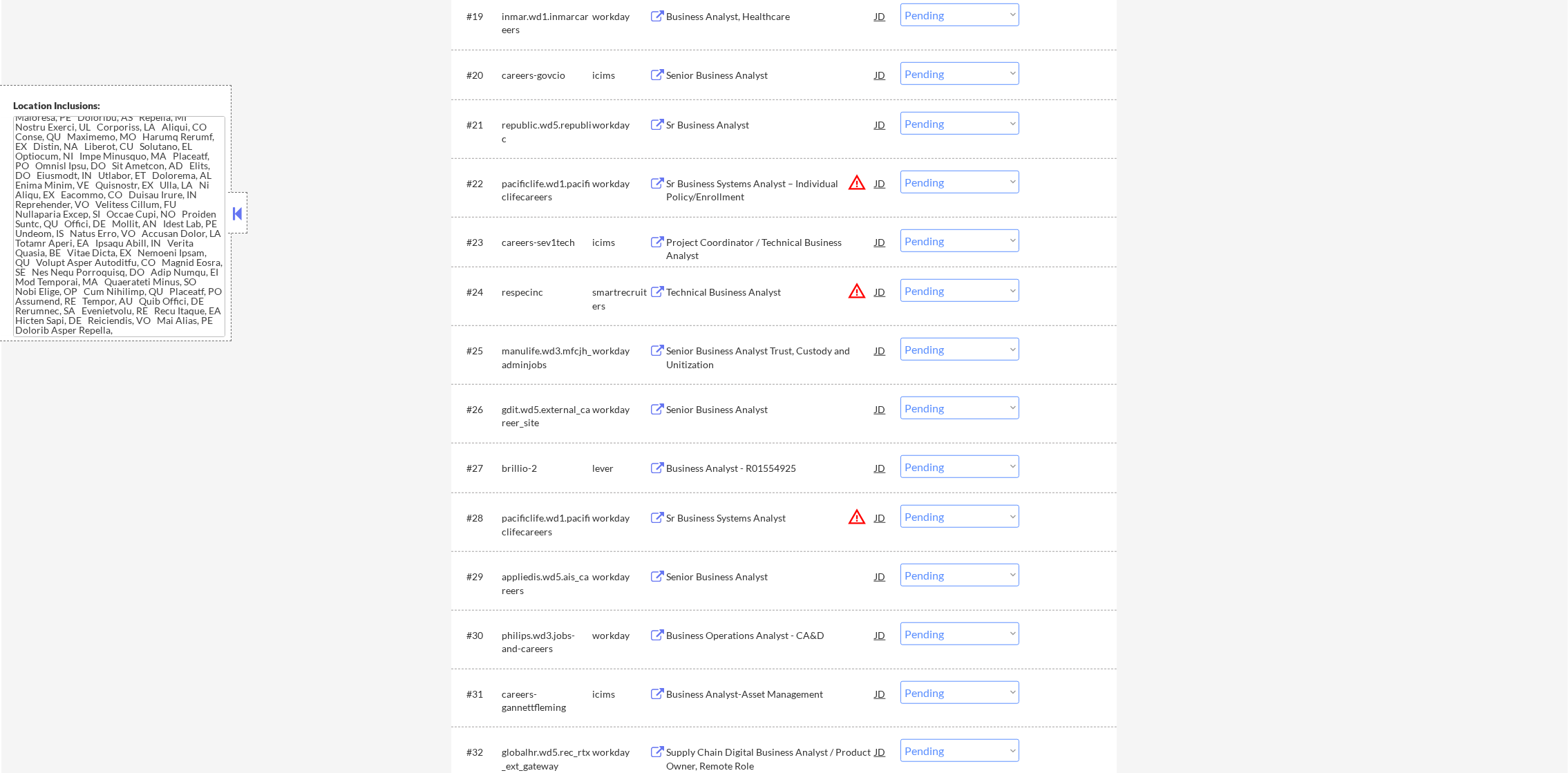
click at [856, 290] on button "warning_amber" at bounding box center [857, 290] width 20 height 20
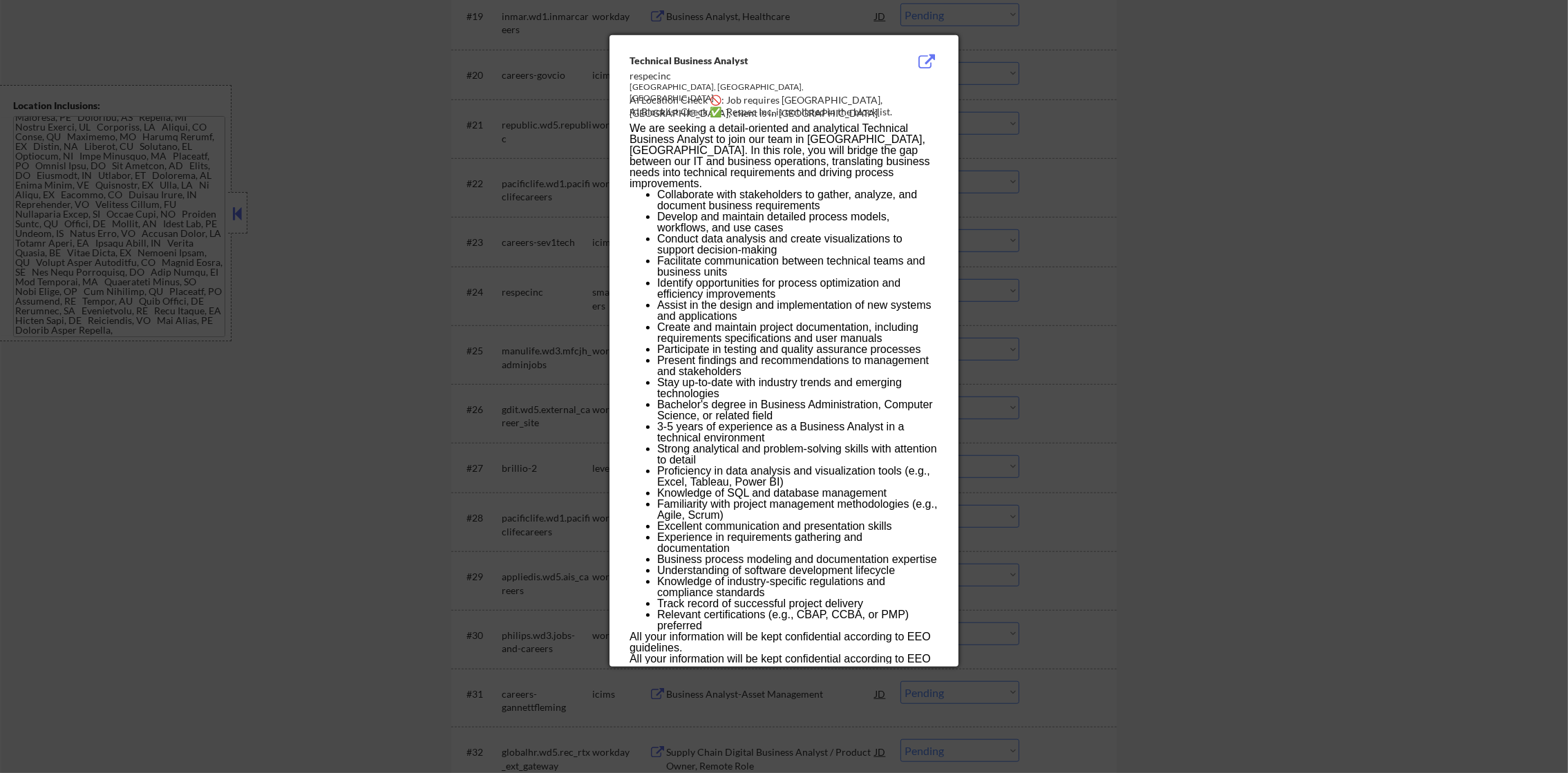
click at [810, 97] on div "AI Location Check 🚫: Job requires Albuquerque, NM; client is in CA." at bounding box center [786, 107] width 314 height 27
copy div "lbuquerque,"
click at [997, 212] on div at bounding box center [784, 386] width 1568 height 773
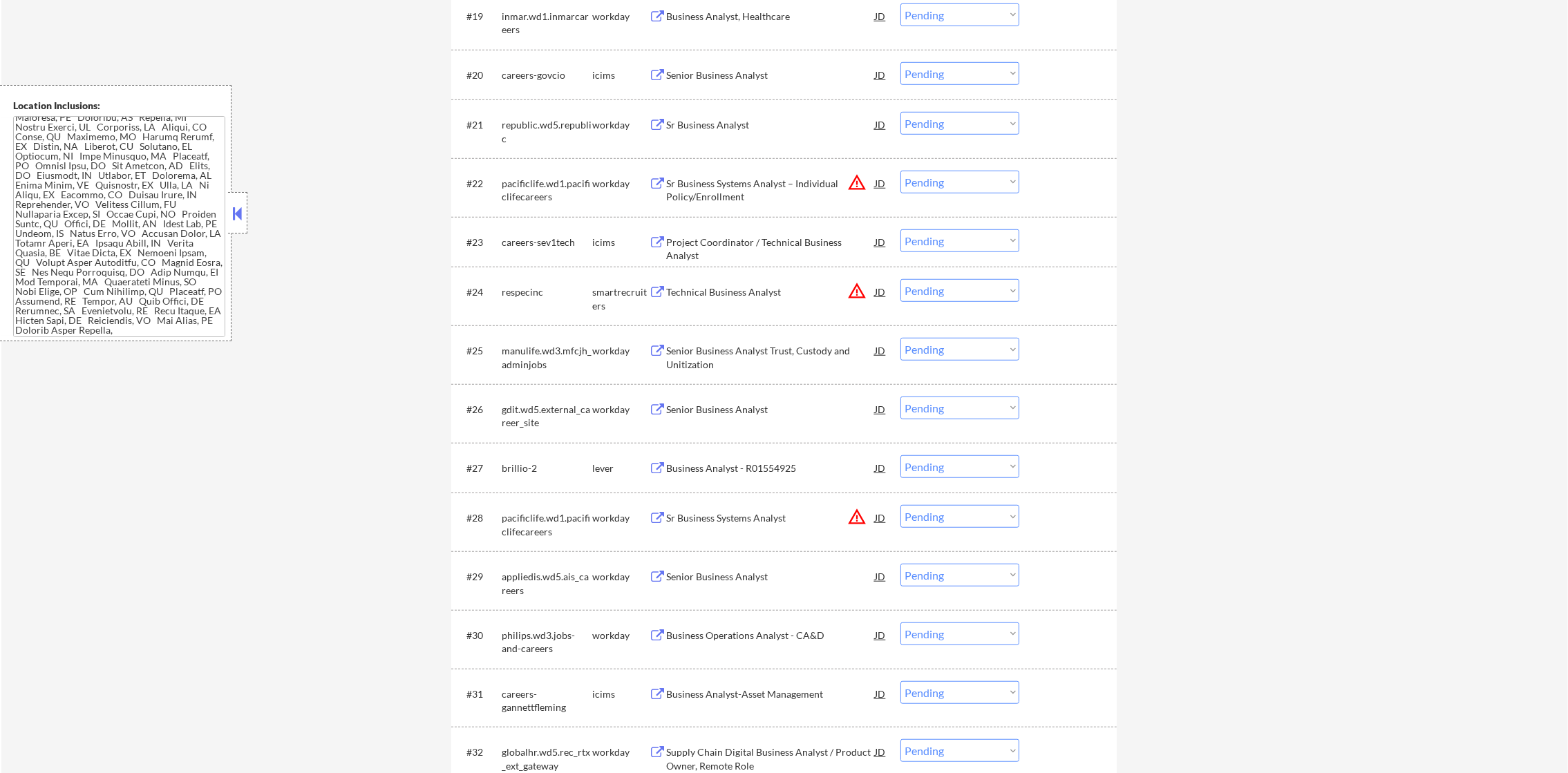
click at [961, 285] on select "Choose an option... Pending Applied Excluded (Questions) Excluded (Expired) Exc…" at bounding box center [960, 290] width 119 height 23
click at [900, 279] on select "Choose an option... Pending Applied Excluded (Questions) Excluded (Expired) Exc…" at bounding box center [960, 290] width 119 height 23
click at [855, 175] on button "warning_amber" at bounding box center [857, 182] width 20 height 20
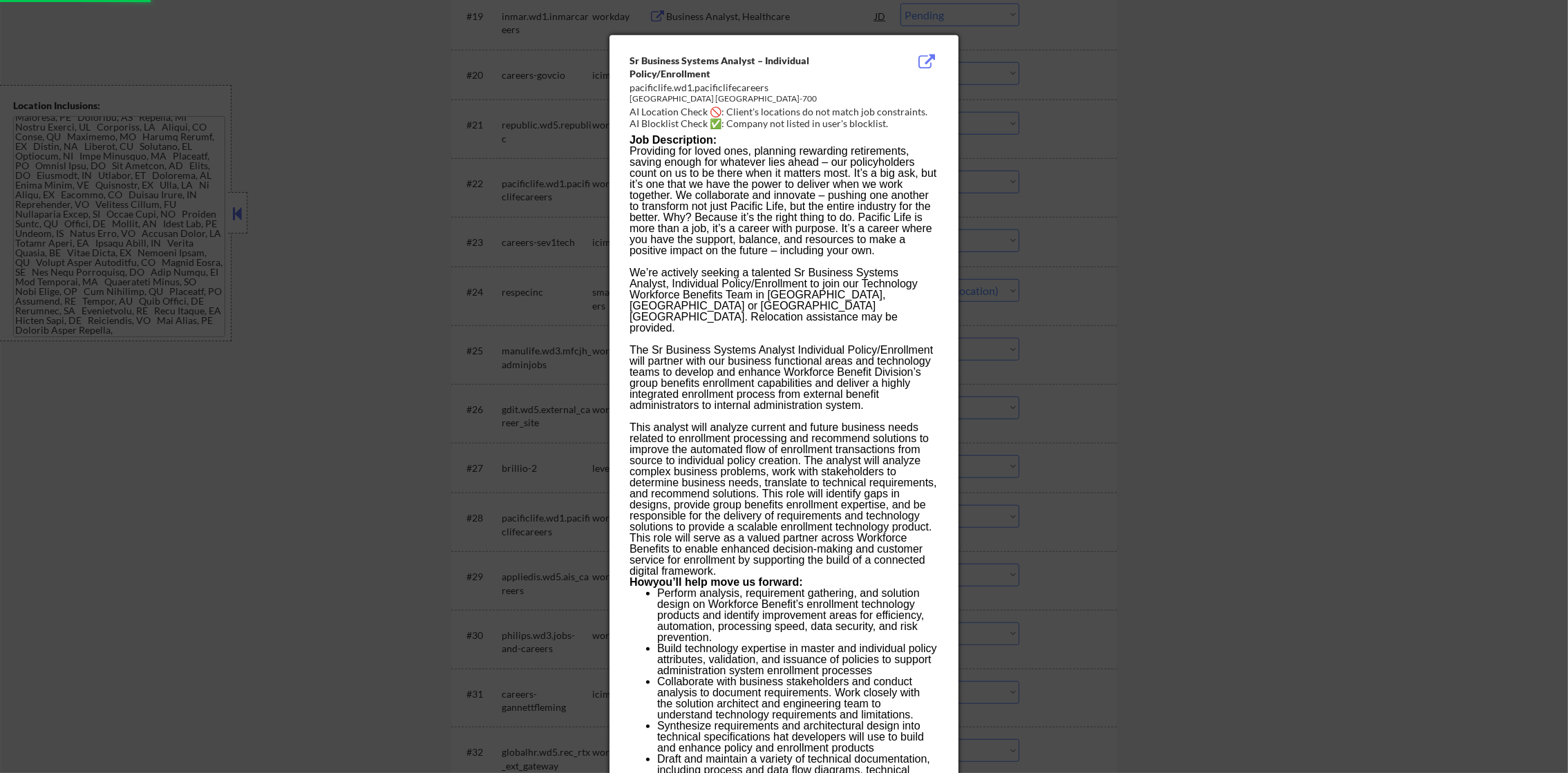
click at [1042, 199] on div at bounding box center [784, 386] width 1568 height 773
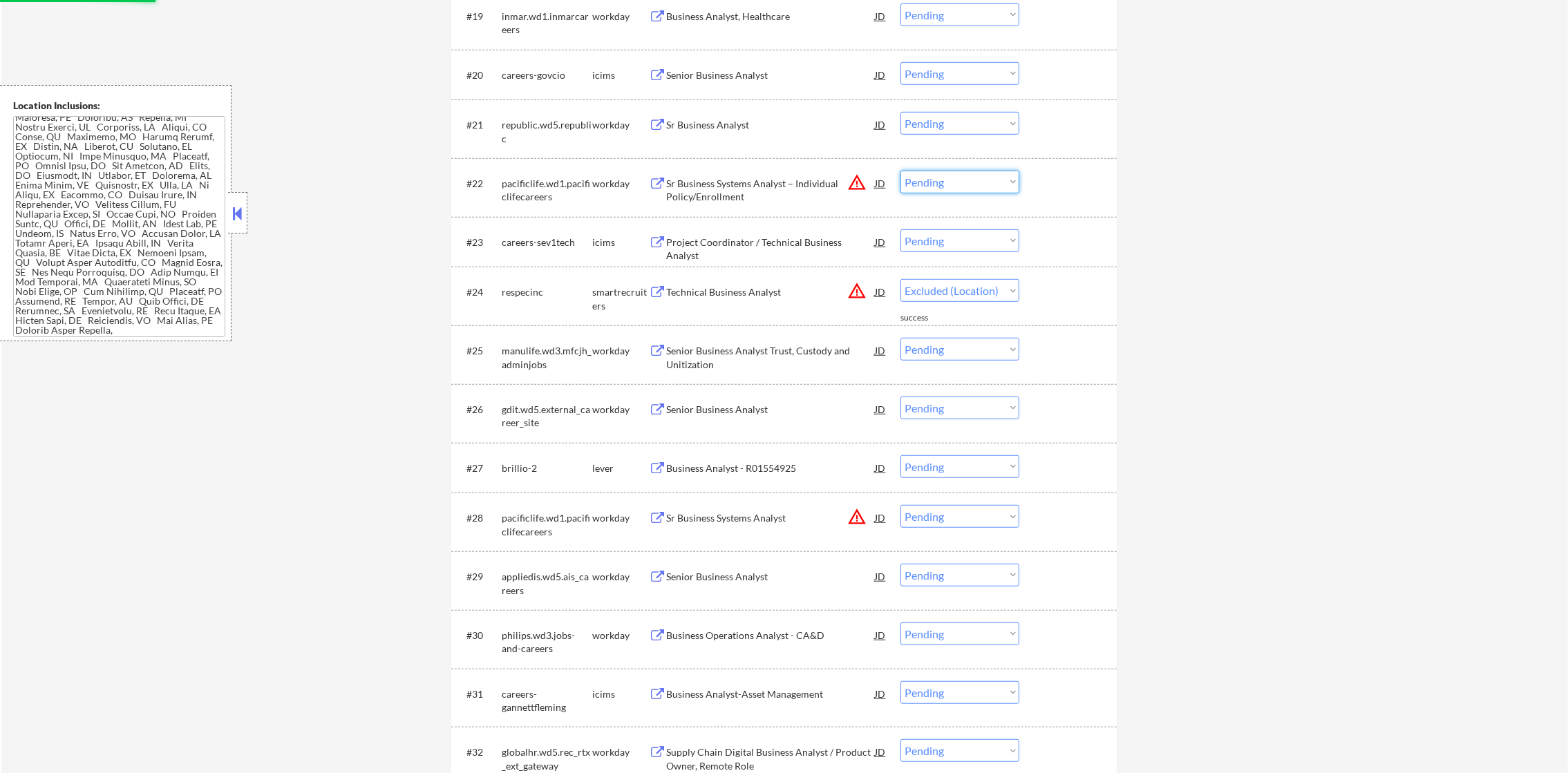
click at [948, 190] on select "Choose an option... Pending Applied Excluded (Questions) Excluded (Expired) Exc…" at bounding box center [960, 182] width 119 height 23
select select ""pending""
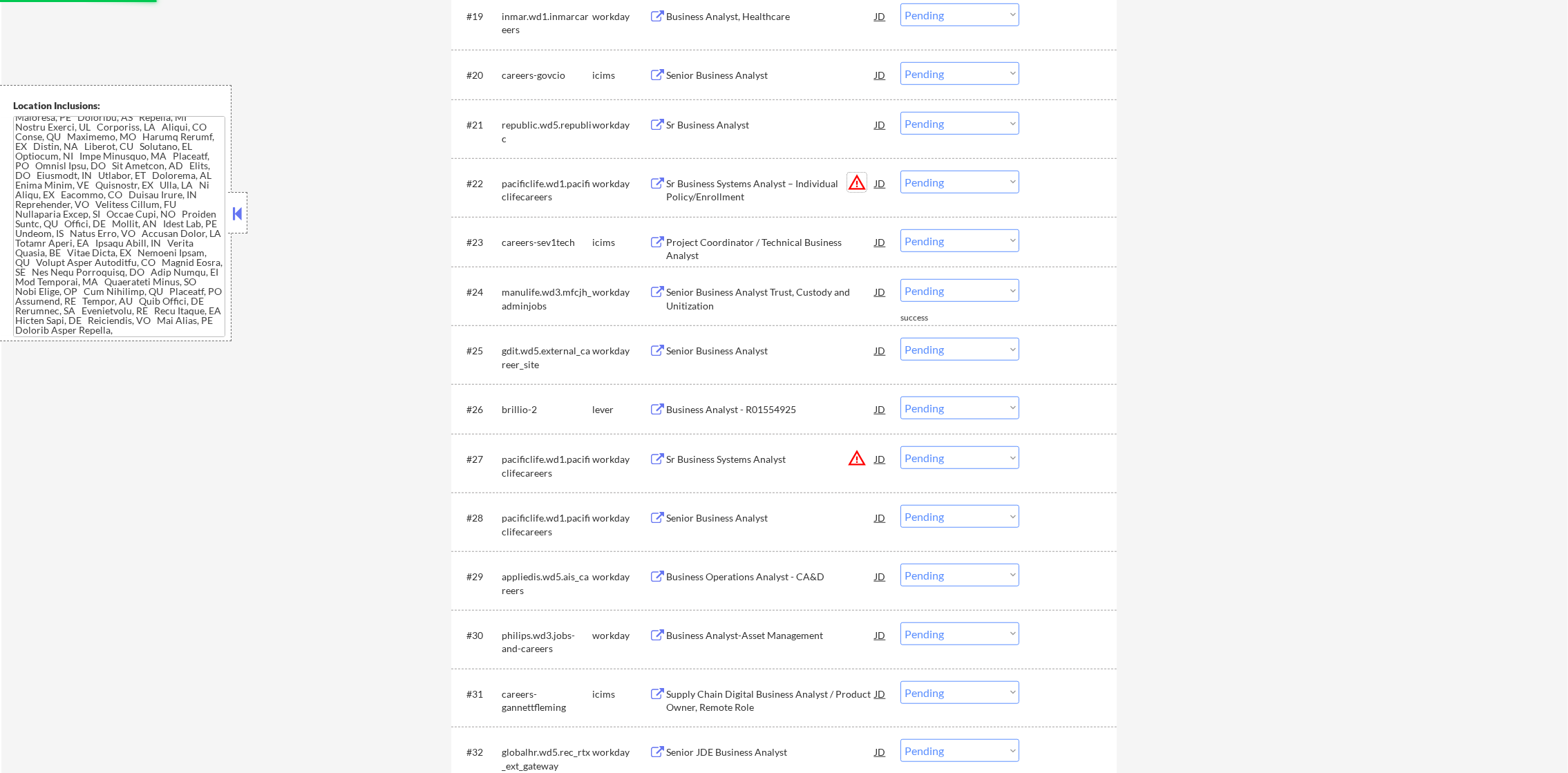
click at [861, 186] on button "warning_amber" at bounding box center [857, 182] width 20 height 20
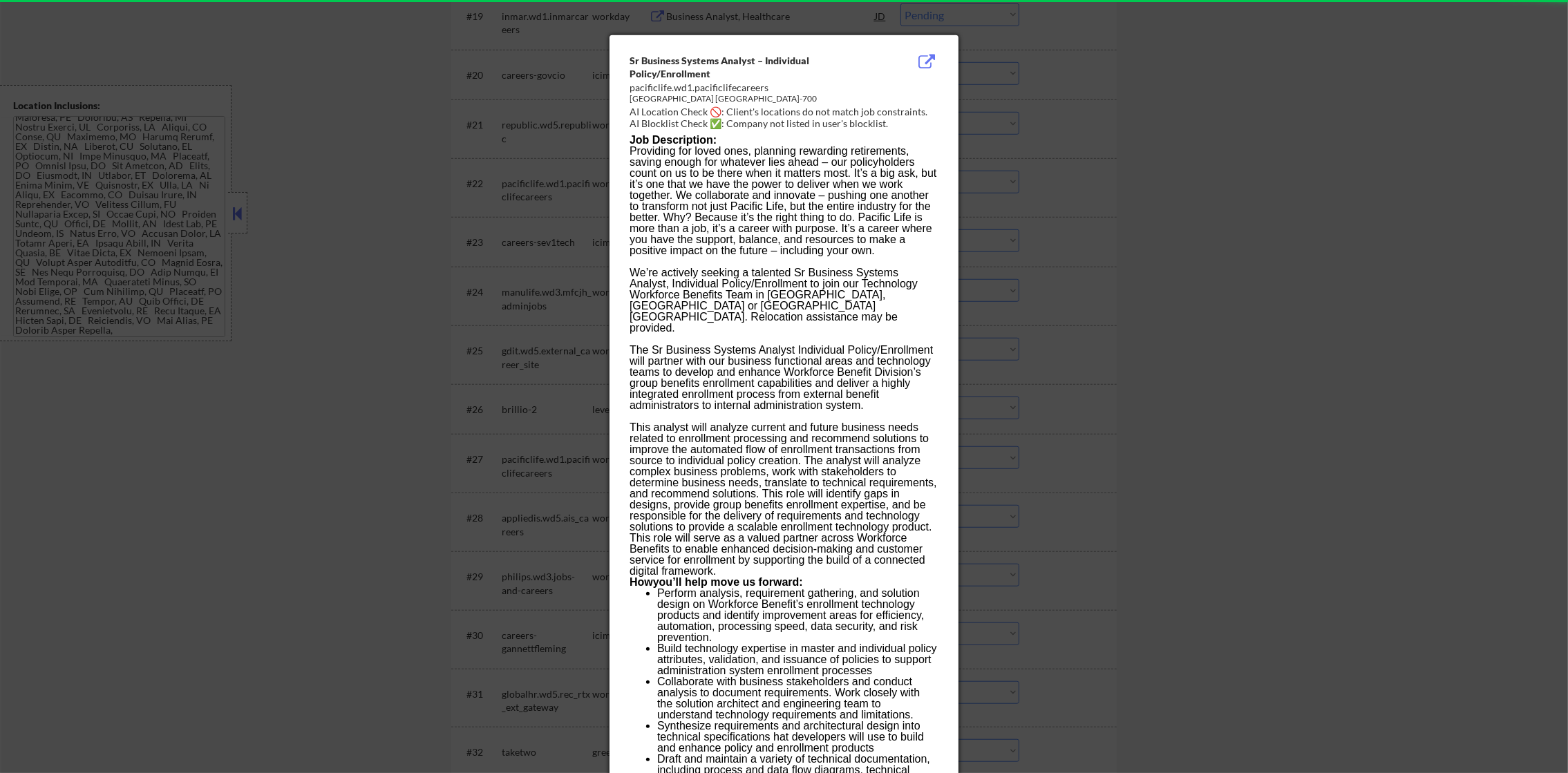
click at [1034, 196] on div at bounding box center [784, 386] width 1568 height 773
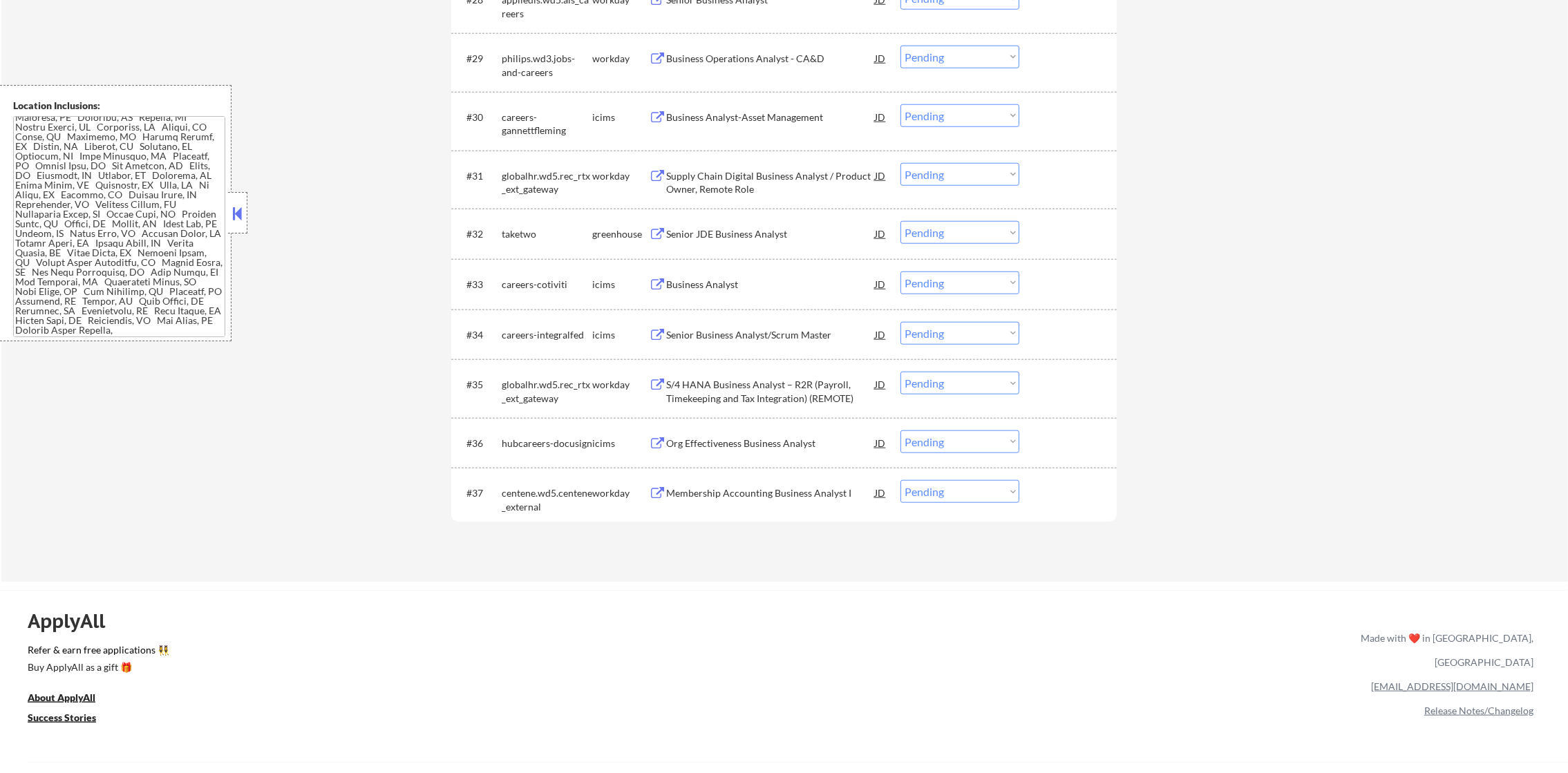
scroll to position [2017, 0]
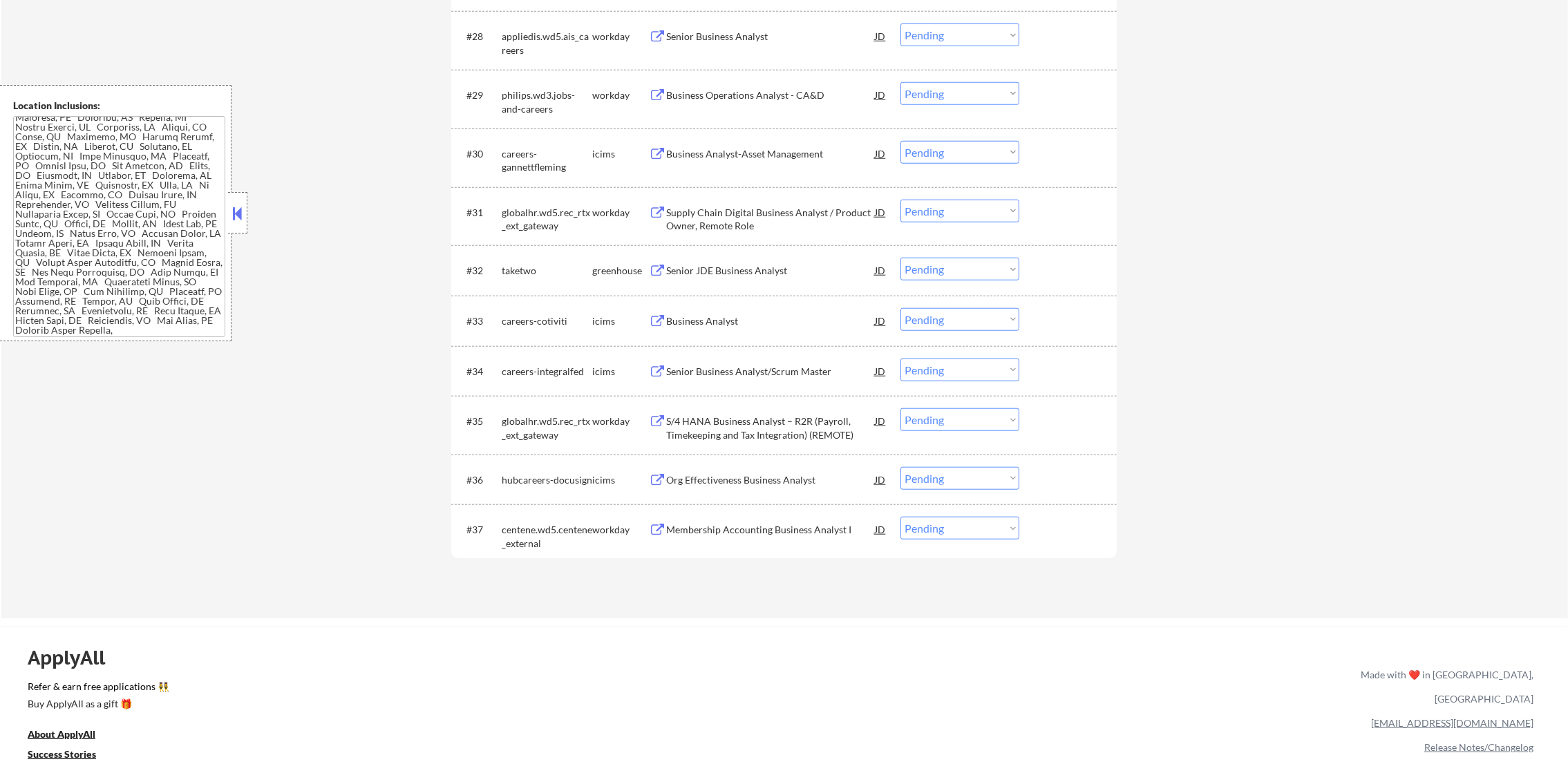
click at [747, 272] on div "Senior JDE Business Analyst" at bounding box center [770, 270] width 208 height 14
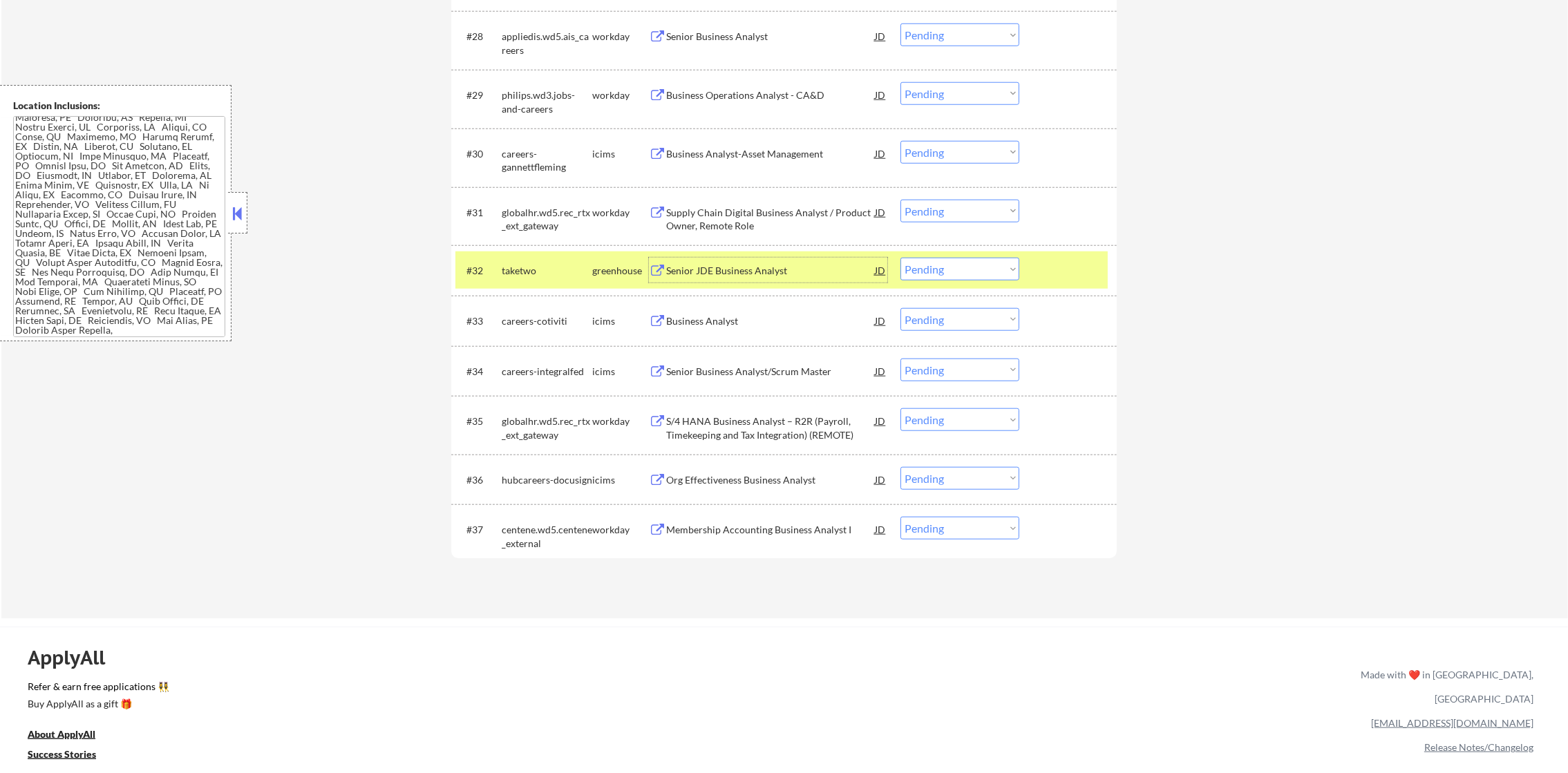
click at [913, 262] on select "Choose an option... Pending Applied Excluded (Questions) Excluded (Expired) Exc…" at bounding box center [960, 269] width 119 height 23
click at [900, 258] on select "Choose an option... Pending Applied Excluded (Questions) Excluded (Expired) Exc…" at bounding box center [960, 269] width 119 height 23
click at [550, 270] on div "taketwo" at bounding box center [546, 270] width 90 height 14
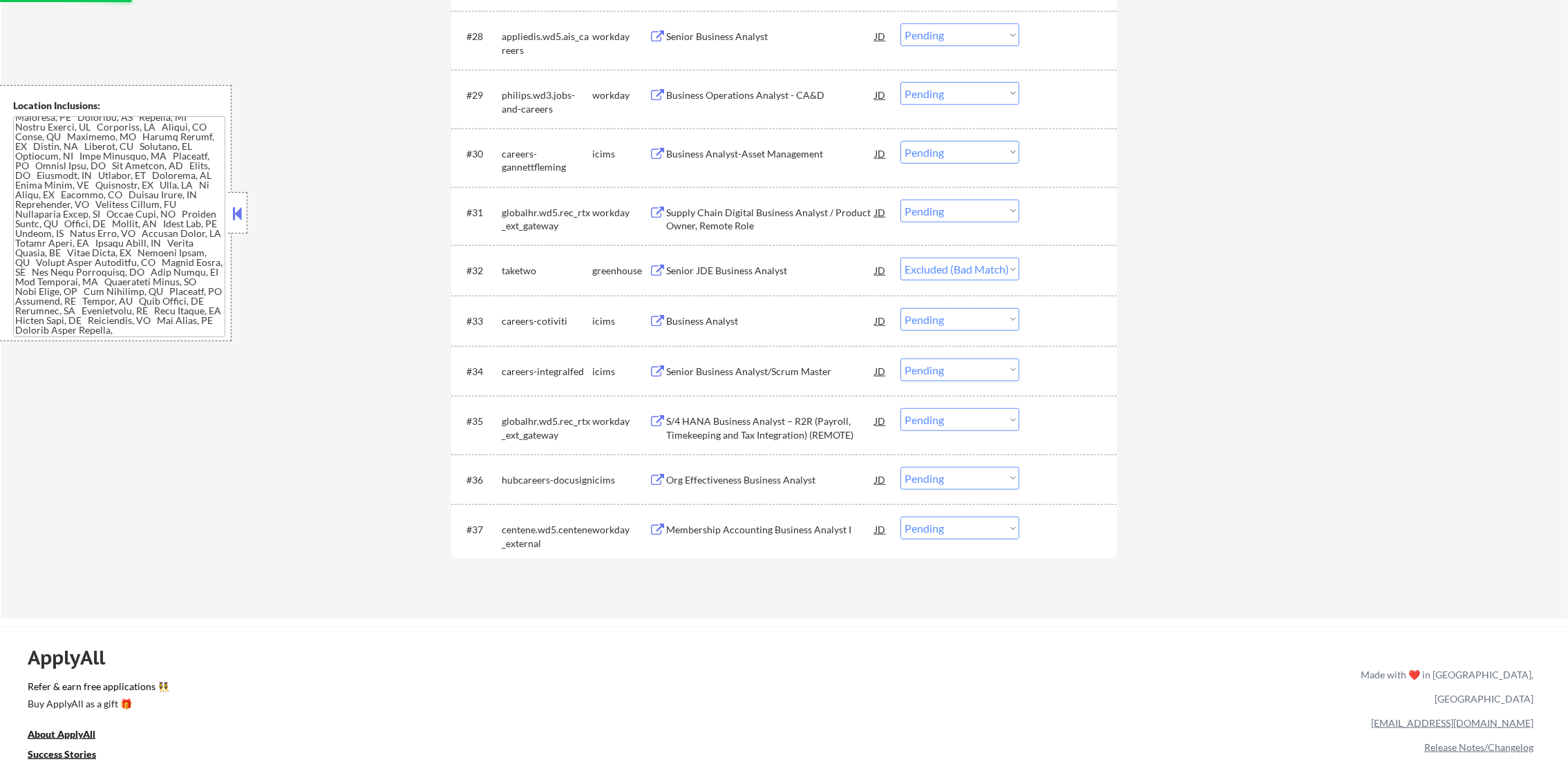
scroll to position [1983, 0]
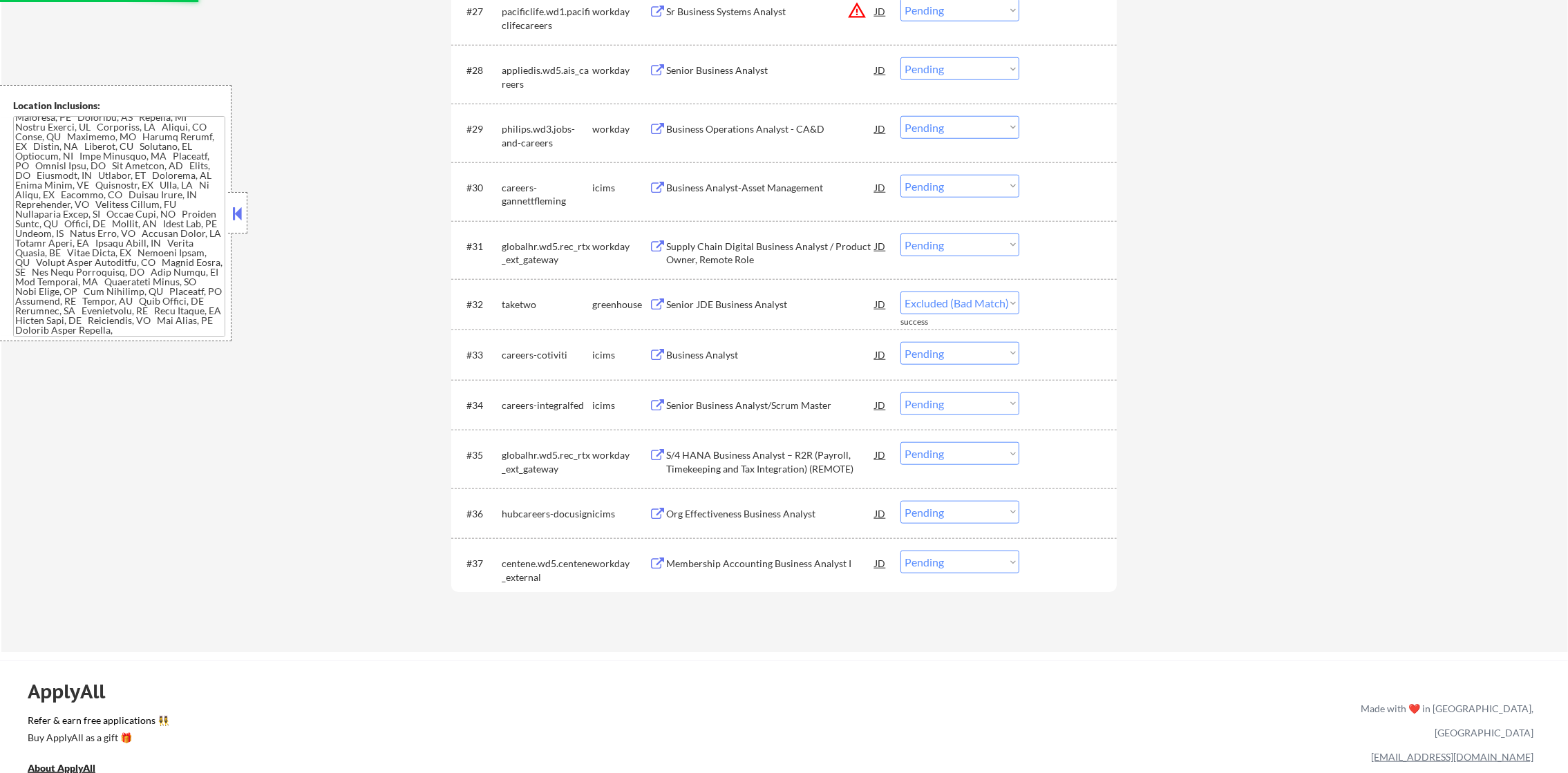
select select ""pending""
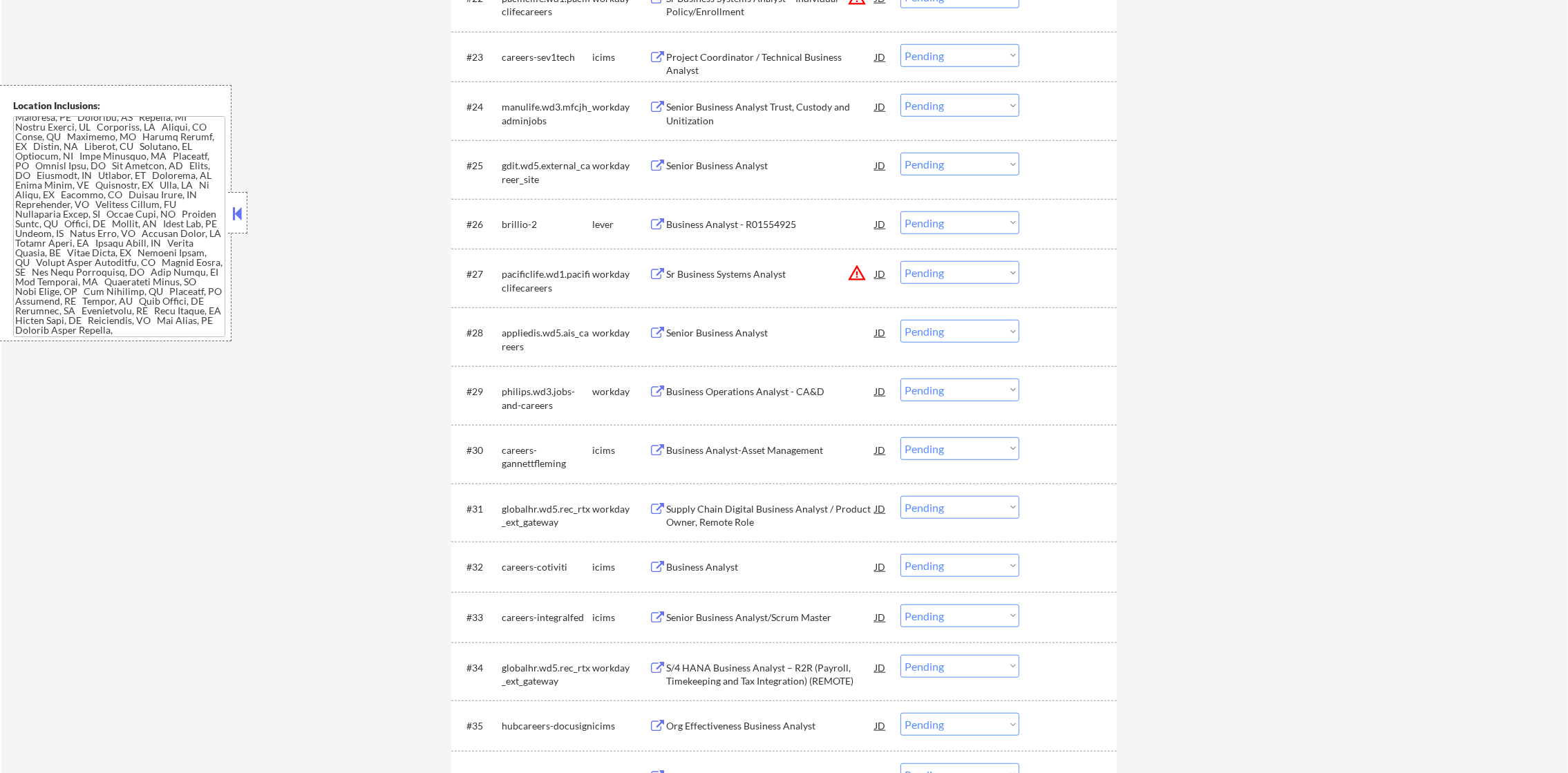
scroll to position [1706, 0]
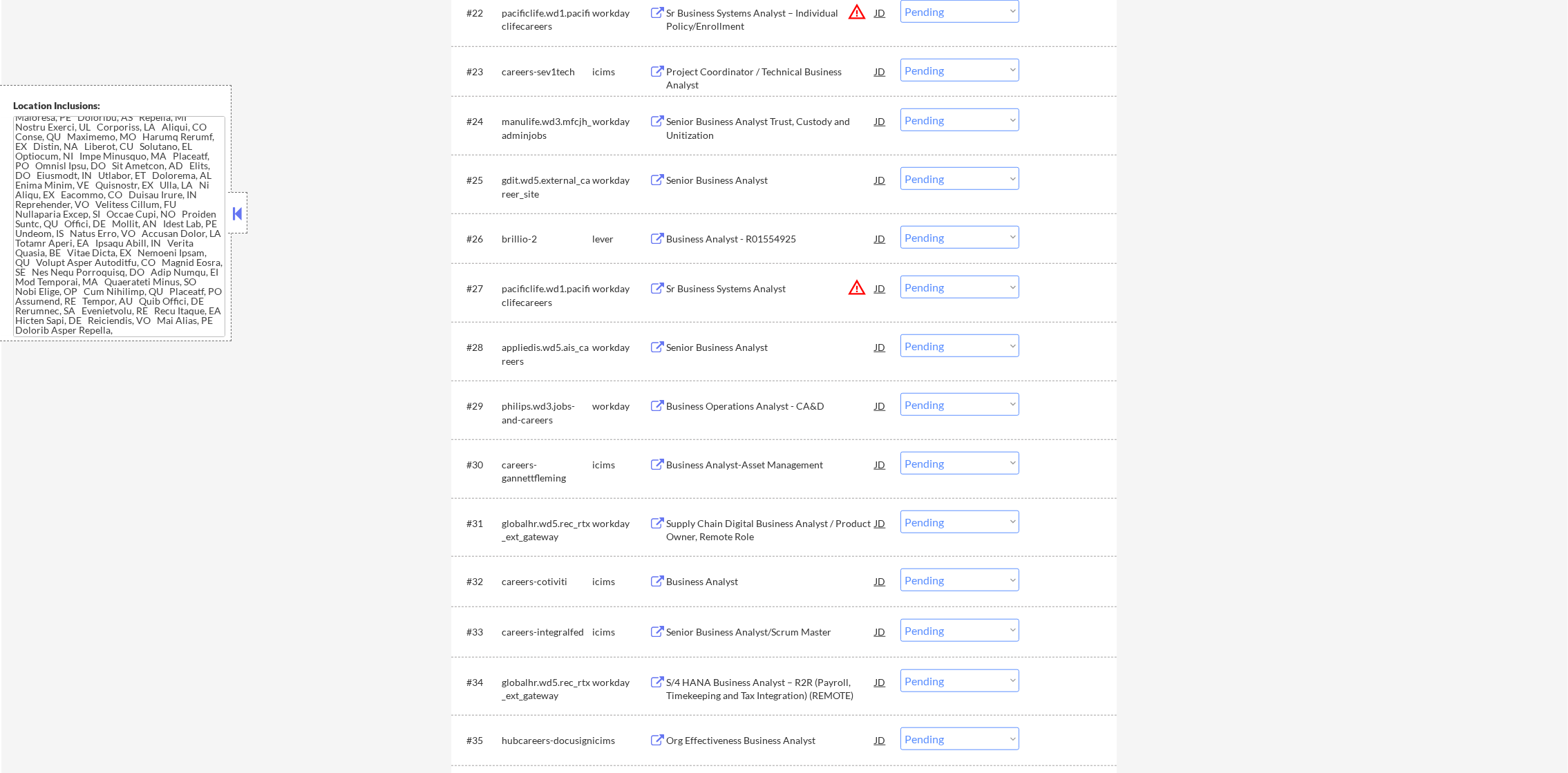
click at [769, 245] on div "Business Analyst - R01554925" at bounding box center [770, 238] width 208 height 25
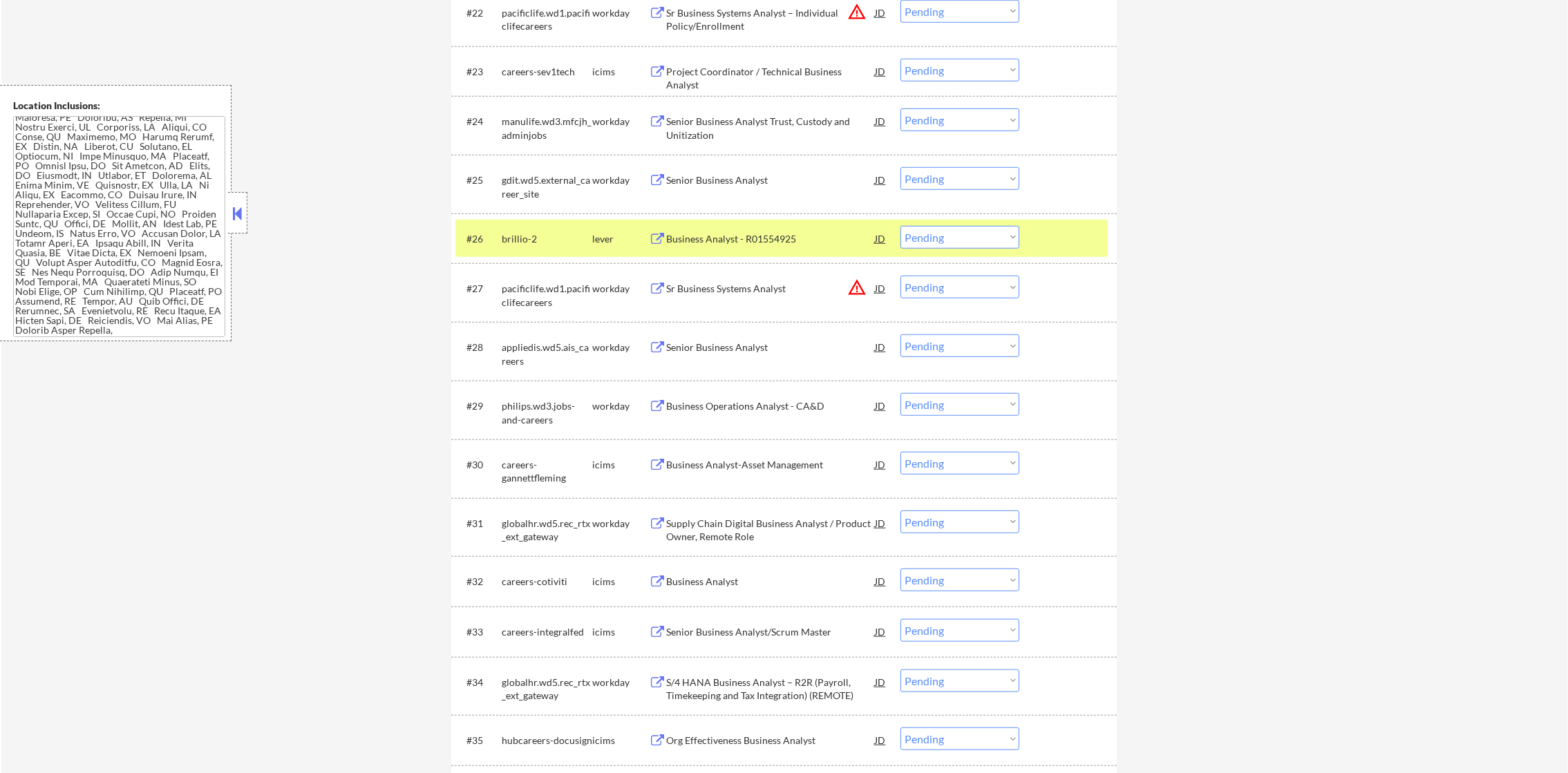
click at [919, 222] on div "#26 brillio-2 lever Business Analyst - R01554925 JD Choose an option... Pending…" at bounding box center [783, 238] width 665 height 50
click at [922, 242] on select "Choose an option... Pending Applied Excluded (Questions) Excluded (Expired) Exc…" at bounding box center [960, 238] width 119 height 23
click at [900, 226] on select "Choose an option... Pending Applied Excluded (Questions) Excluded (Expired) Exc…" at bounding box center [960, 238] width 119 height 23
click at [564, 254] on div "#26 brillio-2 lever Business Analyst - R01554925 JD Choose an option... Pending…" at bounding box center [781, 238] width 652 height 37
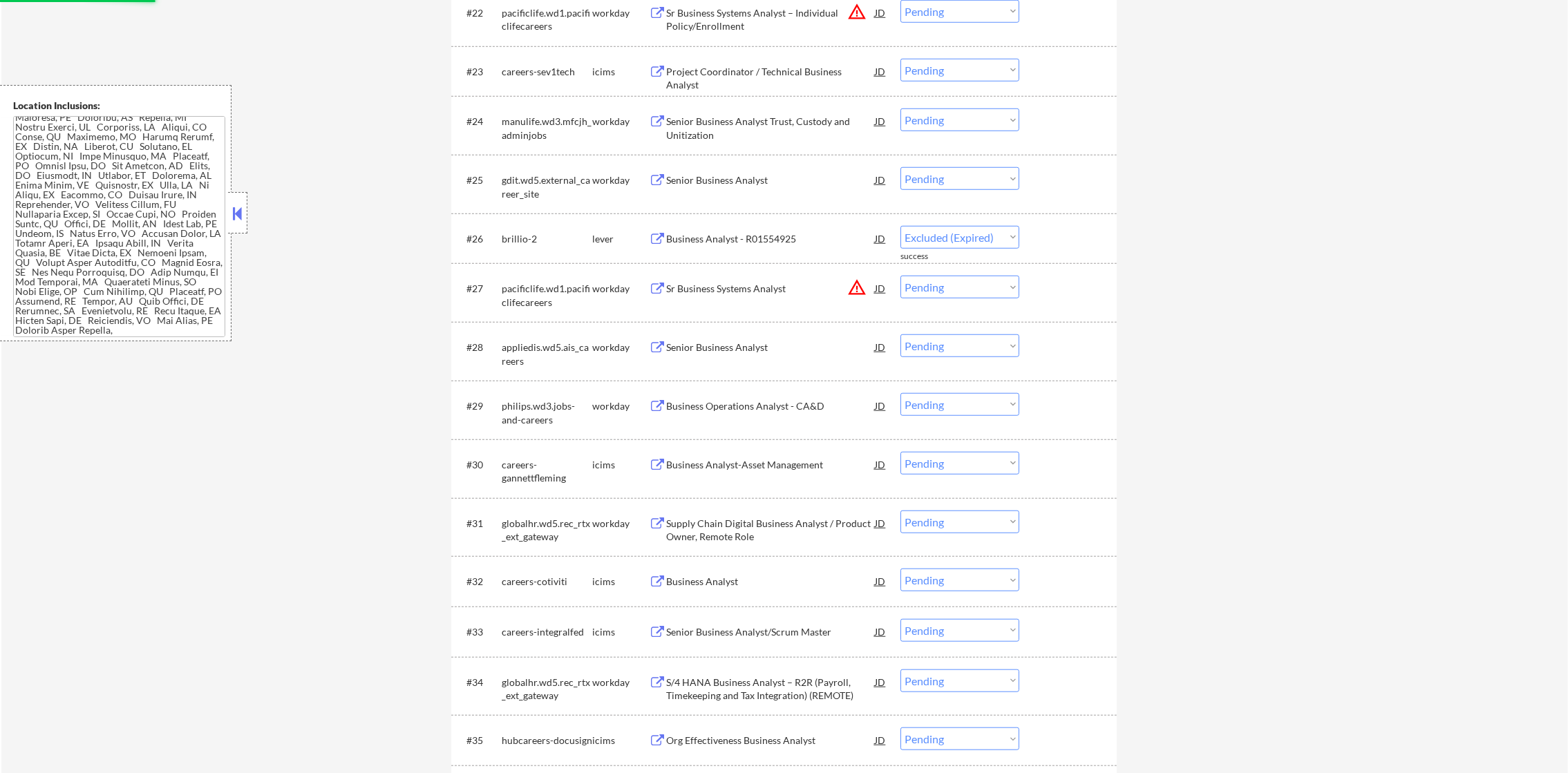
select select ""pending""
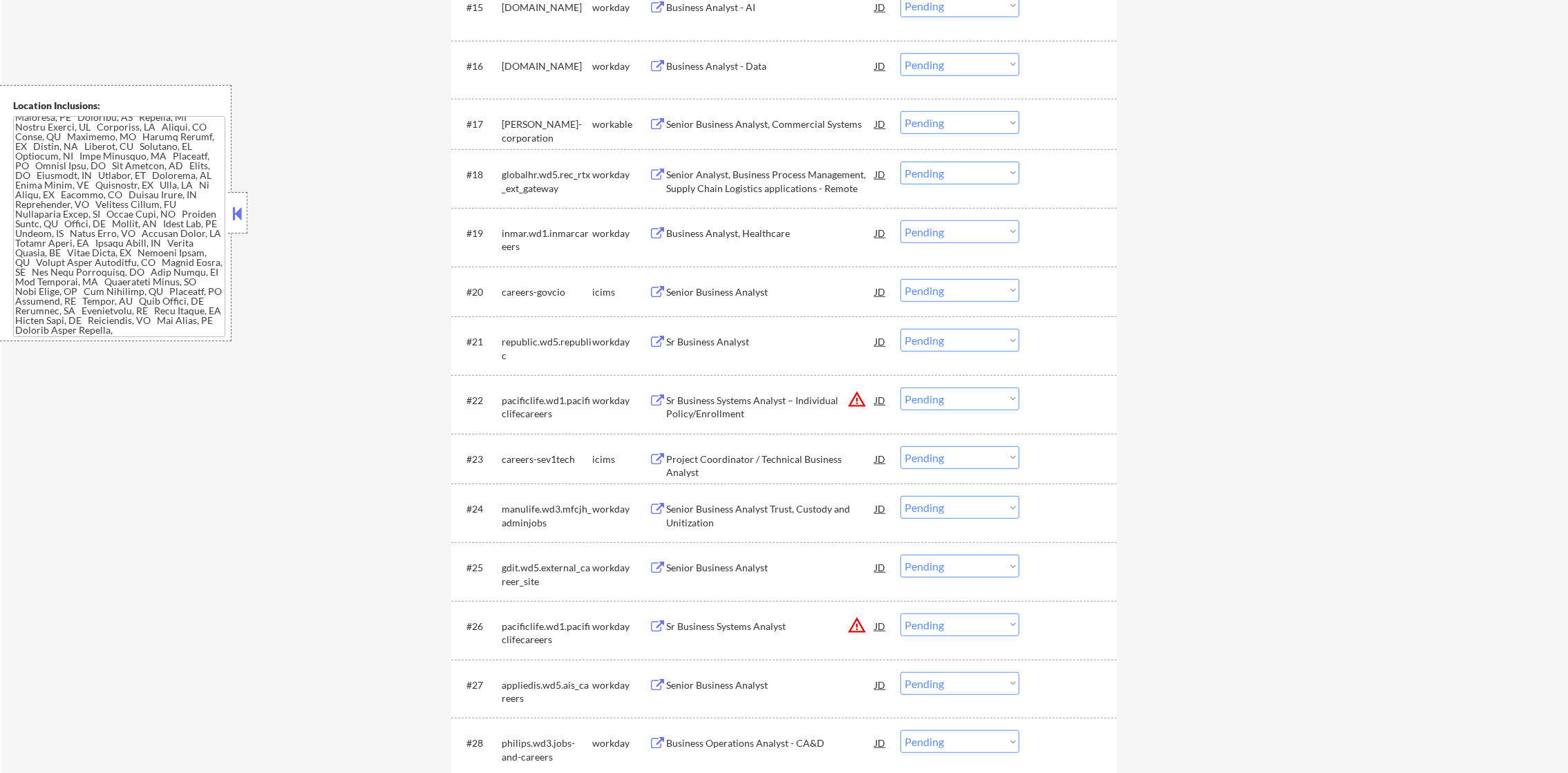
scroll to position [1223, 0]
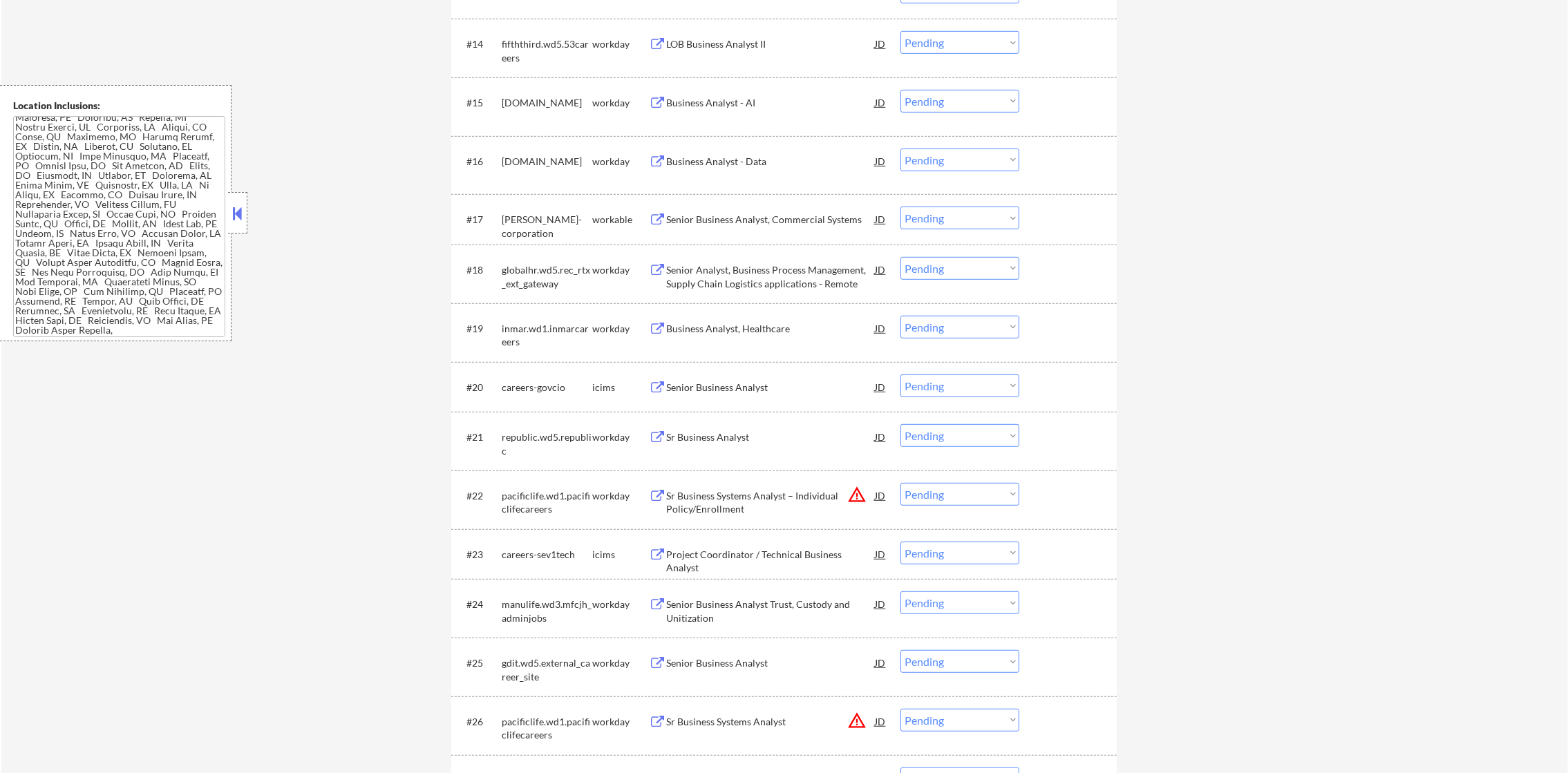
click at [752, 215] on div "Senior Business Analyst, Commercial Systems" at bounding box center [770, 219] width 208 height 14
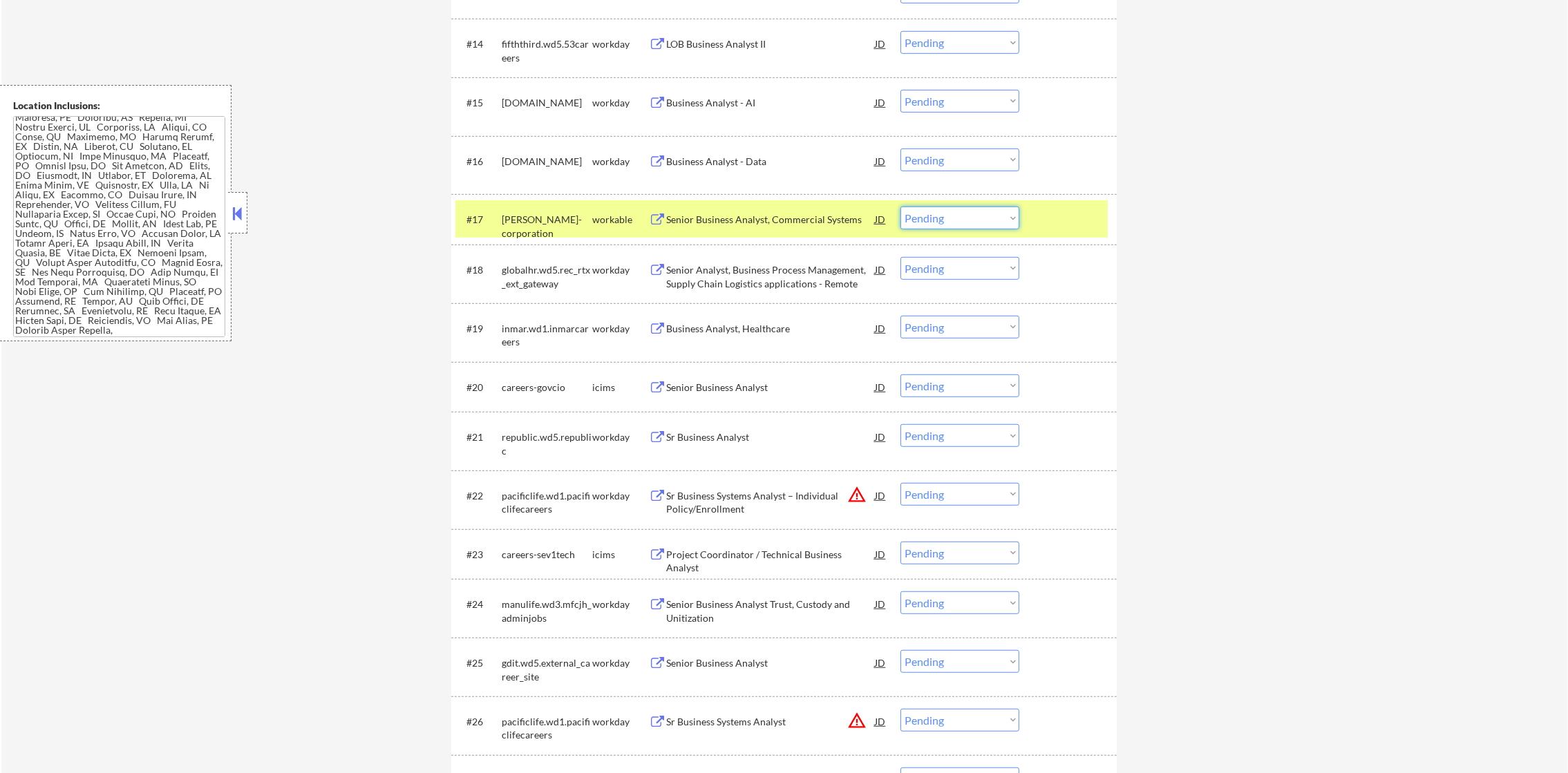
click at [952, 214] on select "Choose an option... Pending Applied Excluded (Questions) Excluded (Expired) Exc…" at bounding box center [960, 218] width 119 height 23
click at [900, 207] on select "Choose an option... Pending Applied Excluded (Questions) Excluded (Expired) Exc…" at bounding box center [960, 218] width 119 height 23
click at [530, 226] on div "phillips-corporation" at bounding box center [546, 219] width 90 height 25
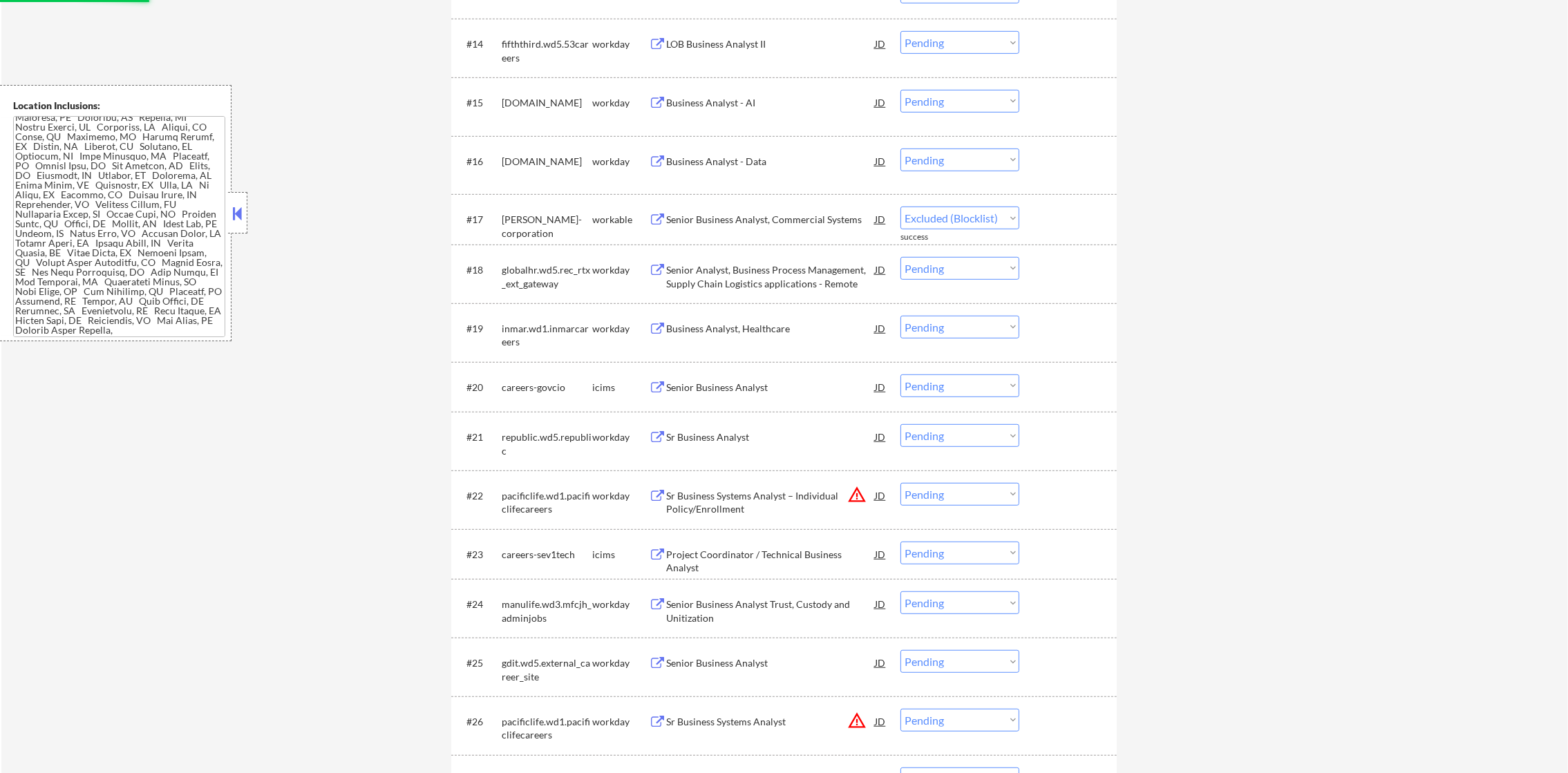
select select ""pending""
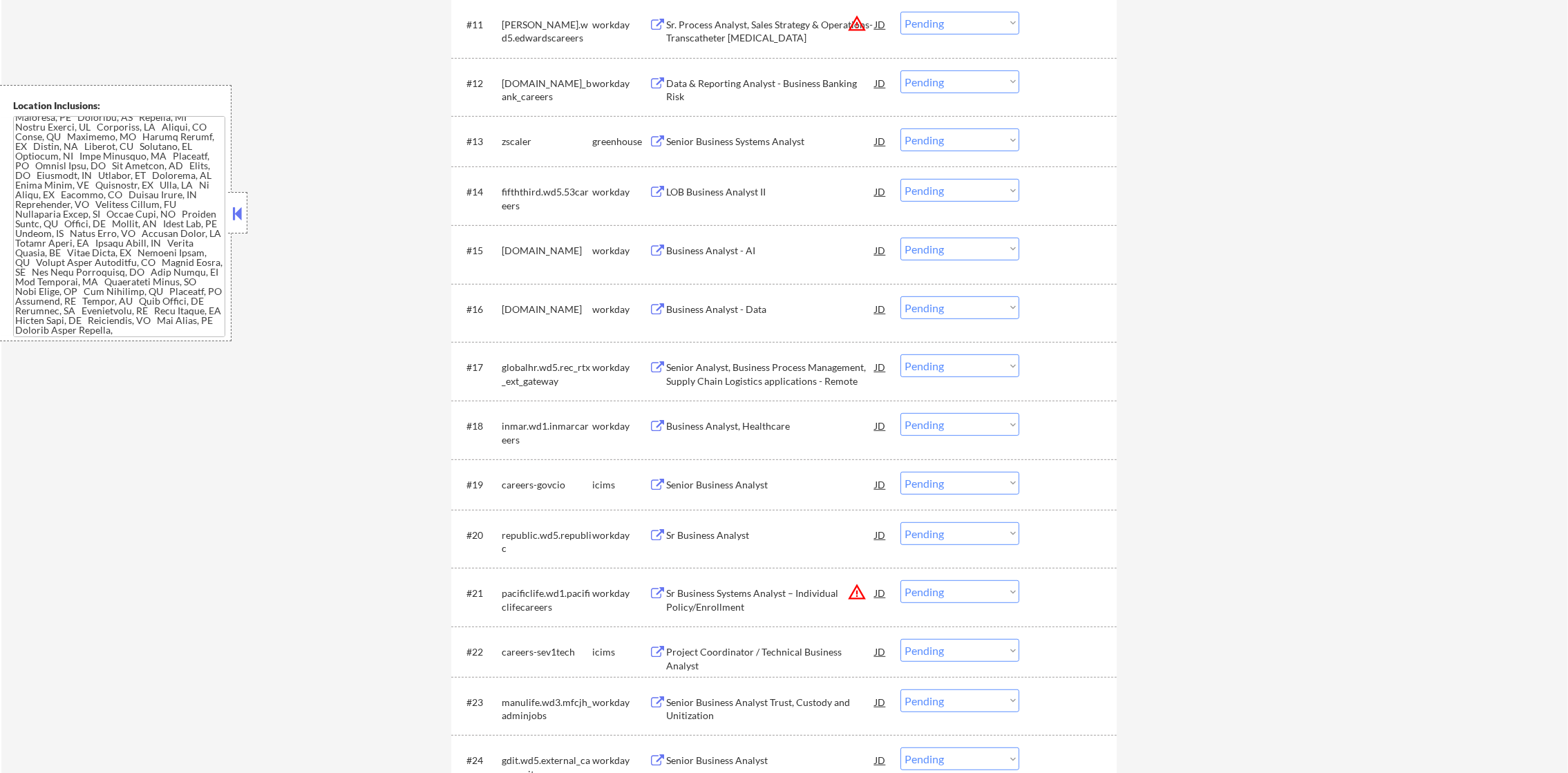
scroll to position [1050, 0]
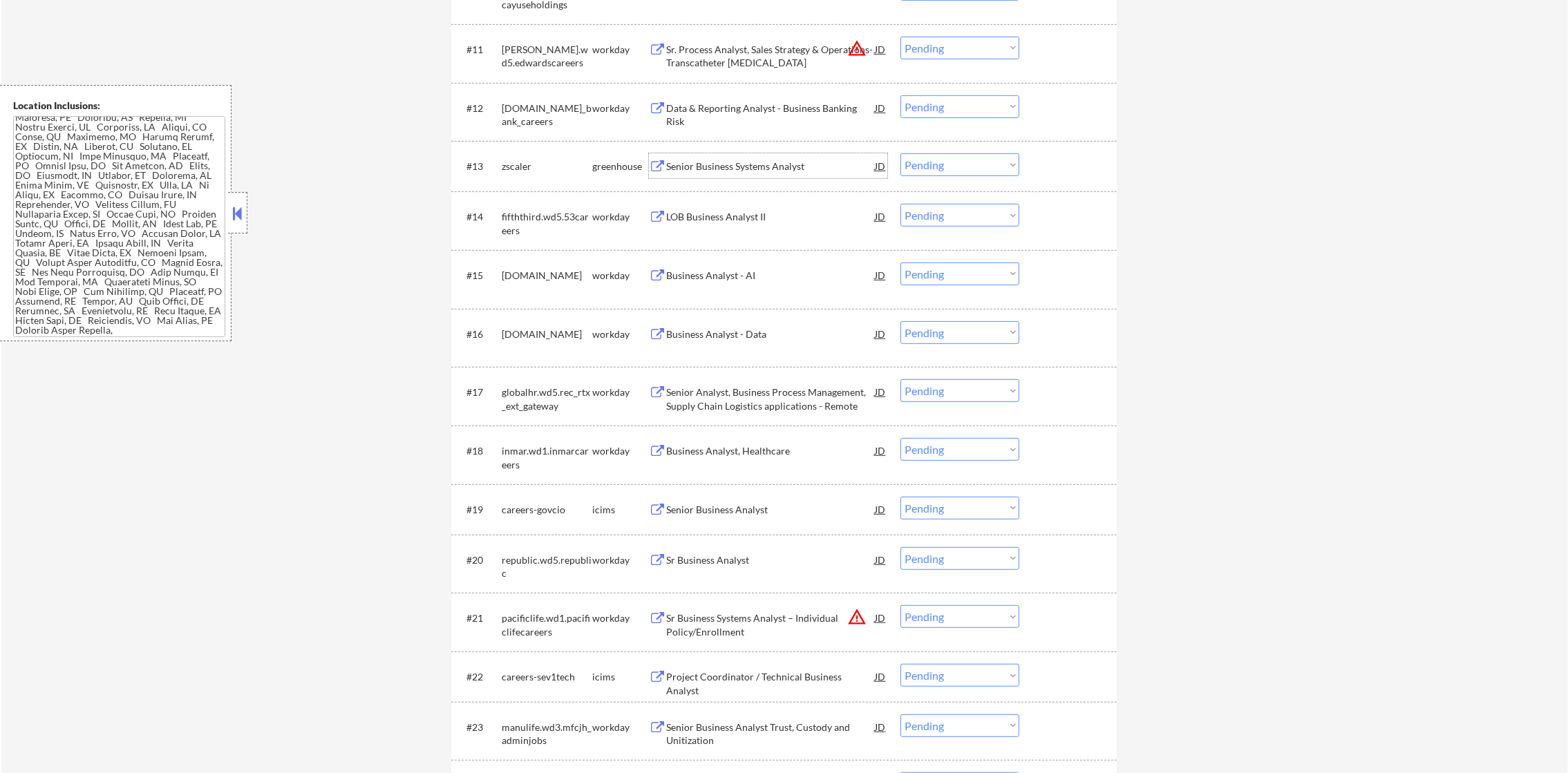
click at [795, 174] on div "Senior Business Systems Analyst" at bounding box center [770, 165] width 208 height 25
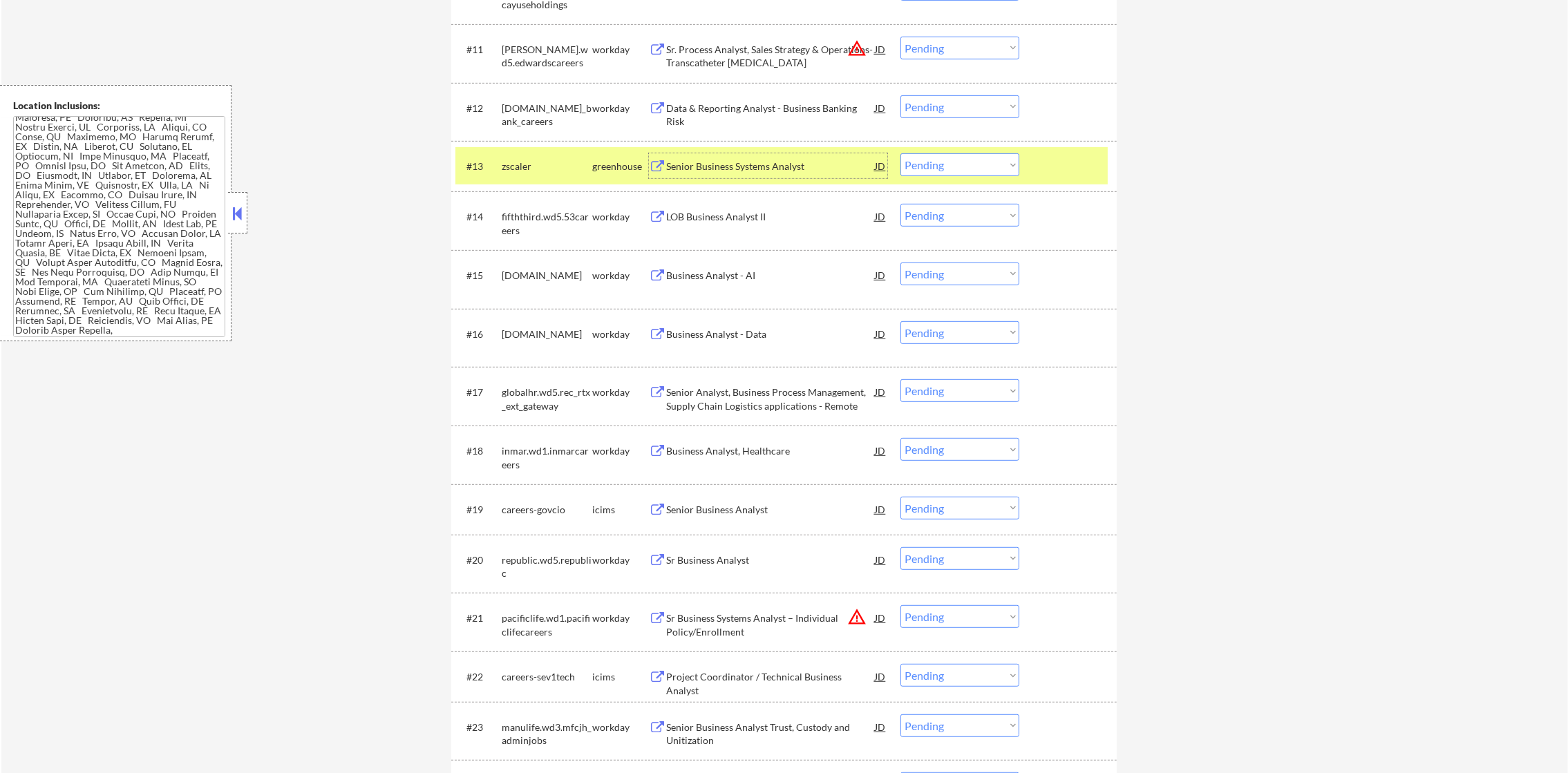
click at [961, 161] on select "Choose an option... Pending Applied Excluded (Questions) Excluded (Expired) Exc…" at bounding box center [960, 164] width 119 height 23
click at [900, 153] on select "Choose an option... Pending Applied Excluded (Questions) Excluded (Expired) Exc…" at bounding box center [960, 164] width 119 height 23
click at [512, 166] on div "zscaler" at bounding box center [546, 166] width 90 height 14
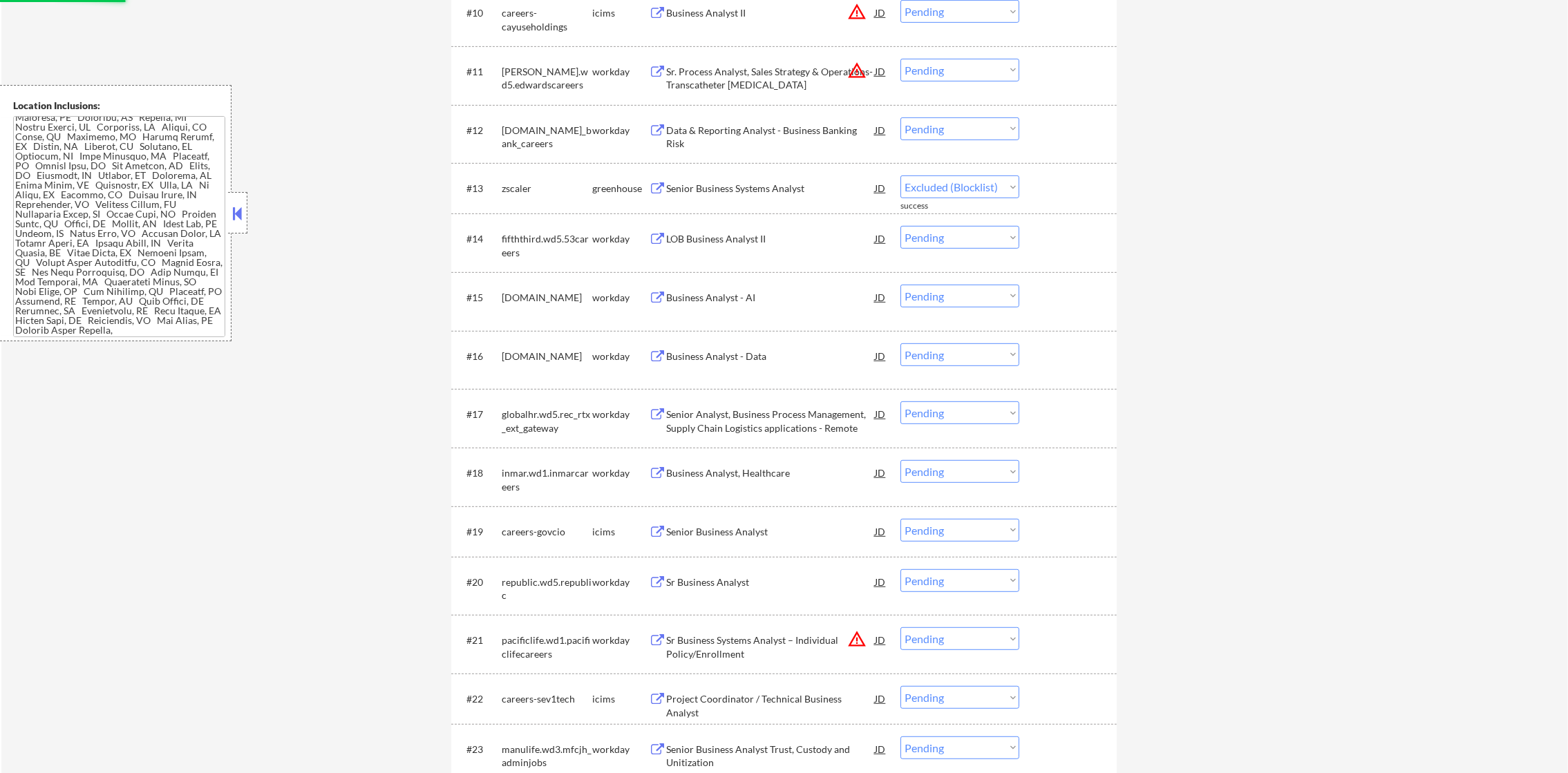
select select ""pending""
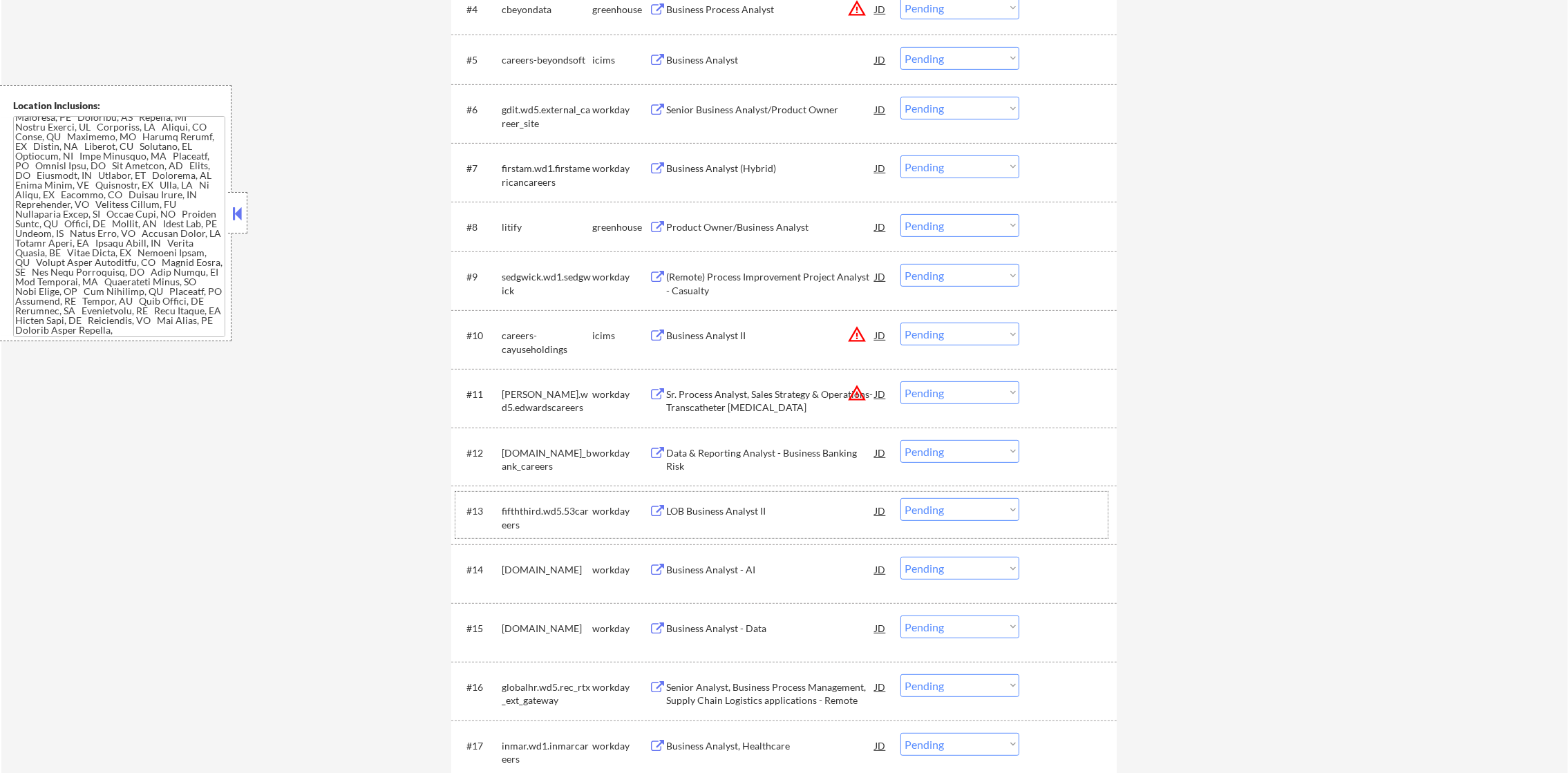
scroll to position [705, 0]
click at [766, 222] on div "Product Owner/Business Analyst" at bounding box center [770, 228] width 208 height 14
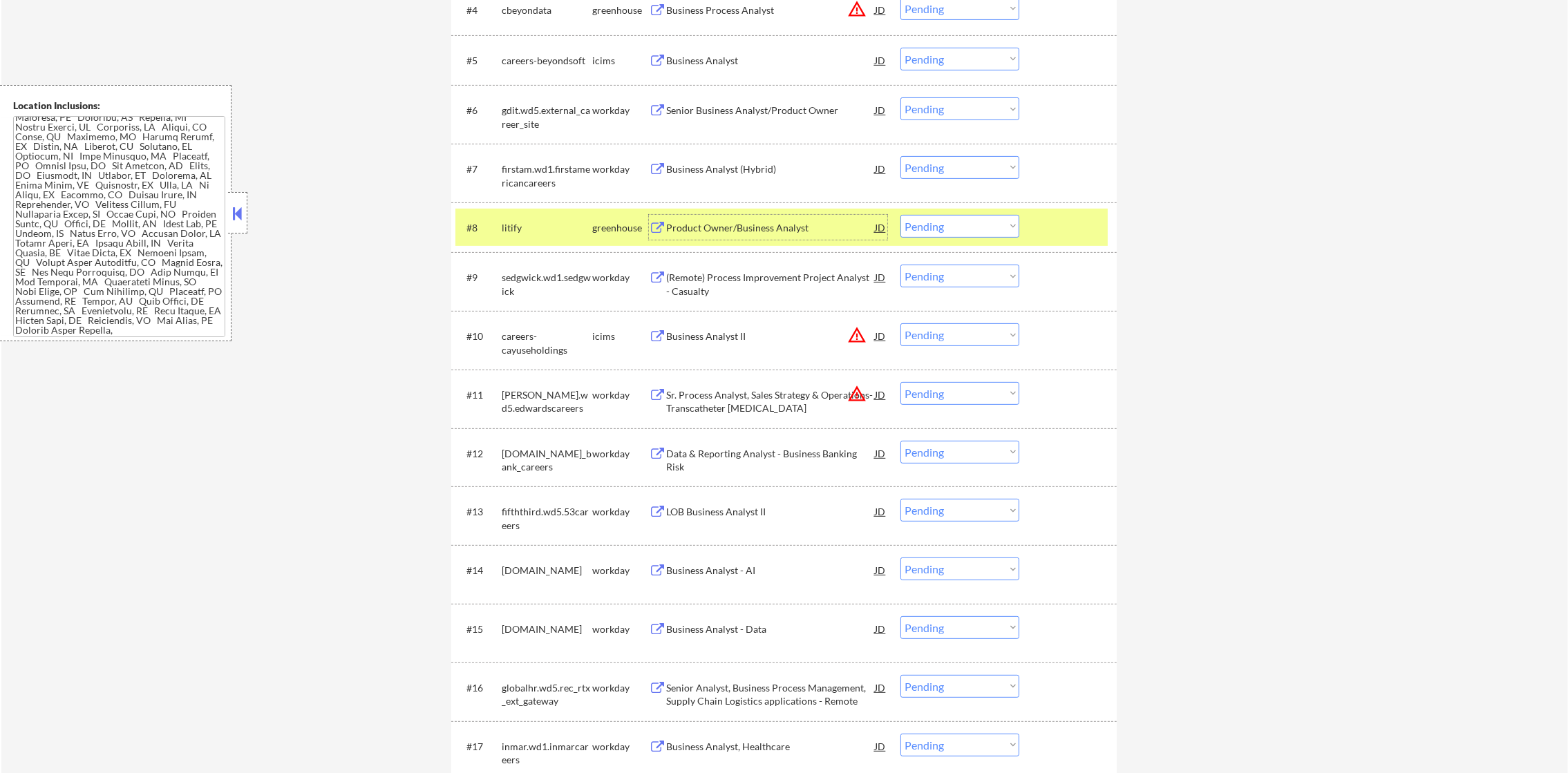
drag, startPoint x: 942, startPoint y: 229, endPoint x: 943, endPoint y: 236, distance: 7.1
click at [942, 231] on select "Choose an option... Pending Applied Excluded (Questions) Excluded (Expired) Exc…" at bounding box center [960, 226] width 119 height 23
click at [900, 215] on select "Choose an option... Pending Applied Excluded (Questions) Excluded (Expired) Exc…" at bounding box center [960, 226] width 119 height 23
click at [502, 215] on div "litify" at bounding box center [546, 227] width 90 height 25
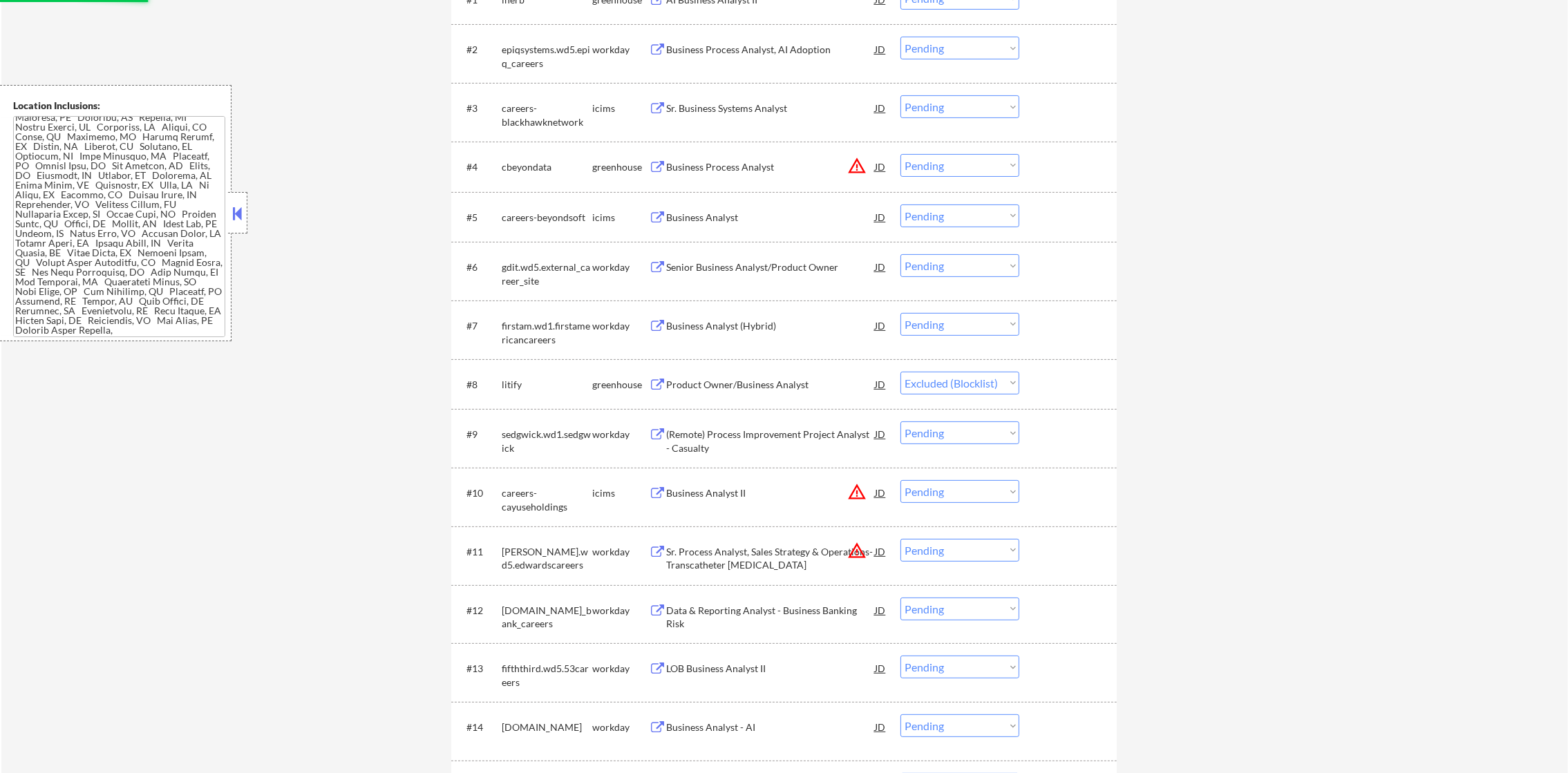
scroll to position [532, 0]
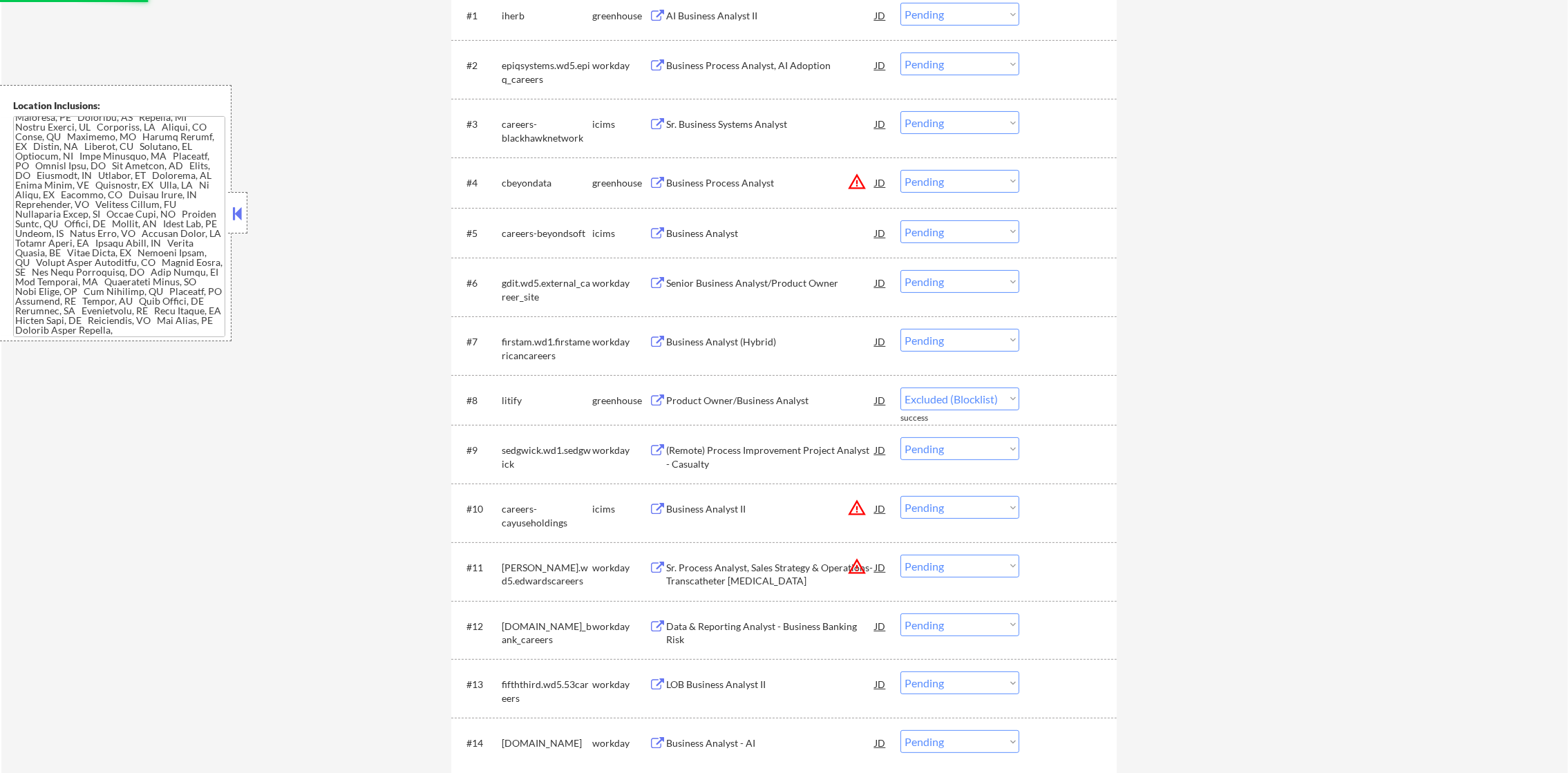
select select ""pending""
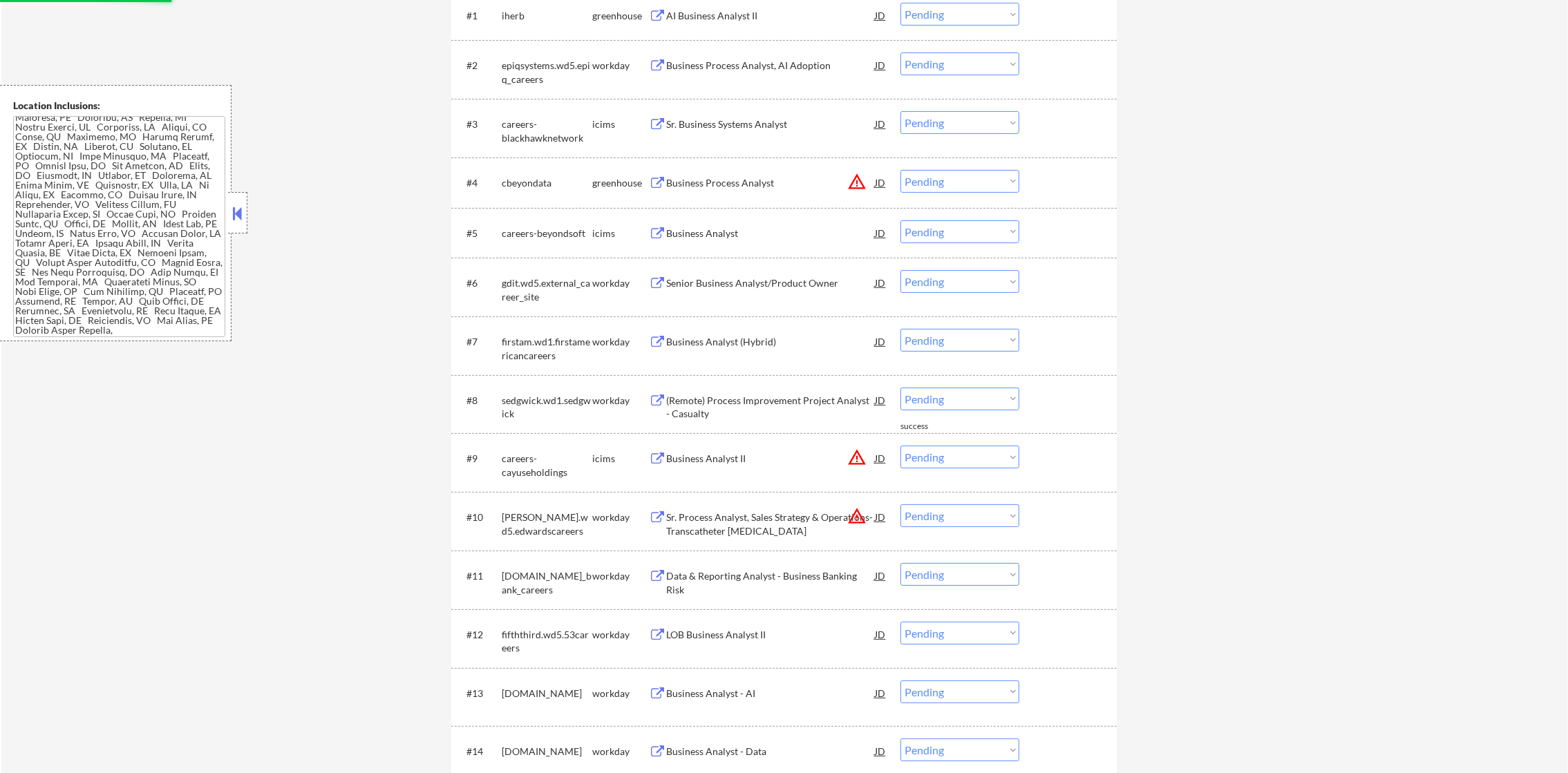
click at [753, 174] on div "Business Process Analyst" at bounding box center [770, 182] width 208 height 25
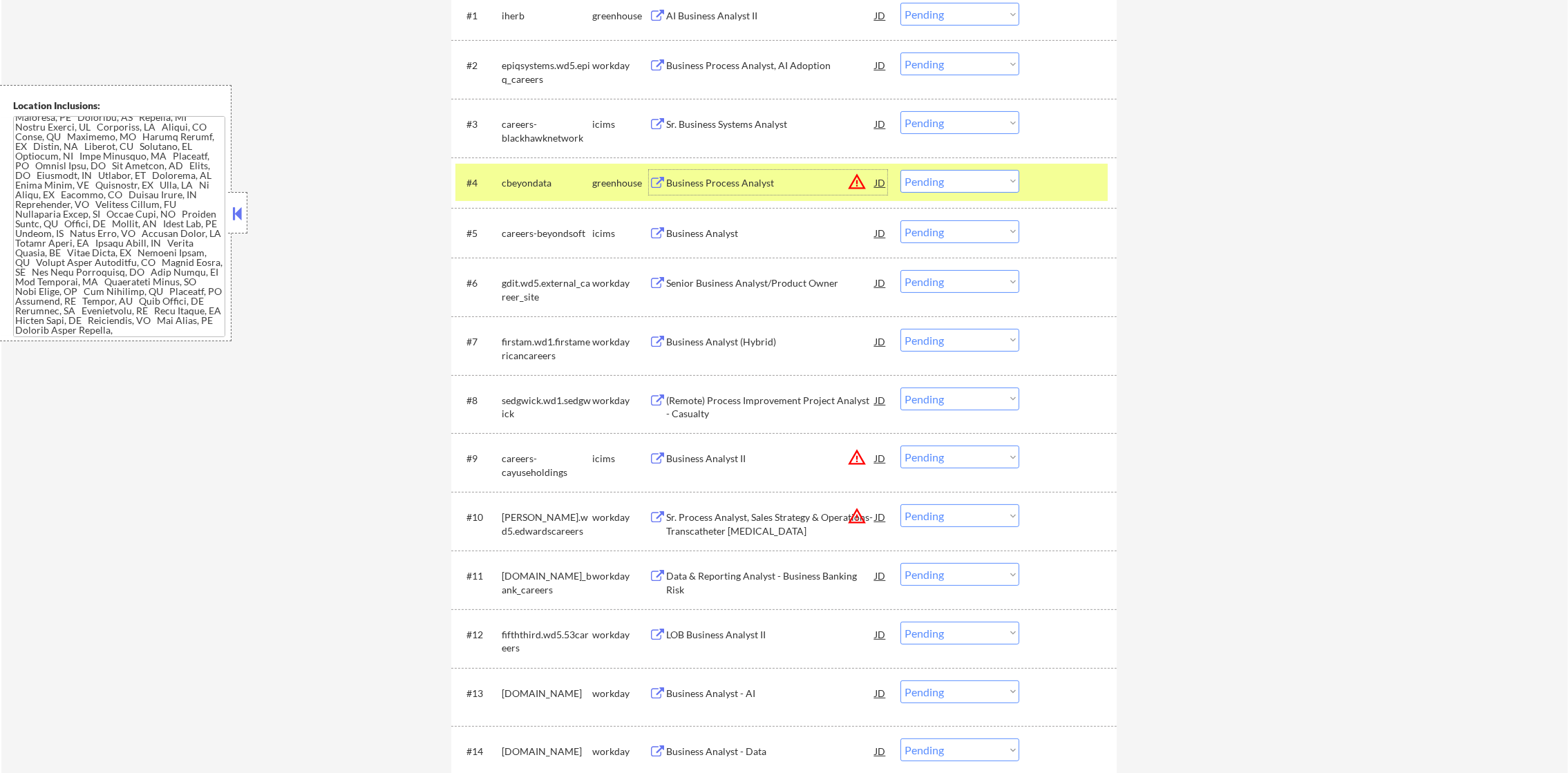
click at [906, 180] on select "Choose an option... Pending Applied Excluded (Questions) Excluded (Expired) Exc…" at bounding box center [960, 181] width 119 height 23
click at [900, 170] on select "Choose an option... Pending Applied Excluded (Questions) Excluded (Expired) Exc…" at bounding box center [960, 181] width 119 height 23
click at [513, 194] on div "#4 cbeyondata greenhouse Business Process Analyst JD warning_amber Choose an op…" at bounding box center [781, 182] width 652 height 37
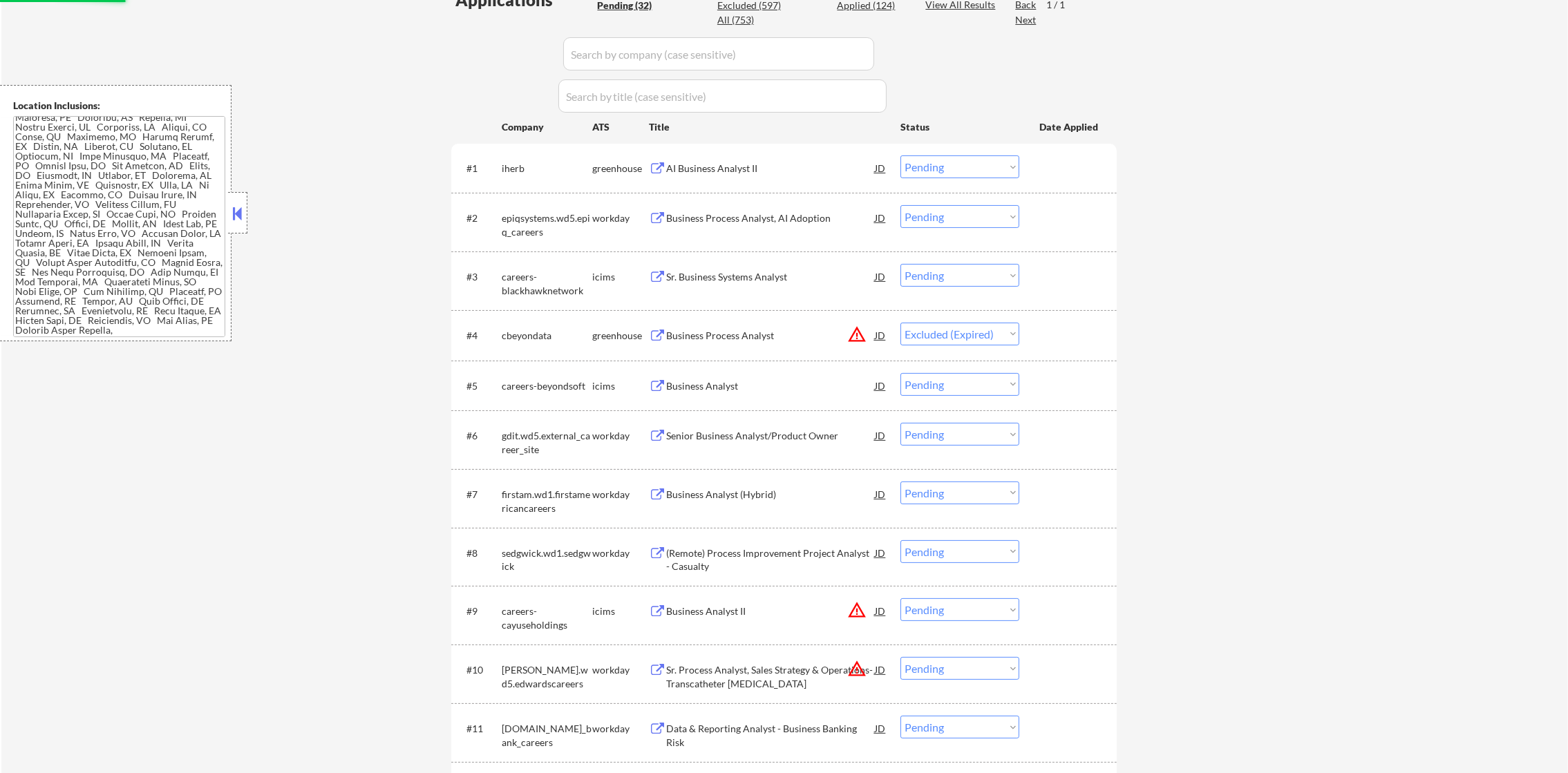
scroll to position [359, 0]
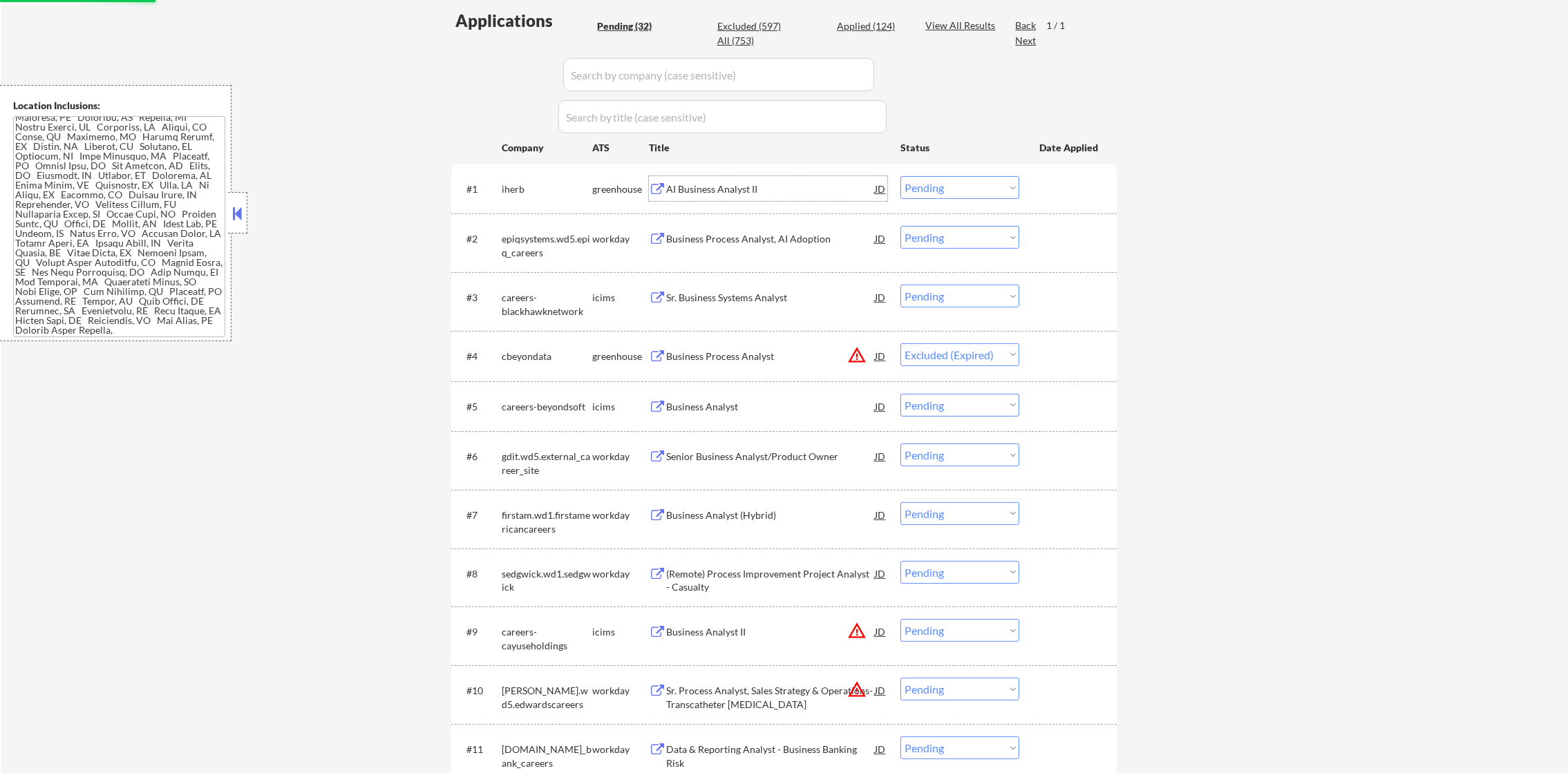
click at [768, 178] on div "AI Business Analyst II" at bounding box center [770, 188] width 208 height 25
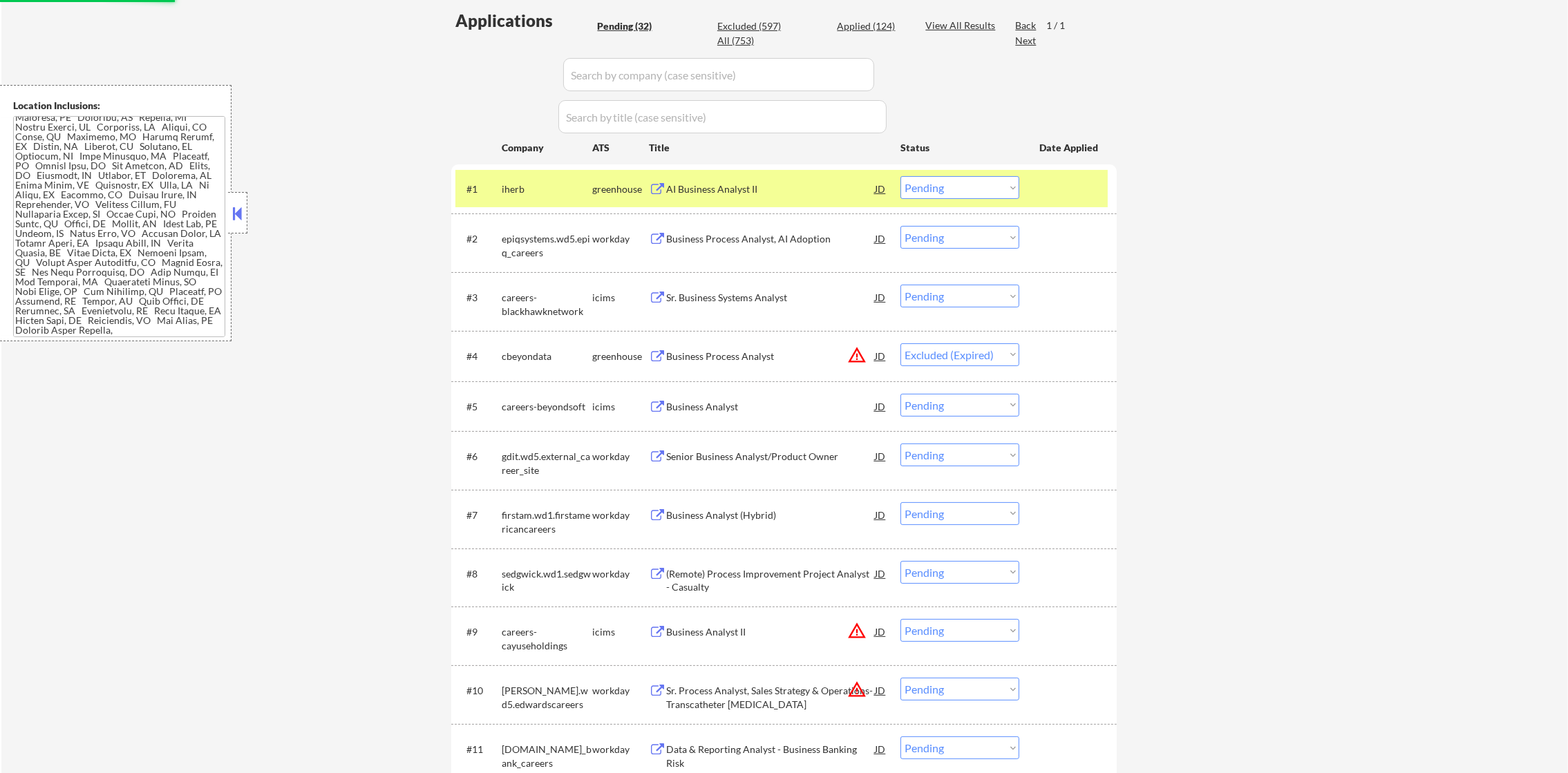
select select ""pending""
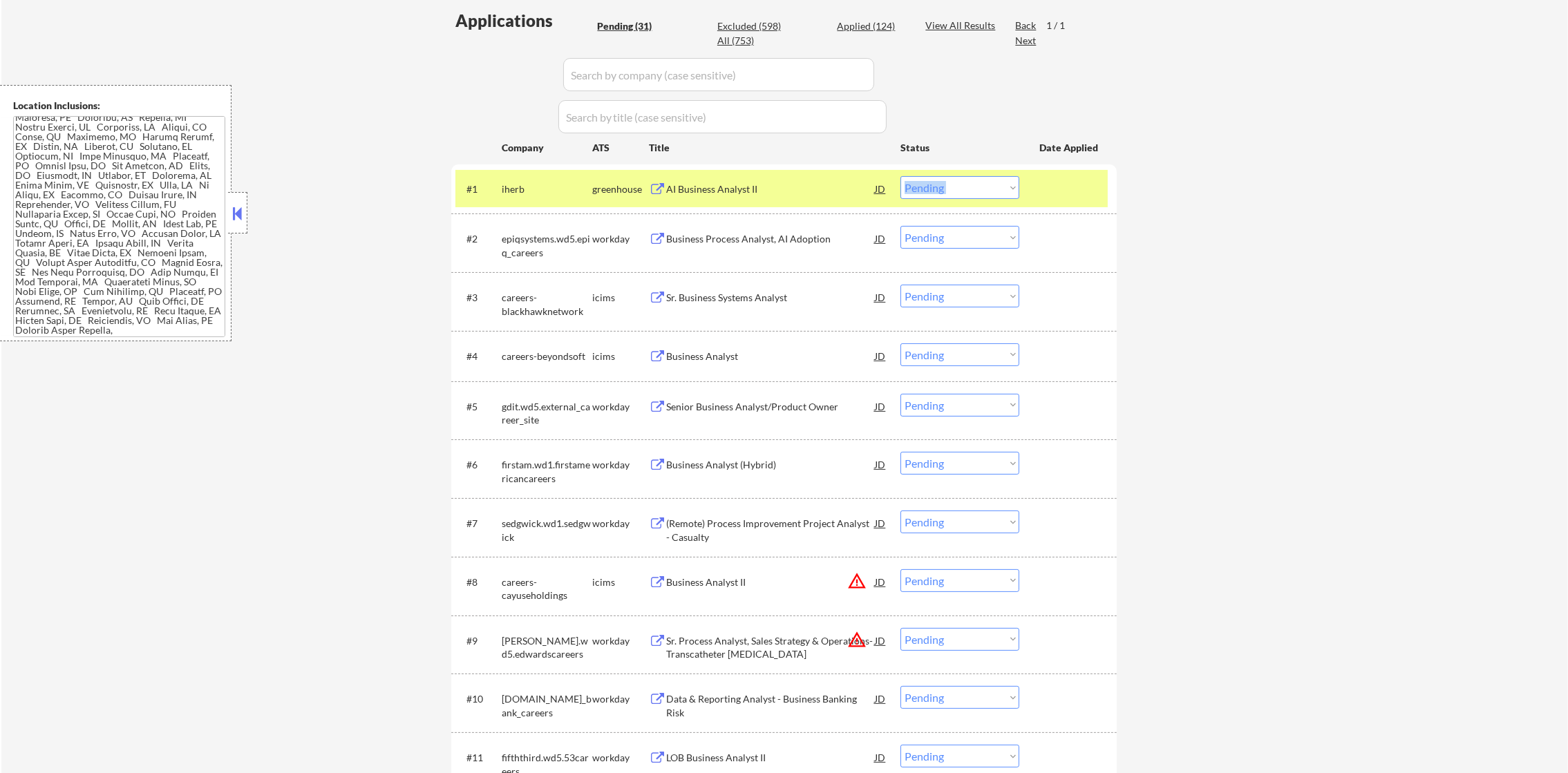
drag, startPoint x: 956, startPoint y: 173, endPoint x: 956, endPoint y: 194, distance: 21.0
click at [956, 188] on div "#1 iherb greenhouse AI Business Analyst II JD Choose an option... Pending Appli…" at bounding box center [783, 189] width 665 height 49
drag, startPoint x: 959, startPoint y: 190, endPoint x: 961, endPoint y: 199, distance: 9.2
click at [960, 190] on select "Choose an option... Pending Applied Excluded (Questions) Excluded (Expired) Exc…" at bounding box center [960, 187] width 119 height 23
click at [900, 176] on select "Choose an option... Pending Applied Excluded (Questions) Excluded (Expired) Exc…" at bounding box center [960, 187] width 119 height 23
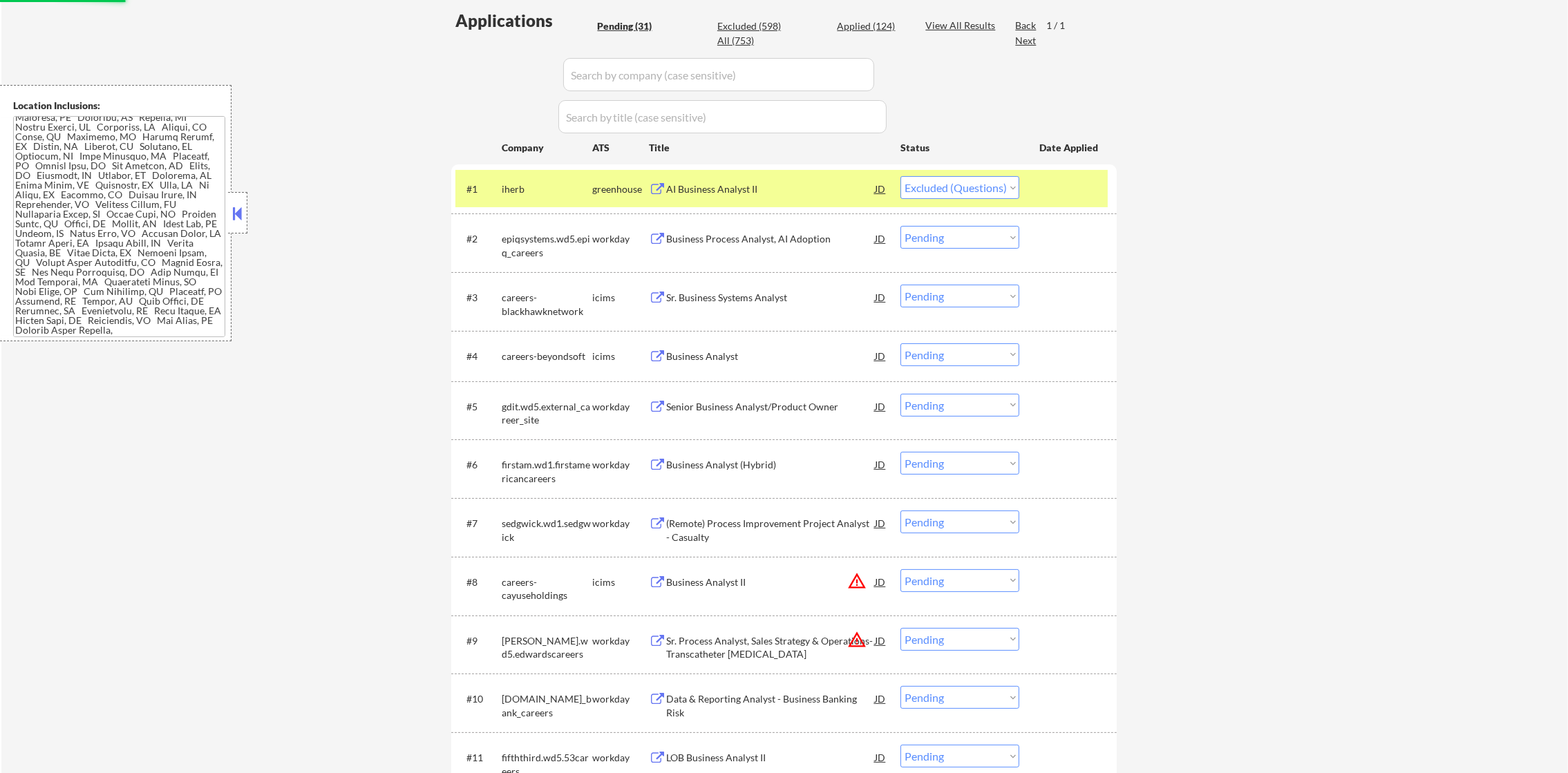
click at [522, 186] on div "iherb" at bounding box center [546, 189] width 90 height 14
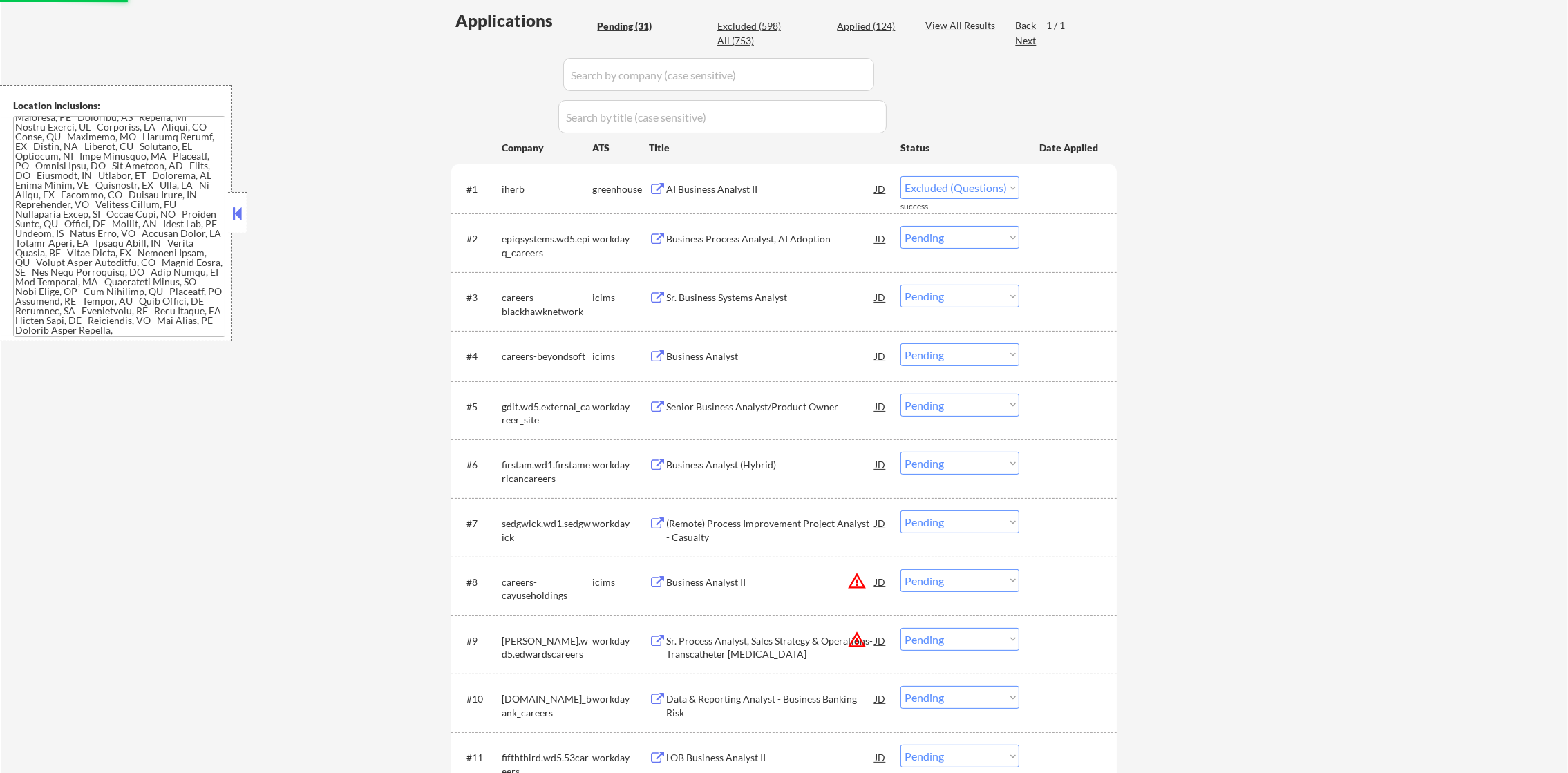
select select ""pending""
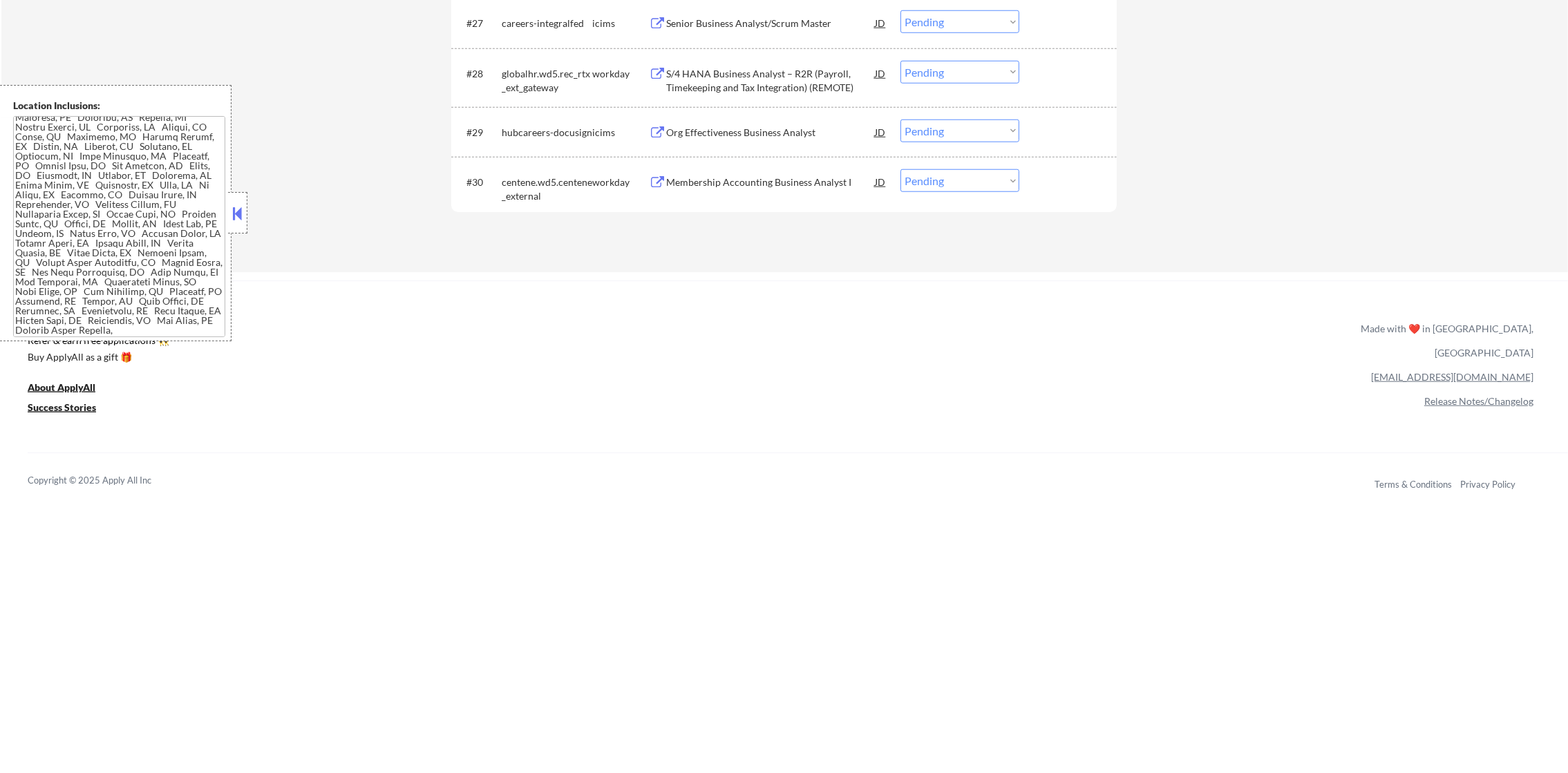
scroll to position [2055, 0]
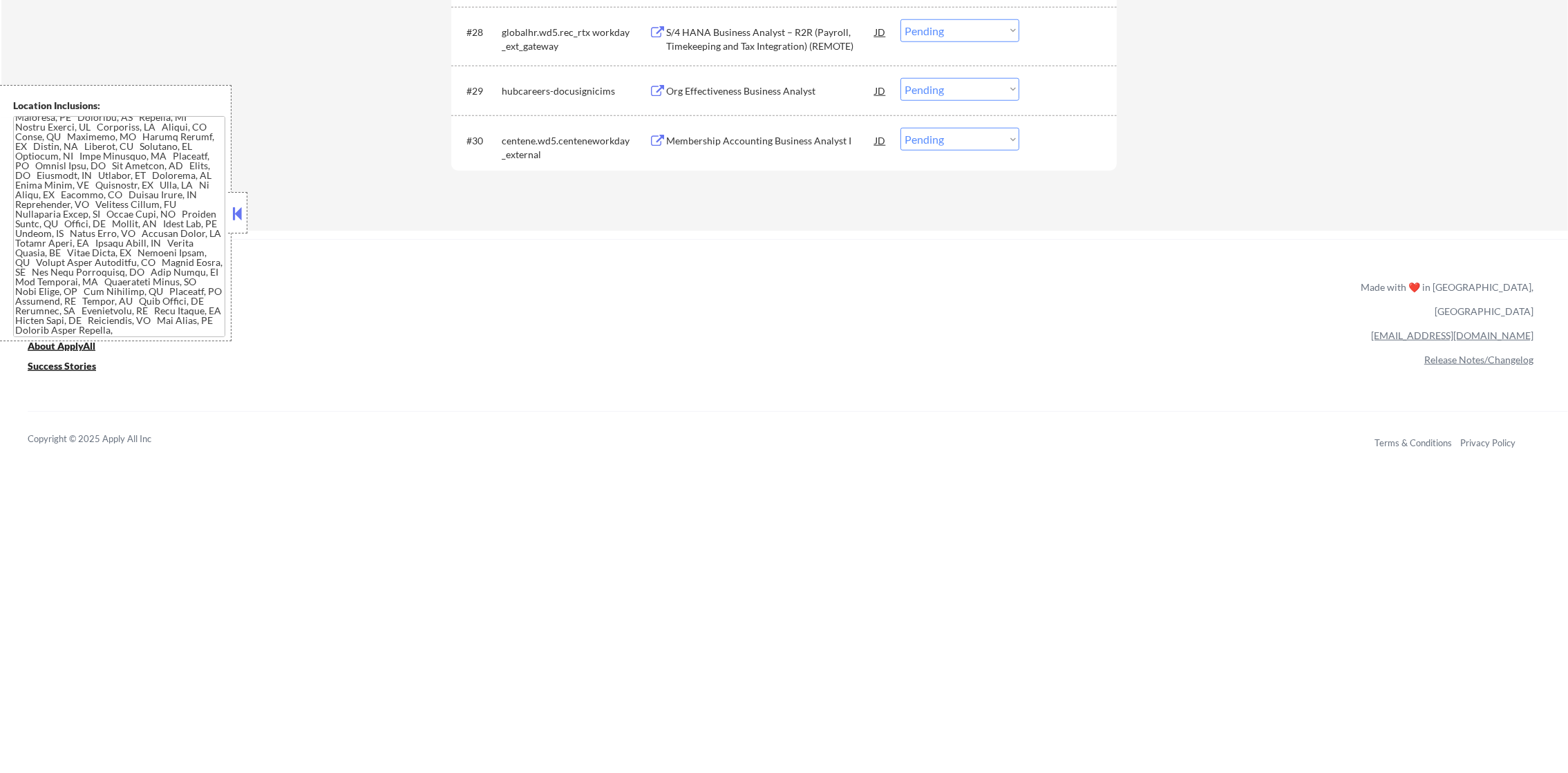
click at [782, 142] on div "Membership Accounting Business Analyst I" at bounding box center [770, 141] width 208 height 14
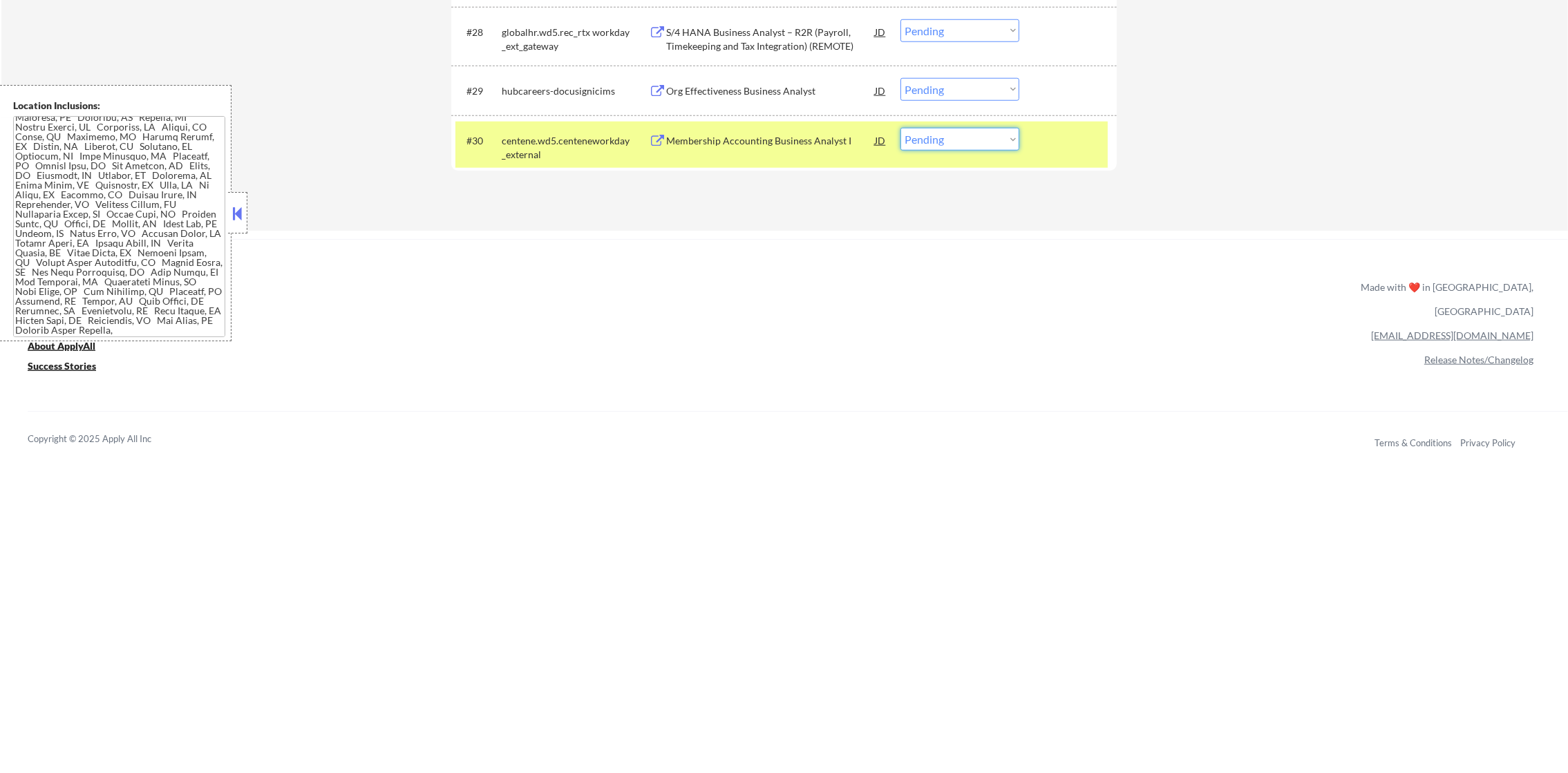
click at [944, 146] on select "Choose an option... Pending Applied Excluded (Questions) Excluded (Expired) Exc…" at bounding box center [960, 139] width 119 height 23
select select ""excluded__expired_""
click at [900, 128] on select "Choose an option... Pending Applied Excluded (Questions) Excluded (Expired) Exc…" at bounding box center [960, 139] width 119 height 23
click at [536, 150] on div "centene.wd5.centene_external" at bounding box center [546, 147] width 90 height 27
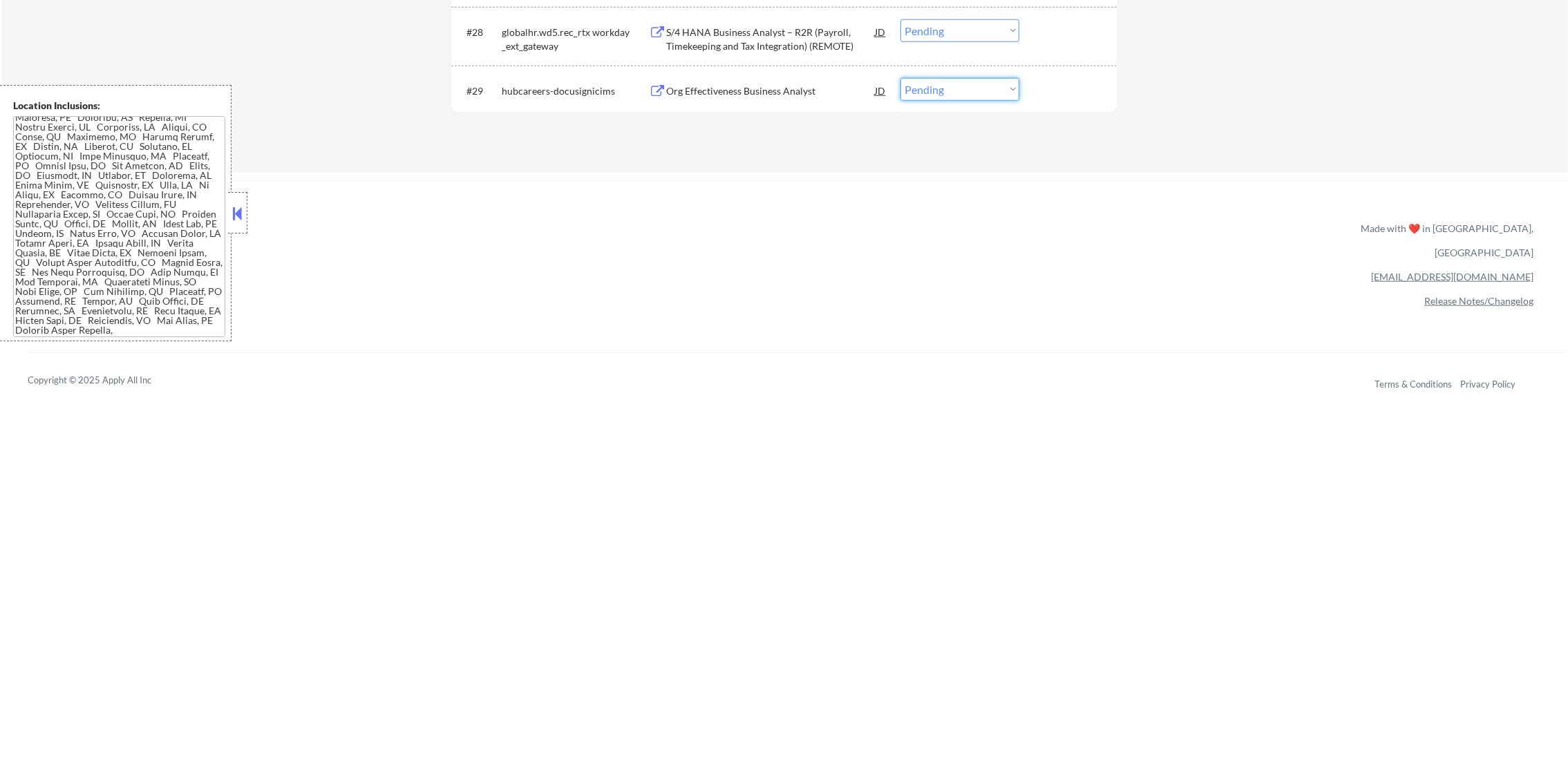
click at [935, 94] on select "Choose an option... Pending Applied Excluded (Questions) Excluded (Expired) Exc…" at bounding box center [960, 90] width 119 height 23
select select ""excluded""
click at [900, 78] on select "Choose an option... Pending Applied Excluded (Questions) Excluded (Expired) Exc…" at bounding box center [960, 90] width 119 height 23
click at [770, 37] on div "S/4 HANA Business Analyst – R2R (Payroll, Timekeeping and Tax Integration) (REM…" at bounding box center [770, 38] width 208 height 27
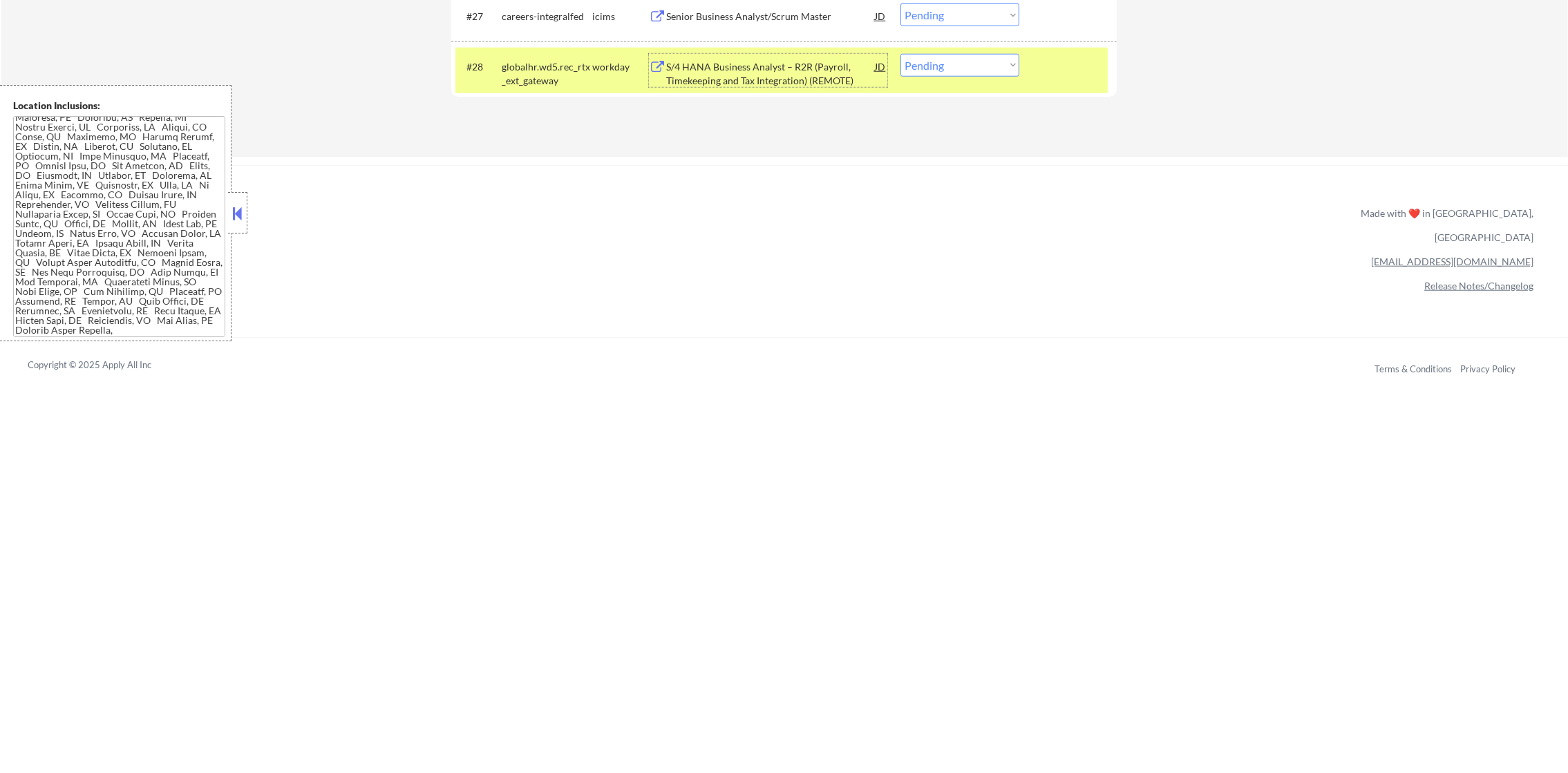
scroll to position [1985, 0]
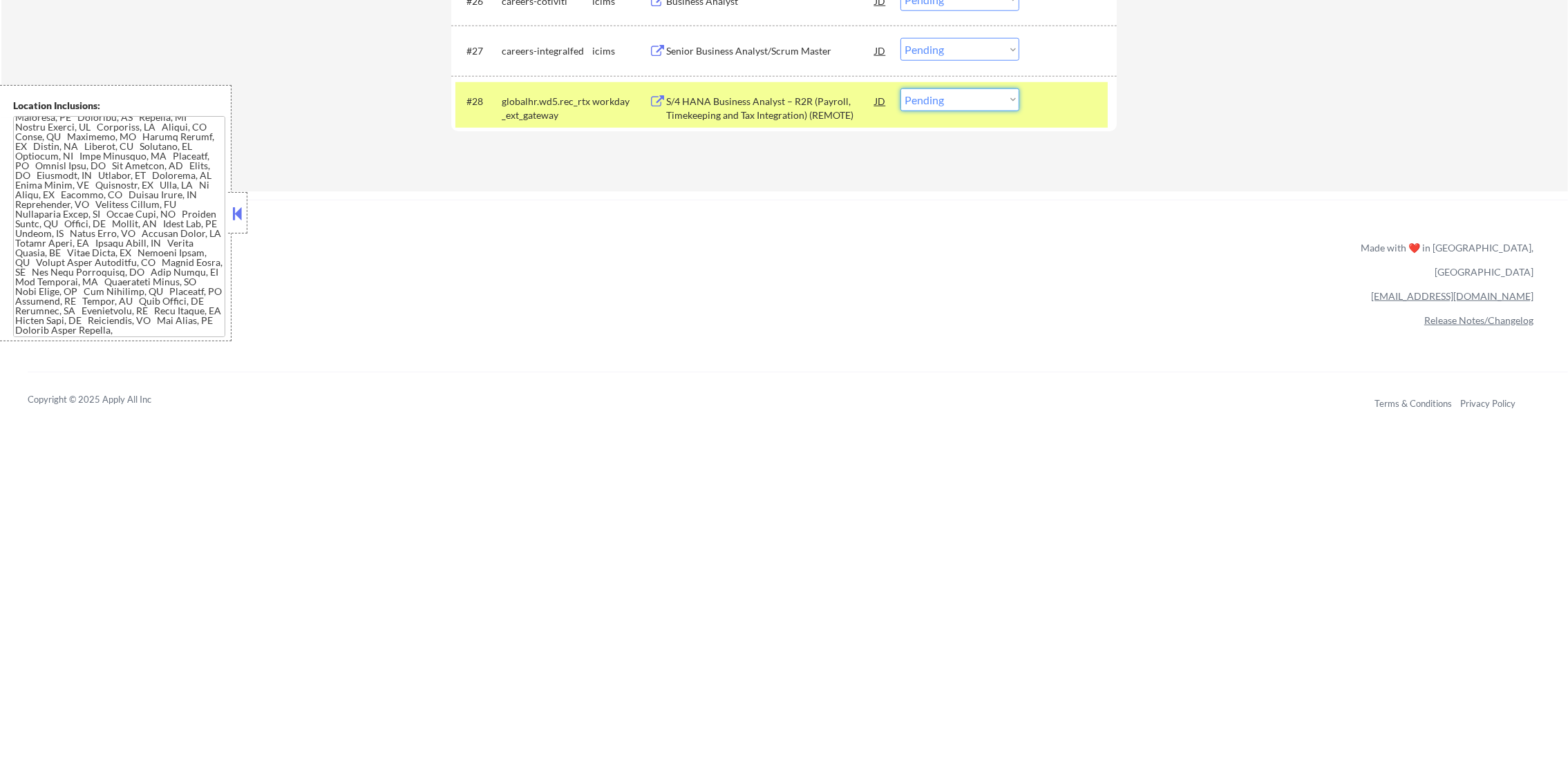
drag, startPoint x: 961, startPoint y: 94, endPoint x: 961, endPoint y: 111, distance: 17.0
click at [961, 94] on select "Choose an option... Pending Applied Excluded (Questions) Excluded (Expired) Exc…" at bounding box center [960, 100] width 119 height 23
select select ""excluded__blocklist_""
click at [900, 89] on select "Choose an option... Pending Applied Excluded (Questions) Excluded (Expired) Exc…" at bounding box center [960, 100] width 119 height 23
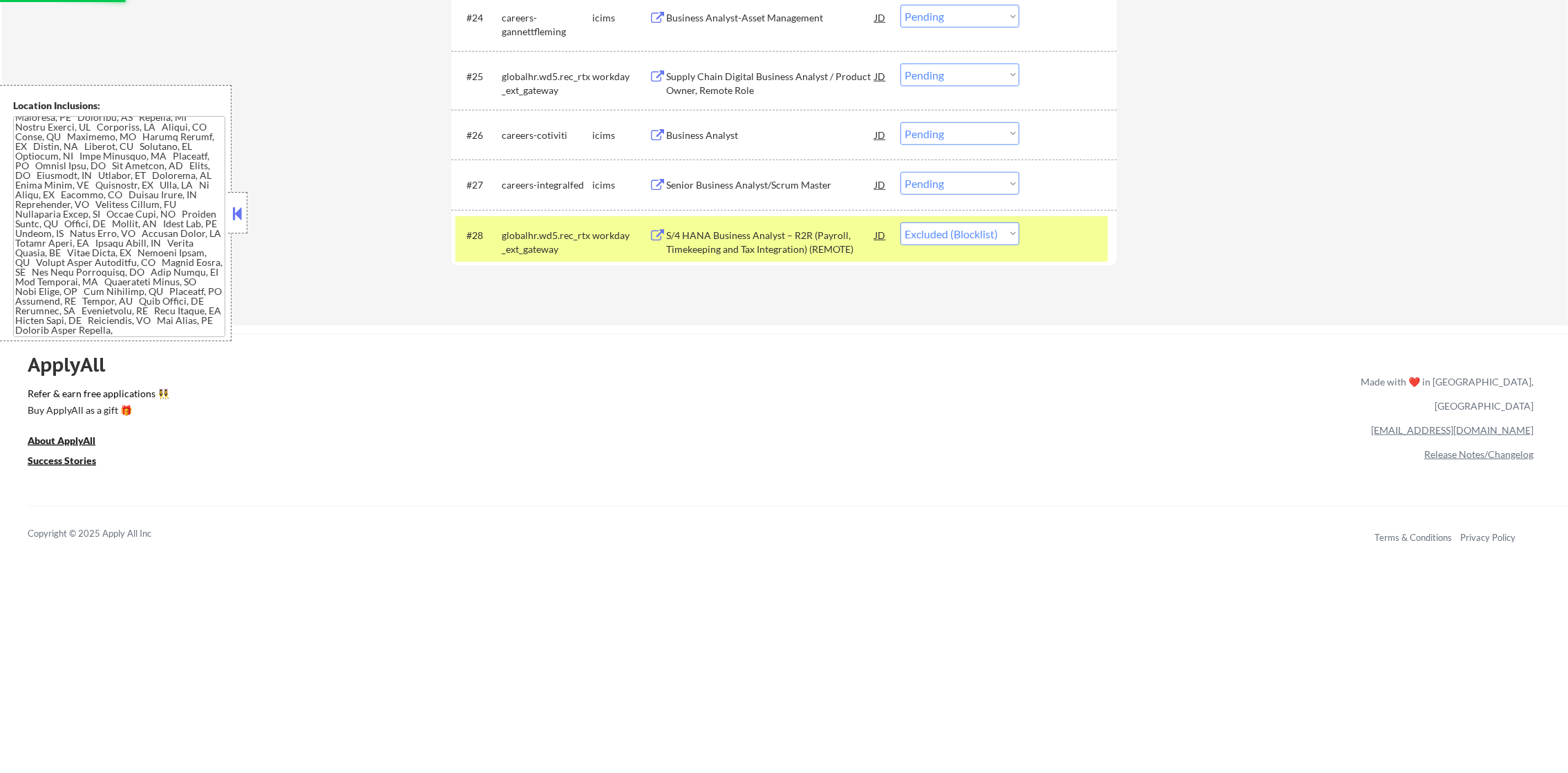
scroll to position [1848, 0]
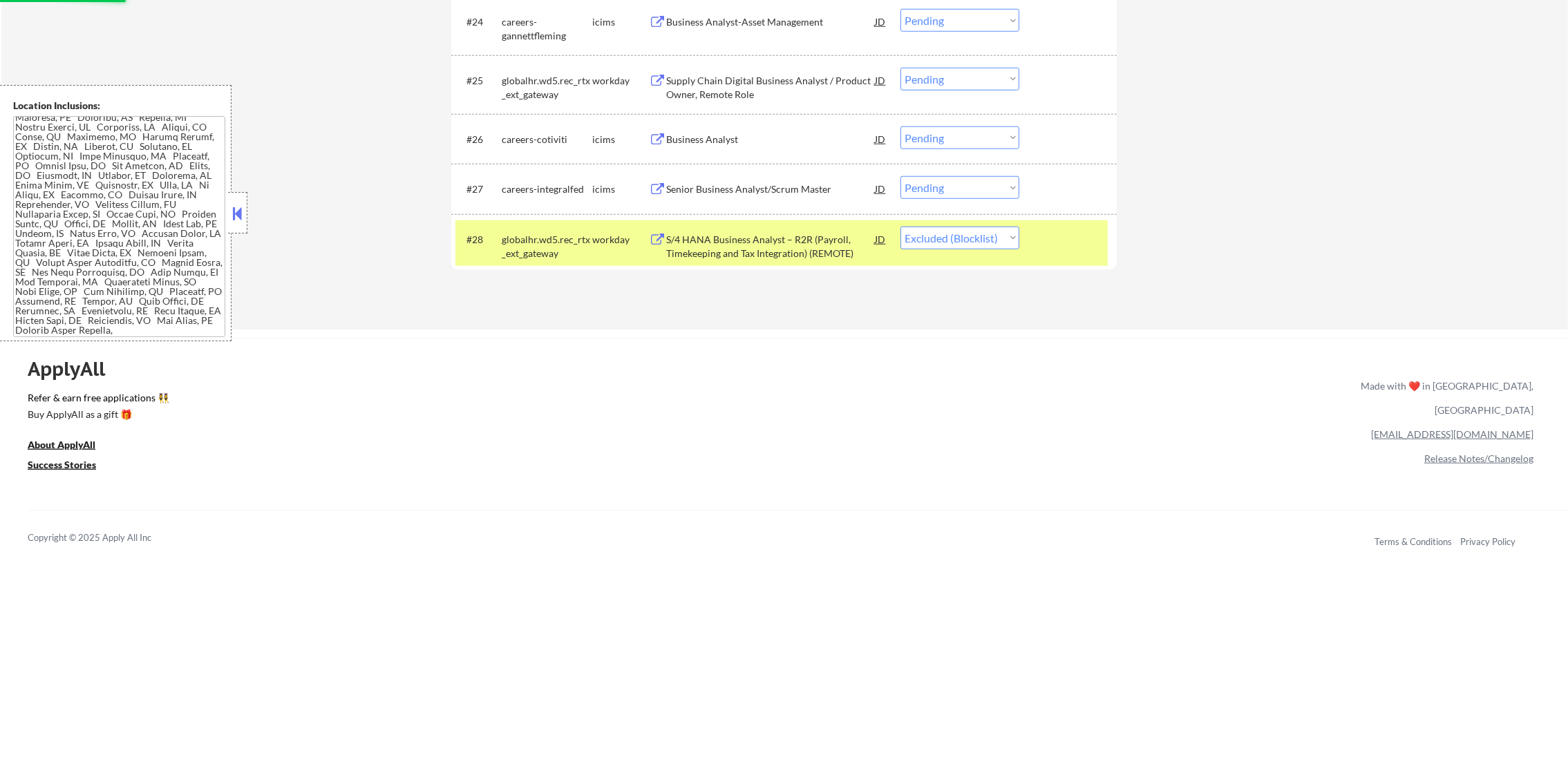
click at [584, 243] on div "globalhr.wd5.rec_rtx_ext_gateway" at bounding box center [546, 246] width 90 height 27
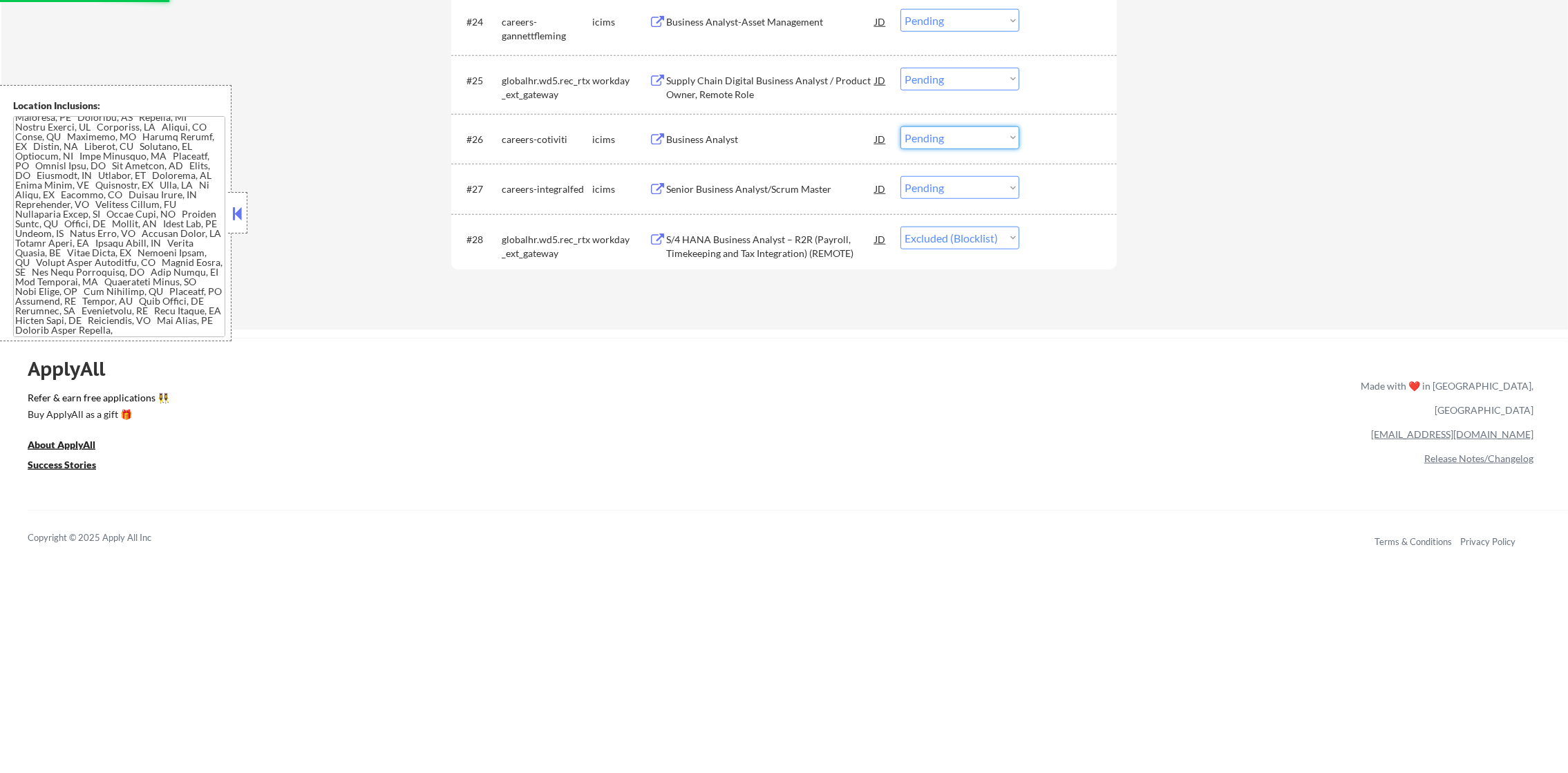
click at [972, 132] on select "Choose an option... Pending Applied Excluded (Questions) Excluded (Expired) Exc…" at bounding box center [960, 138] width 119 height 23
click at [900, 126] on select "Choose an option... Pending Applied Excluded (Questions) Excluded (Expired) Exc…" at bounding box center [960, 138] width 119 height 23
select select ""pending""
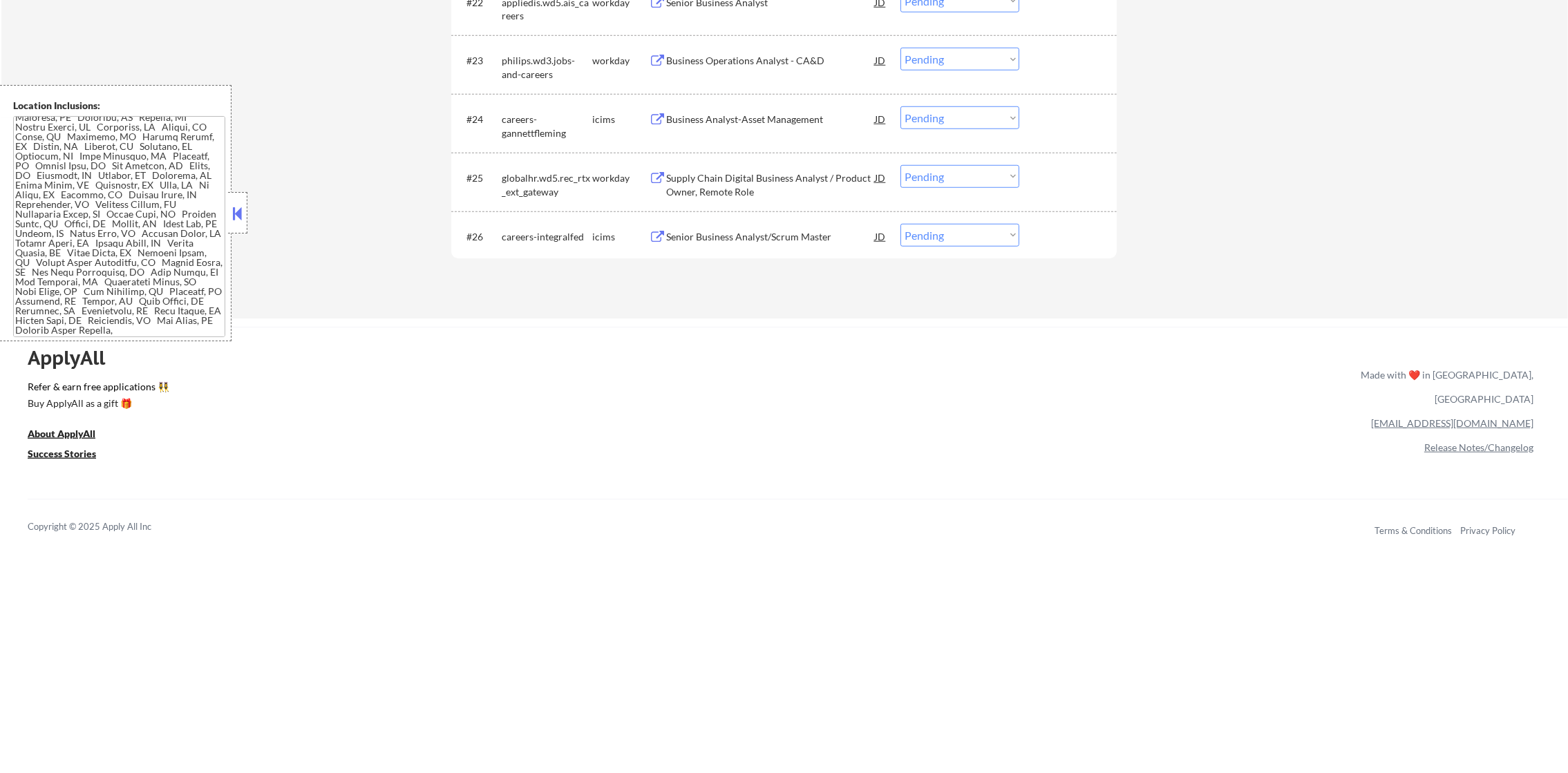
scroll to position [1745, 0]
click at [725, 178] on div "Supply Chain Digital Business Analyst / Product Owner, Remote Role" at bounding box center [770, 190] width 208 height 27
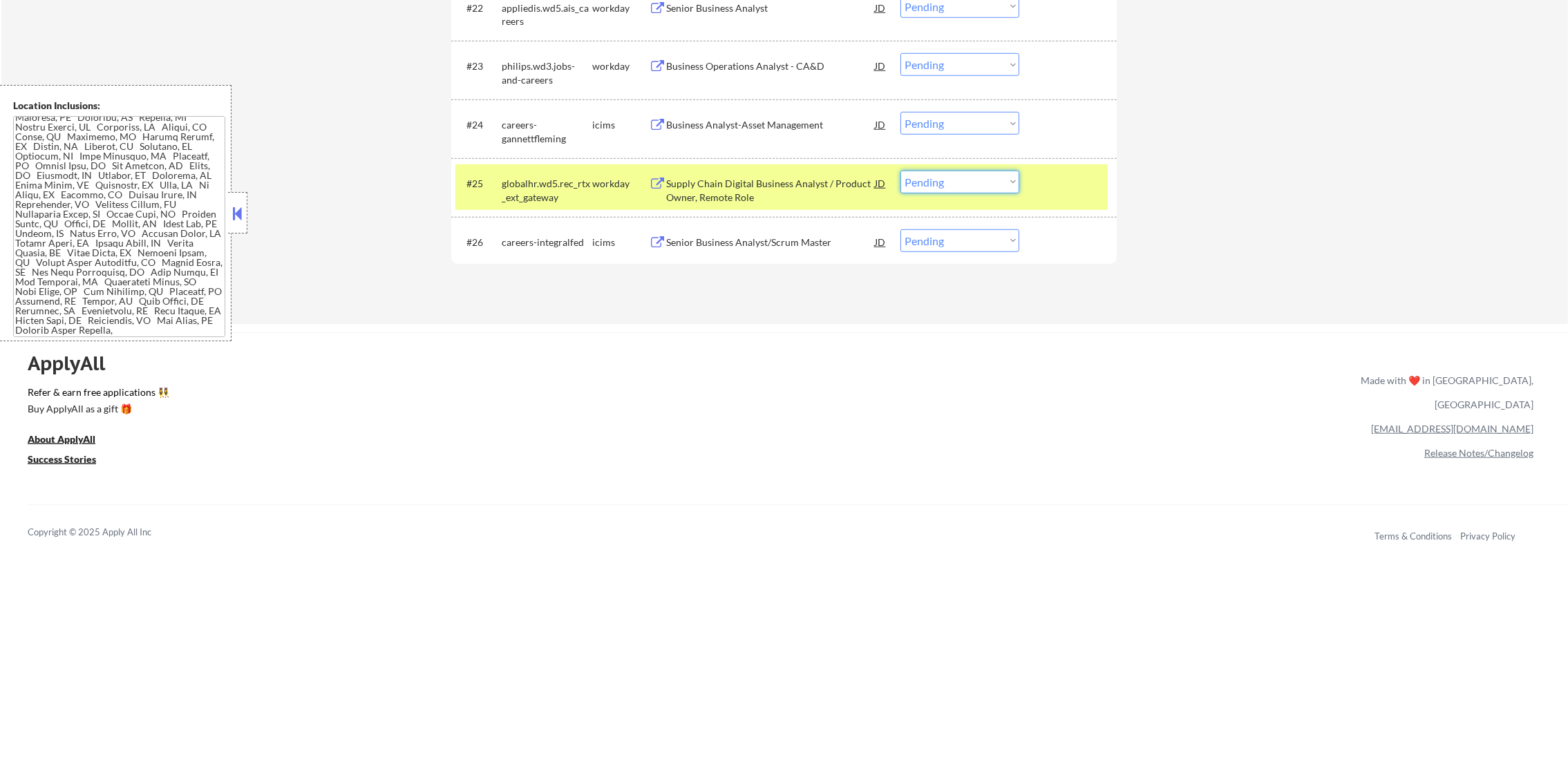
drag, startPoint x: 969, startPoint y: 184, endPoint x: 969, endPoint y: 194, distance: 10.0
click at [969, 185] on select "Choose an option... Pending Applied Excluded (Questions) Excluded (Expired) Exc…" at bounding box center [960, 182] width 119 height 23
click at [900, 171] on select "Choose an option... Pending Applied Excluded (Questions) Excluded (Expired) Exc…" at bounding box center [960, 182] width 119 height 23
select select ""pending""
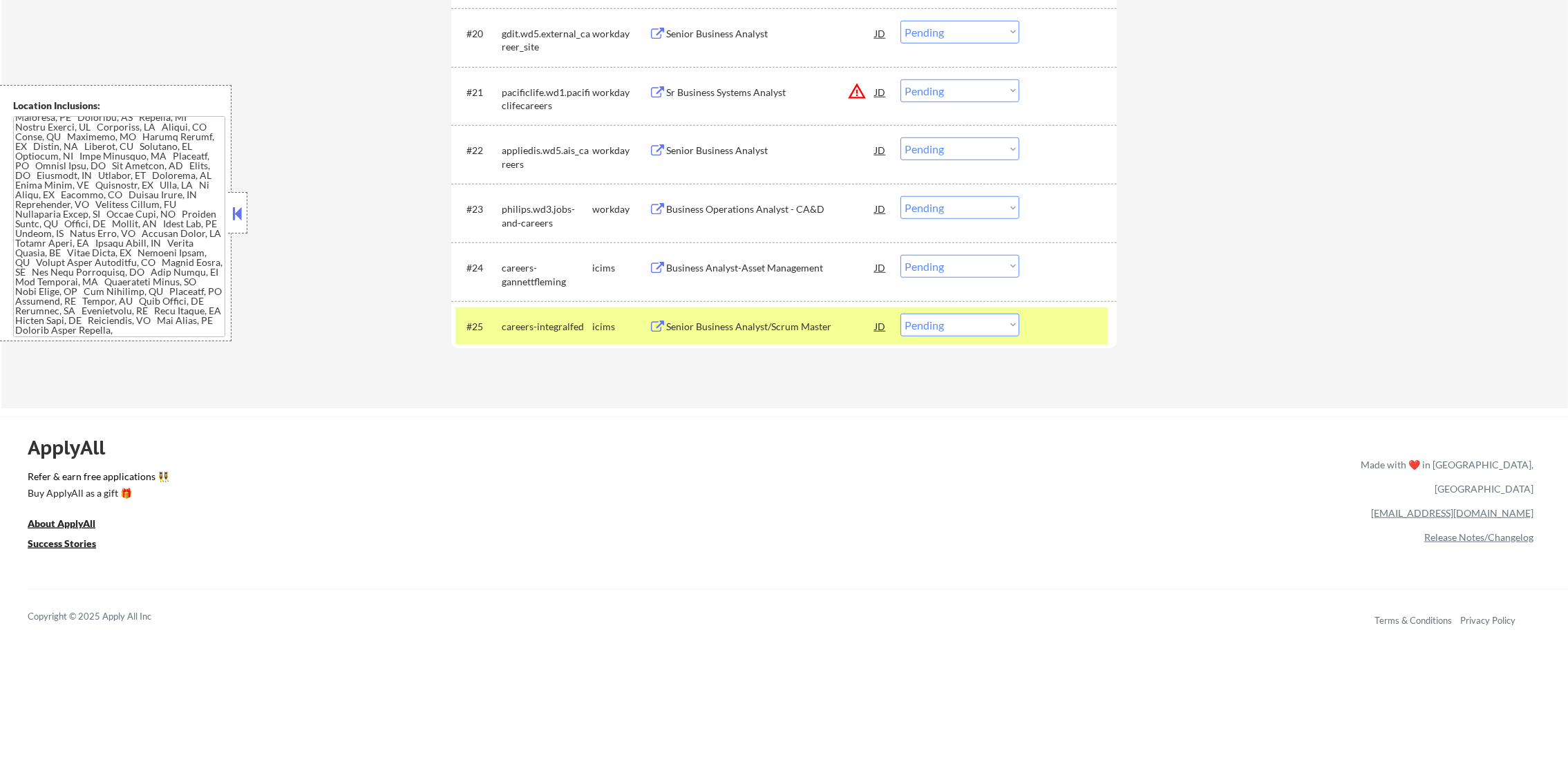
scroll to position [1641, 0]
click at [523, 335] on div "careers-integralfed" at bounding box center [546, 327] width 90 height 25
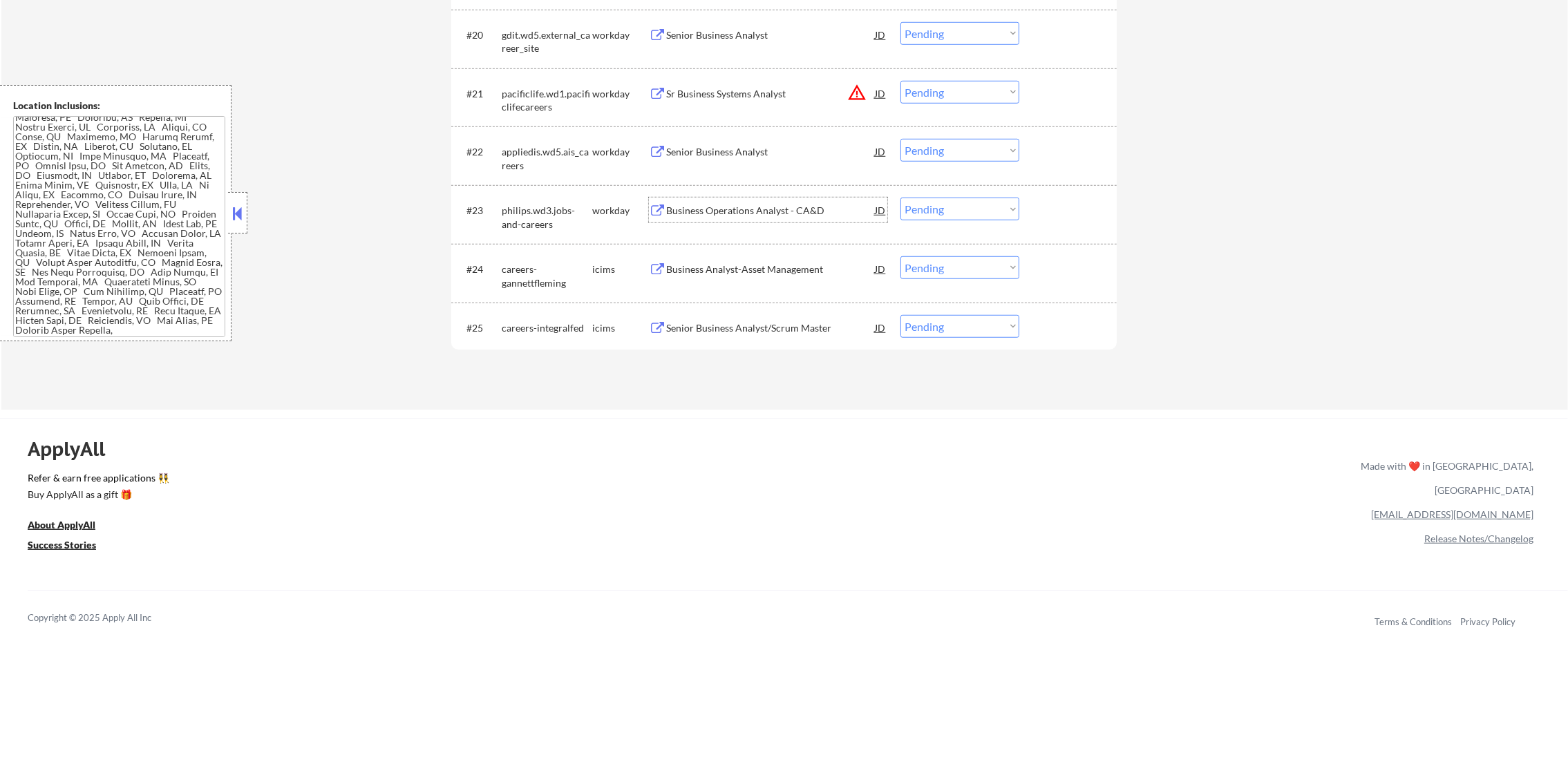
click at [782, 211] on div "Business Operations Analyst - CA&D" at bounding box center [770, 210] width 208 height 14
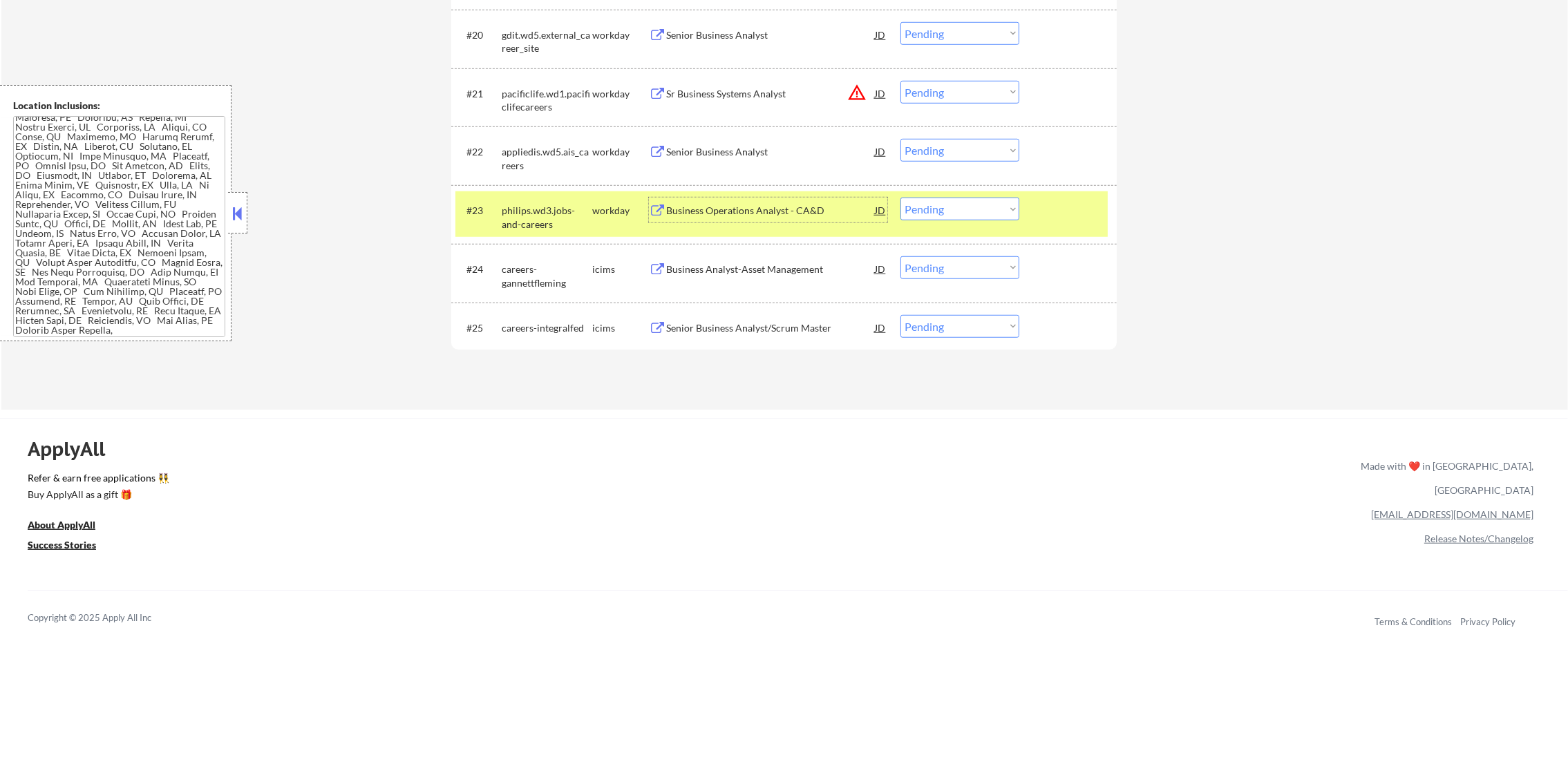
click at [931, 214] on select "Choose an option... Pending Applied Excluded (Questions) Excluded (Expired) Exc…" at bounding box center [960, 209] width 119 height 23
click at [900, 198] on select "Choose an option... Pending Applied Excluded (Questions) Excluded (Expired) Exc…" at bounding box center [960, 209] width 119 height 23
click at [569, 221] on div "philips.wd3.jobs-and-careers" at bounding box center [546, 216] width 90 height 27
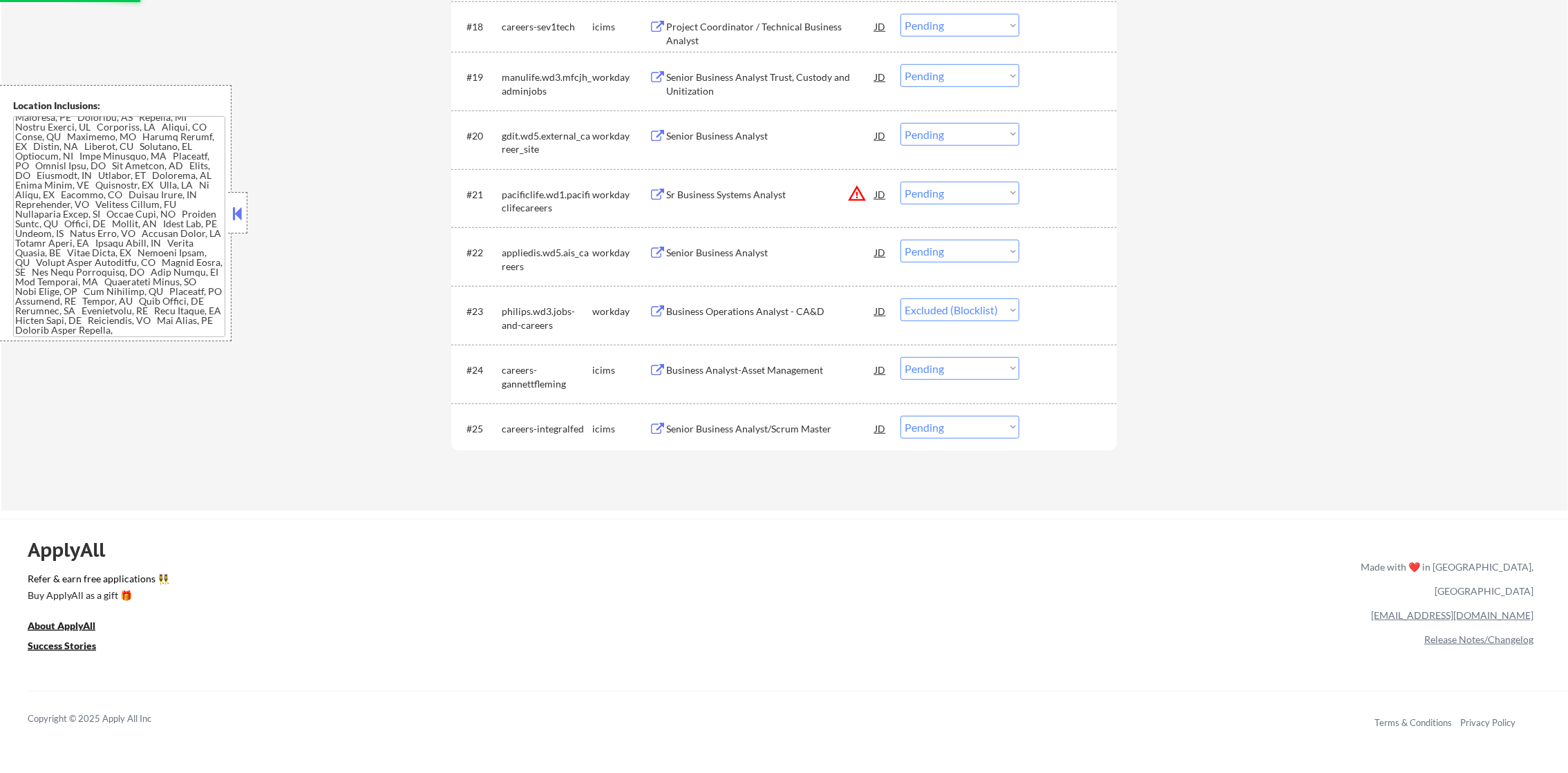
scroll to position [1537, 0]
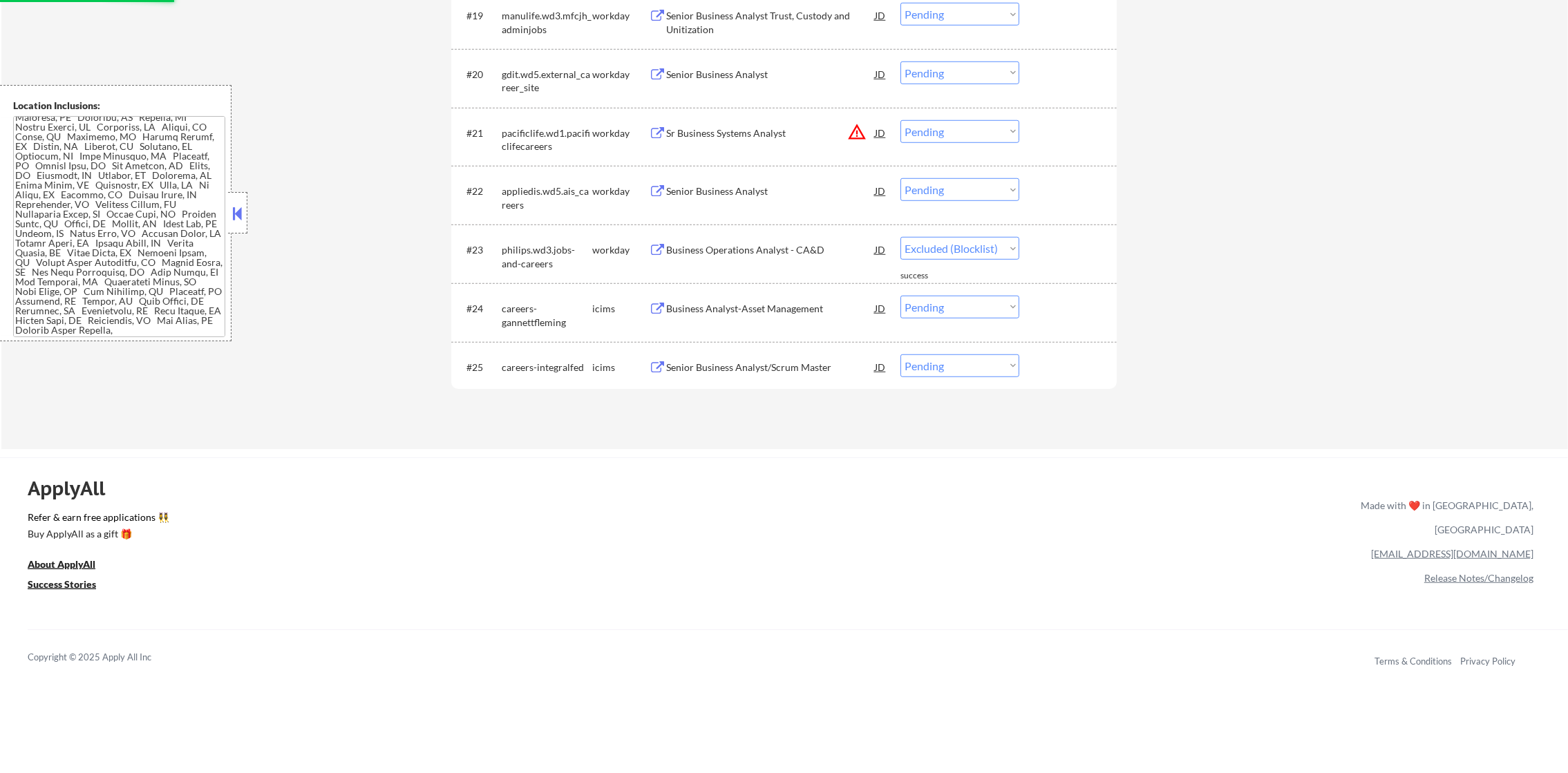
select select ""pending""
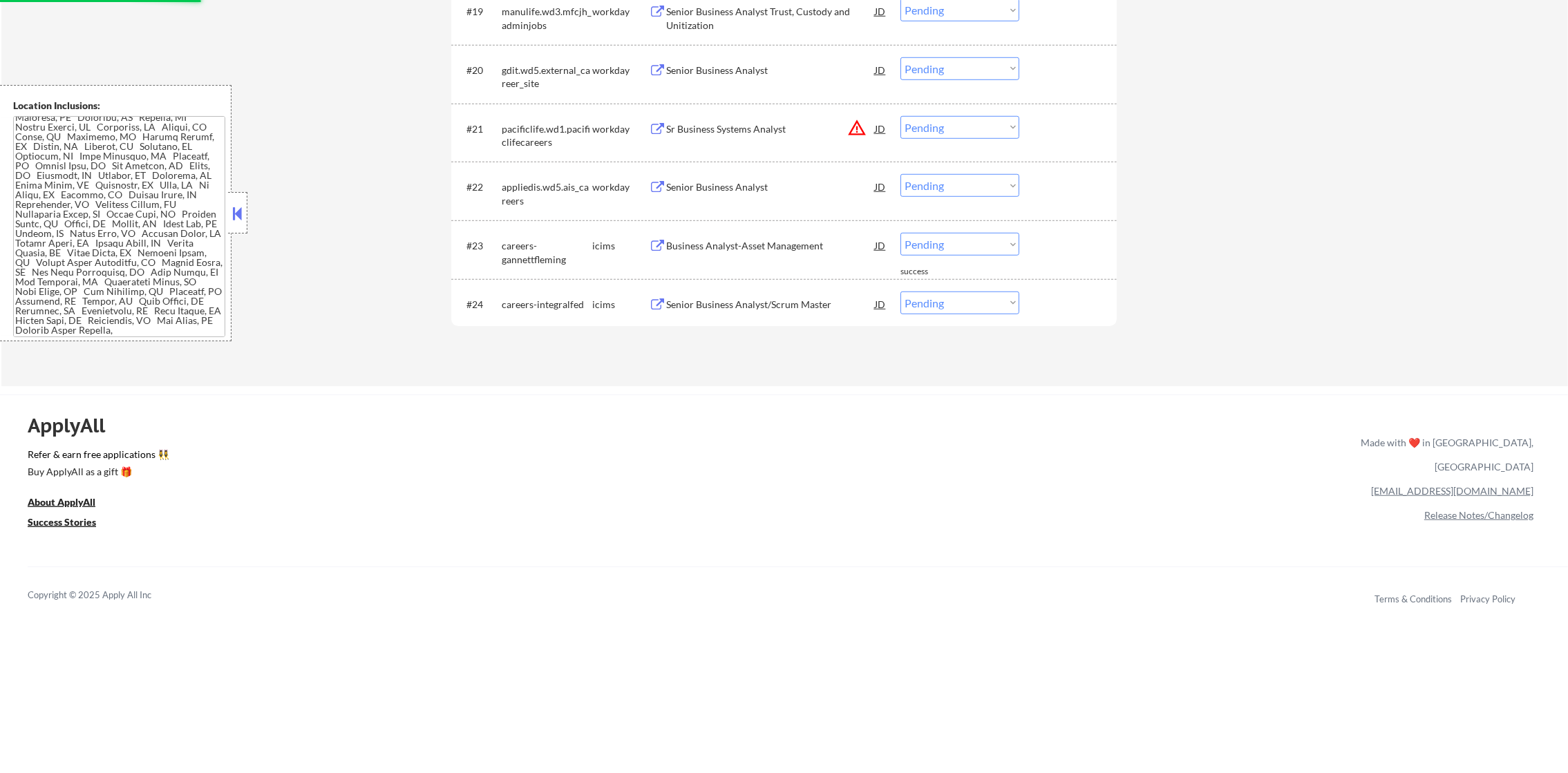
click at [775, 194] on div "Senior Business Analyst" at bounding box center [770, 186] width 208 height 25
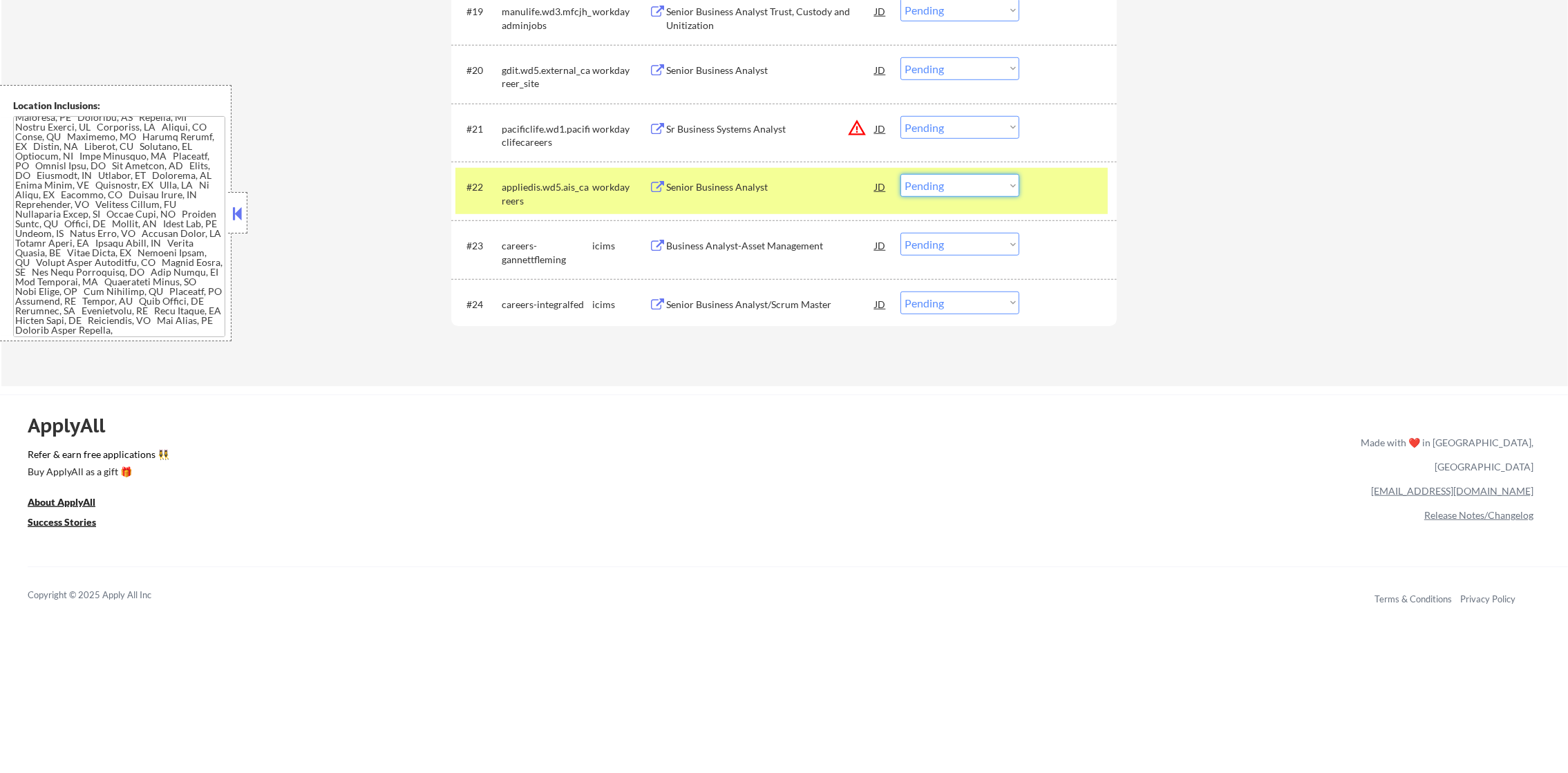
click at [944, 186] on select "Choose an option... Pending Applied Excluded (Questions) Excluded (Expired) Exc…" at bounding box center [960, 186] width 119 height 23
click at [900, 174] on select "Choose an option... Pending Applied Excluded (Questions) Excluded (Expired) Exc…" at bounding box center [960, 186] width 119 height 23
click at [534, 196] on div "appliedis.wd5.ais_careers" at bounding box center [546, 194] width 90 height 27
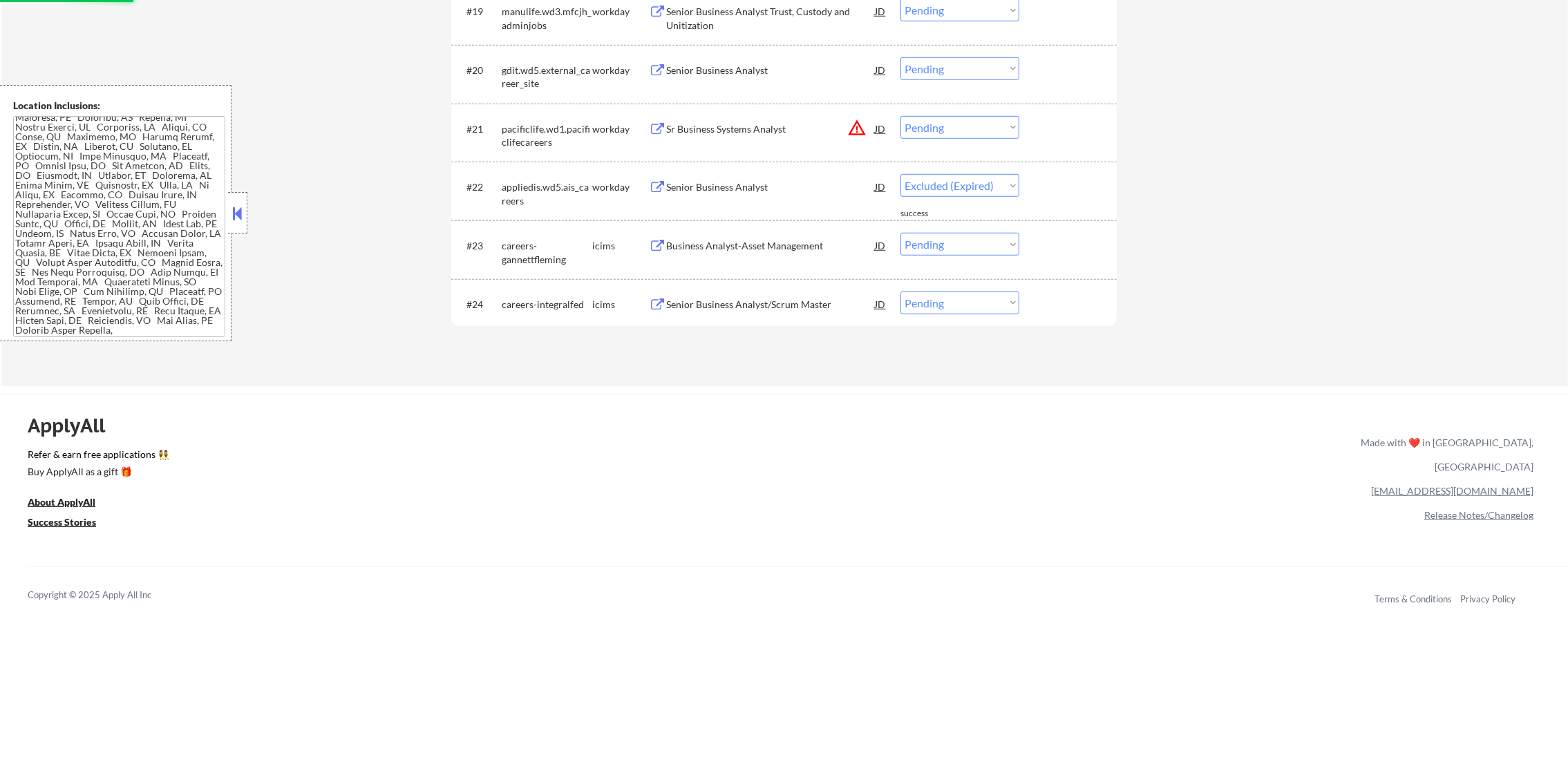
click at [857, 121] on button "warning_amber" at bounding box center [857, 128] width 20 height 20
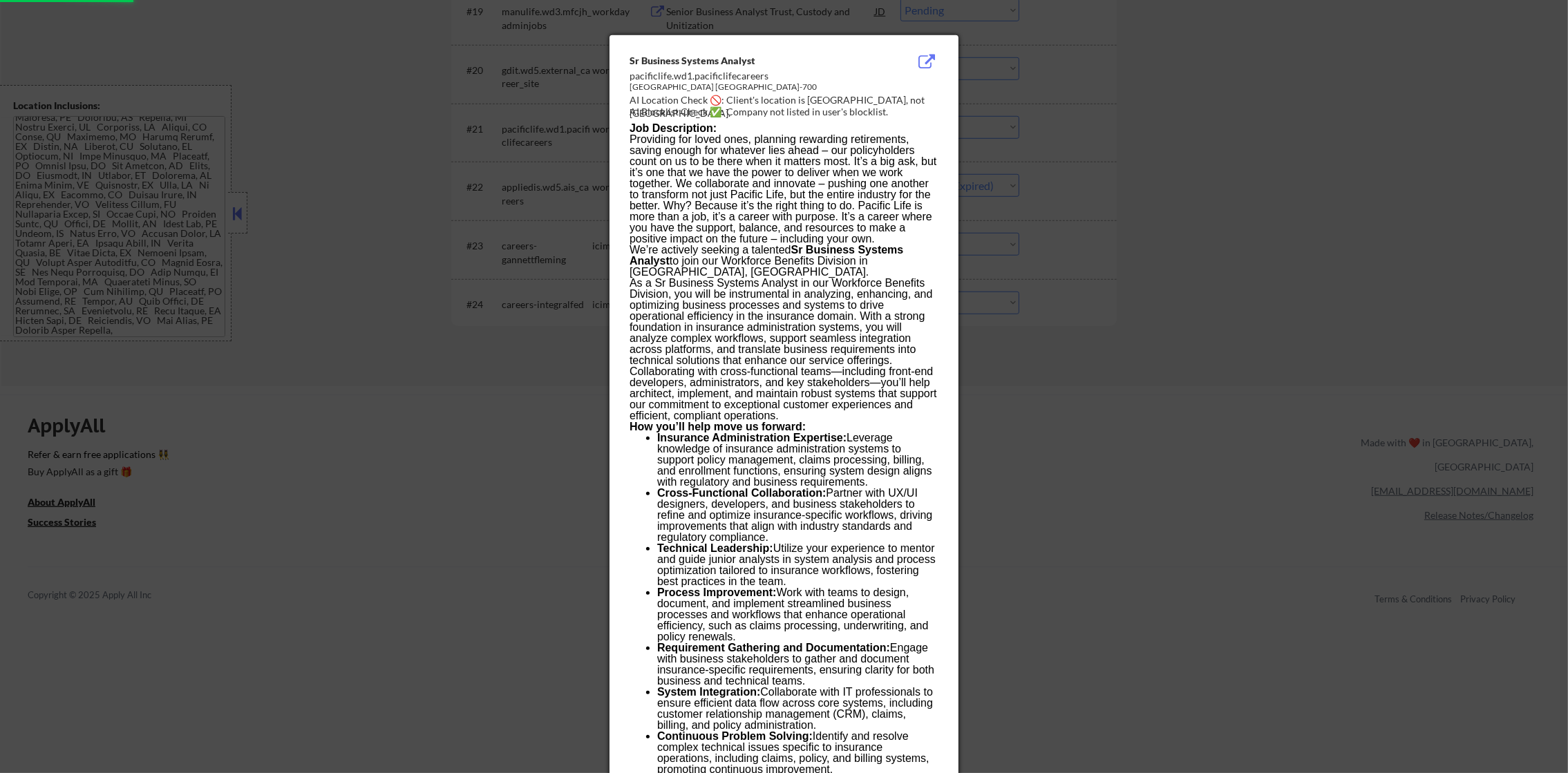
click at [1195, 120] on div at bounding box center [784, 386] width 1568 height 773
select select ""pending""
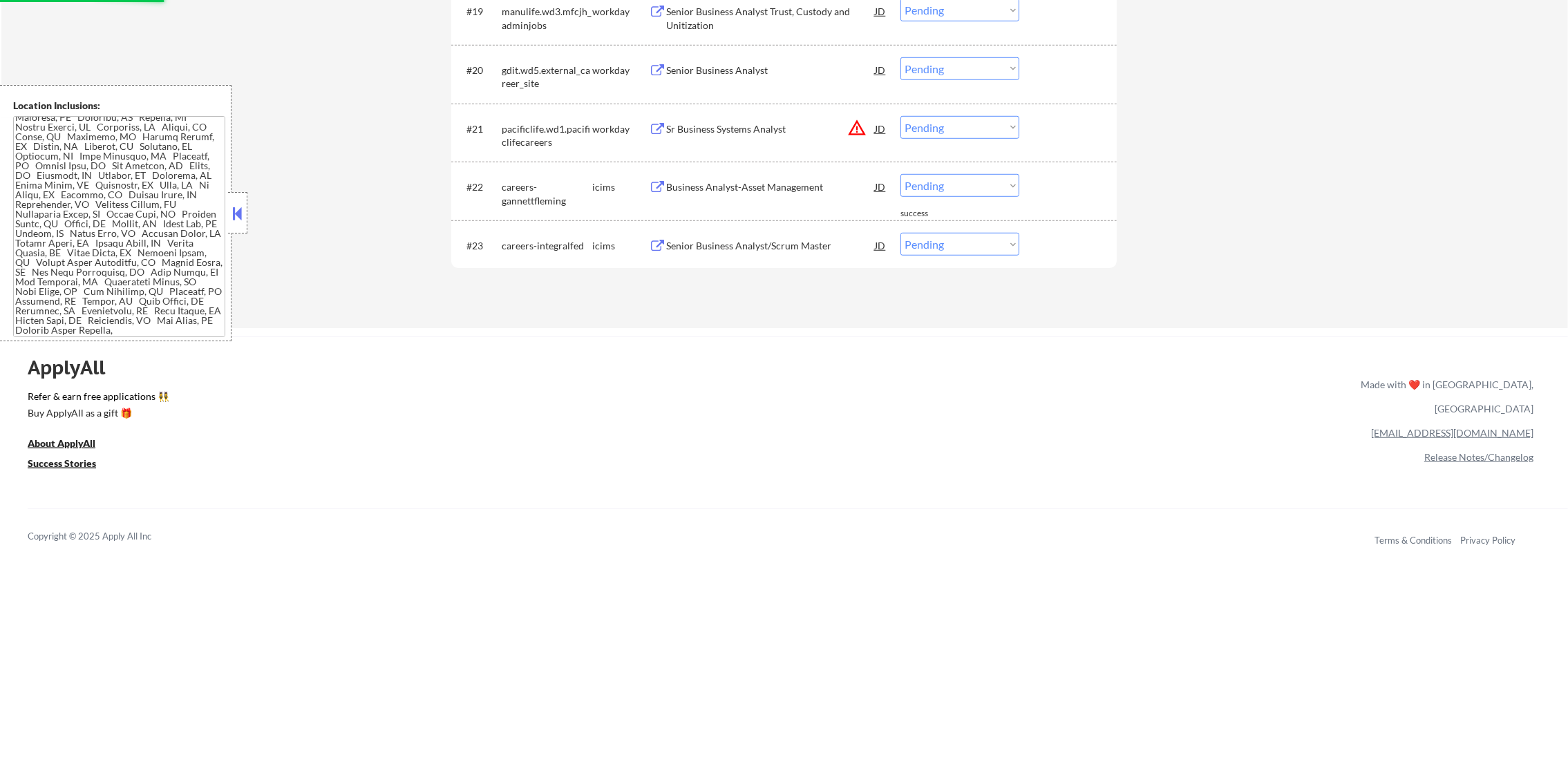
click at [764, 119] on div "Sr Business Systems Analyst" at bounding box center [770, 129] width 208 height 25
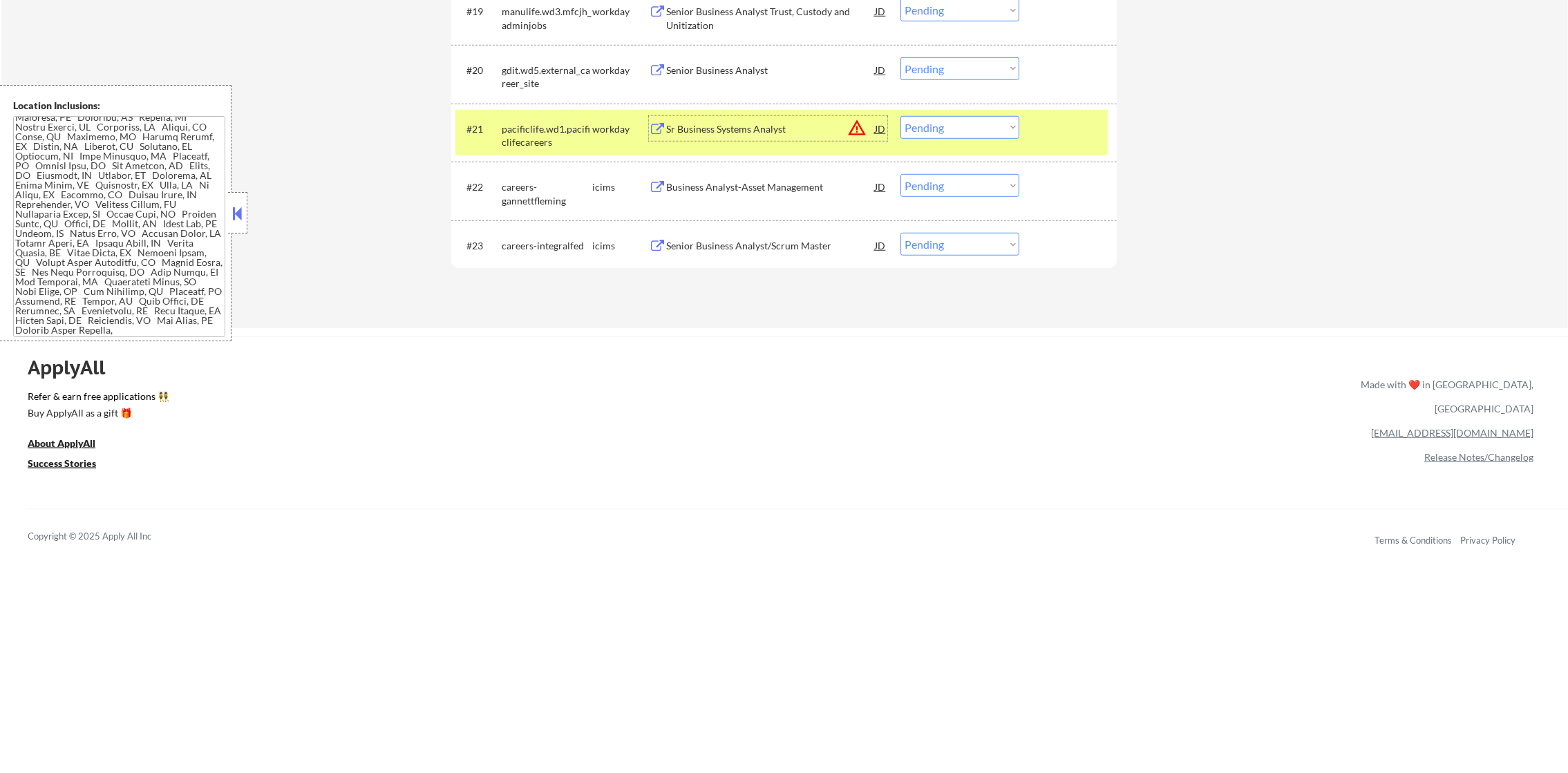
click at [994, 129] on select "Choose an option... Pending Applied Excluded (Questions) Excluded (Expired) Exc…" at bounding box center [960, 128] width 119 height 23
click at [900, 116] on select "Choose an option... Pending Applied Excluded (Questions) Excluded (Expired) Exc…" at bounding box center [960, 128] width 119 height 23
click at [563, 145] on div "pacificlife.wd1.pacificlifecareers" at bounding box center [546, 135] width 90 height 27
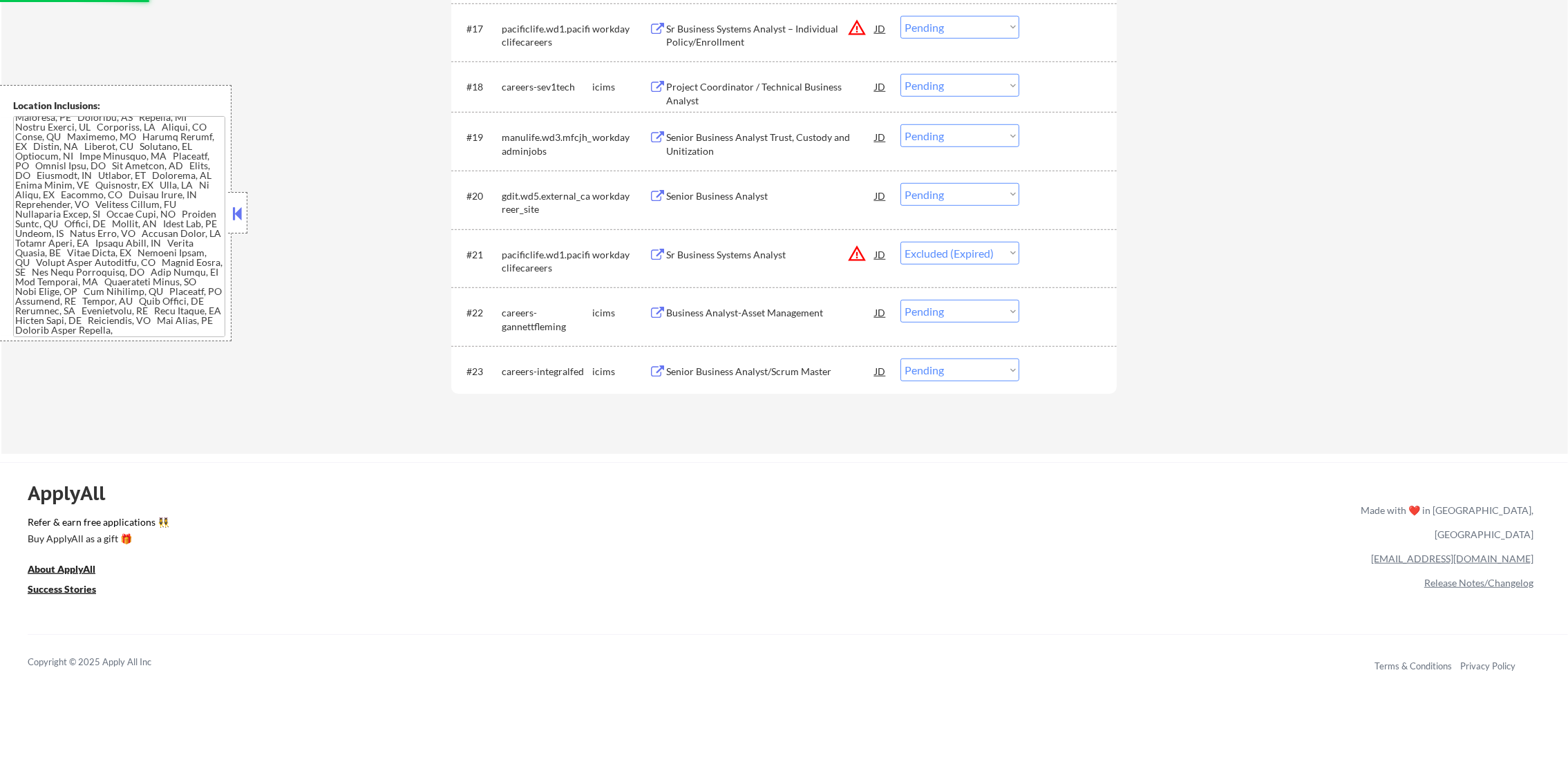
scroll to position [1468, 0]
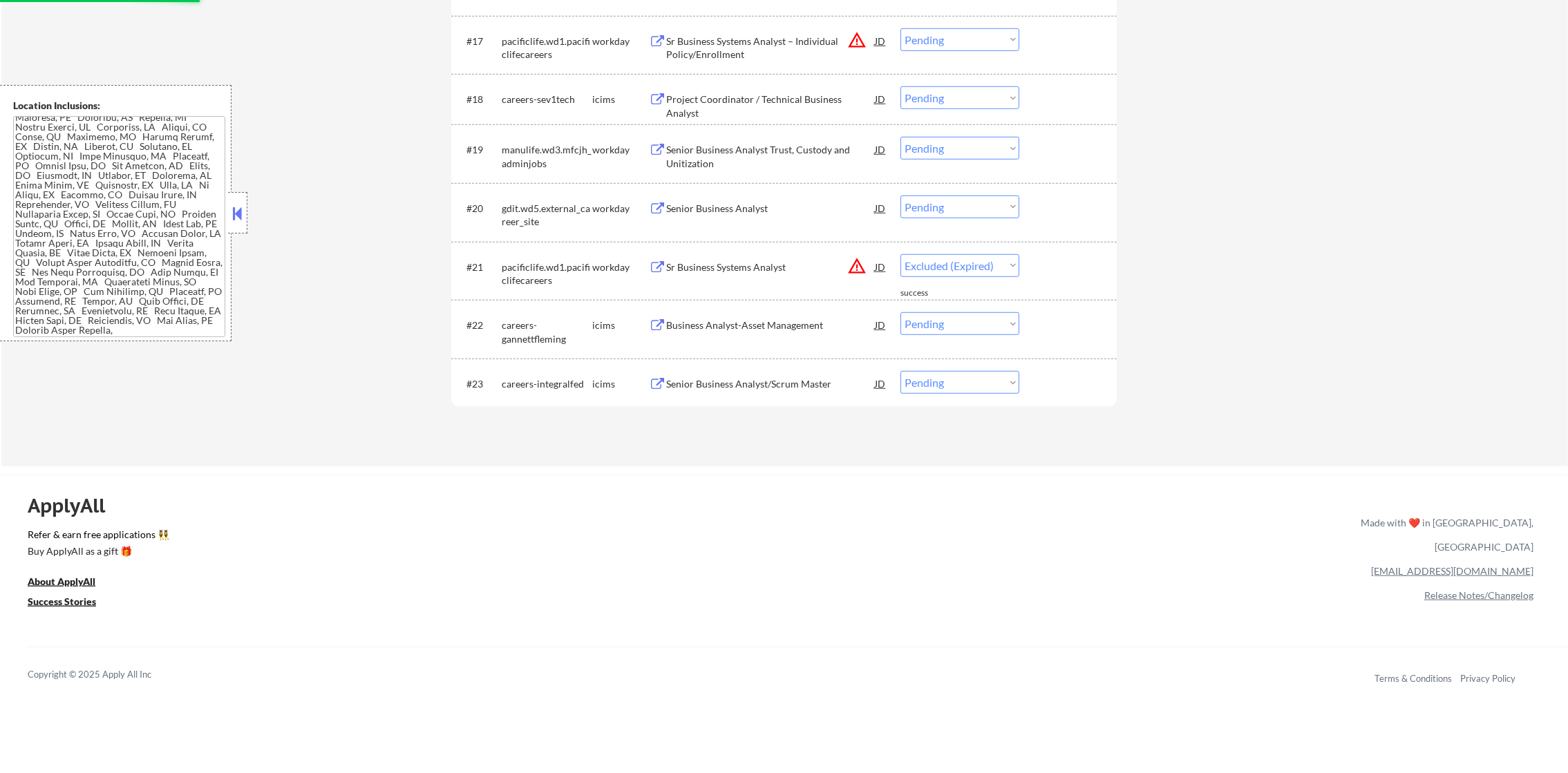
select select ""pending""
